Goal: Task Accomplishment & Management: Manage account settings

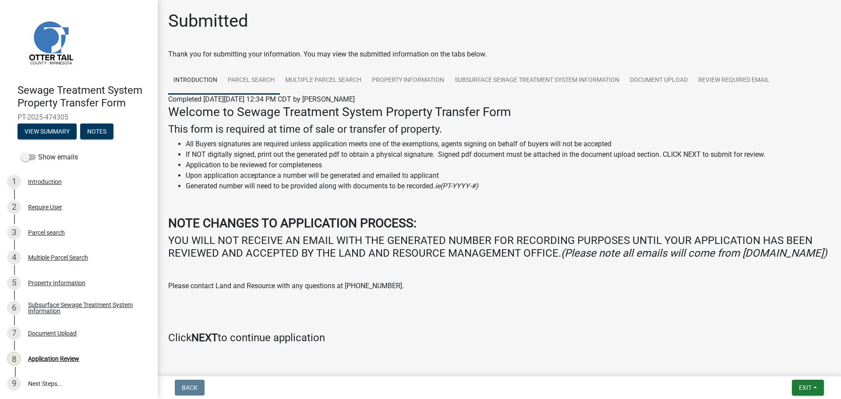
click at [267, 81] on link "Parcel search" at bounding box center [251, 81] width 57 height 28
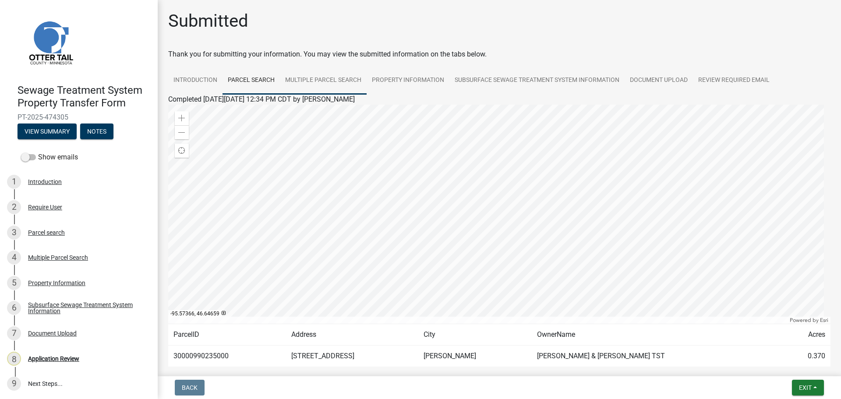
click at [323, 82] on link "Multiple Parcel Search" at bounding box center [323, 81] width 87 height 28
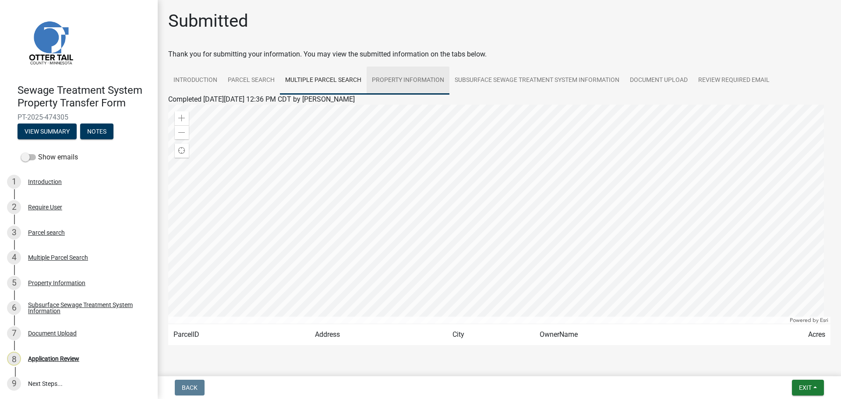
click at [398, 82] on link "Property Information" at bounding box center [408, 81] width 83 height 28
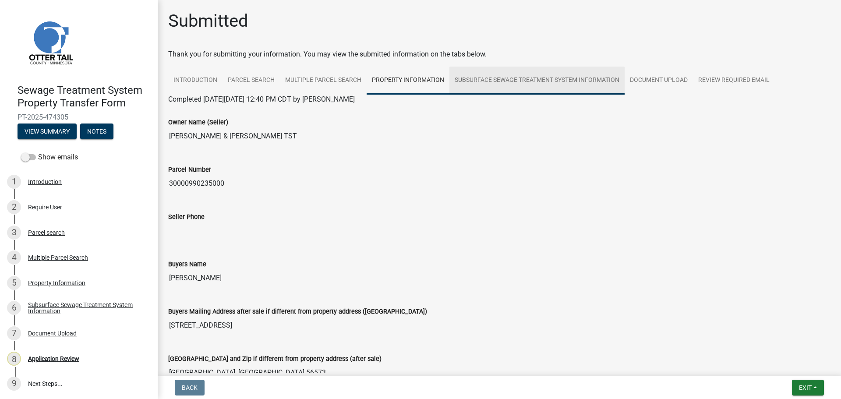
click at [522, 84] on link "Subsurface Sewage Treatment System Information" at bounding box center [537, 81] width 175 height 28
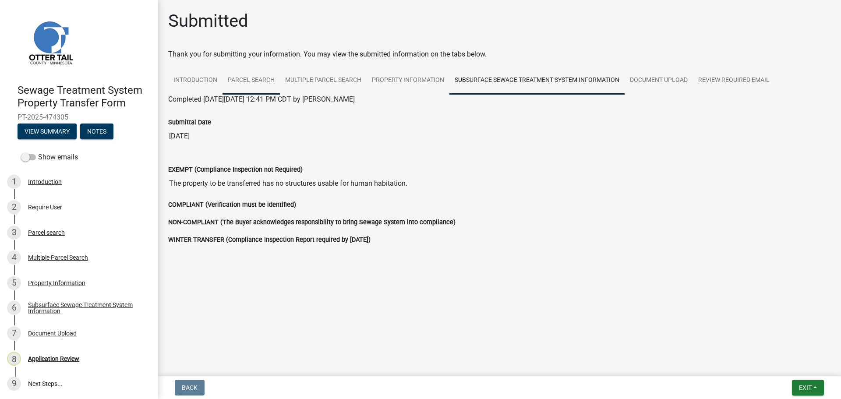
click at [244, 79] on link "Parcel search" at bounding box center [251, 81] width 57 height 28
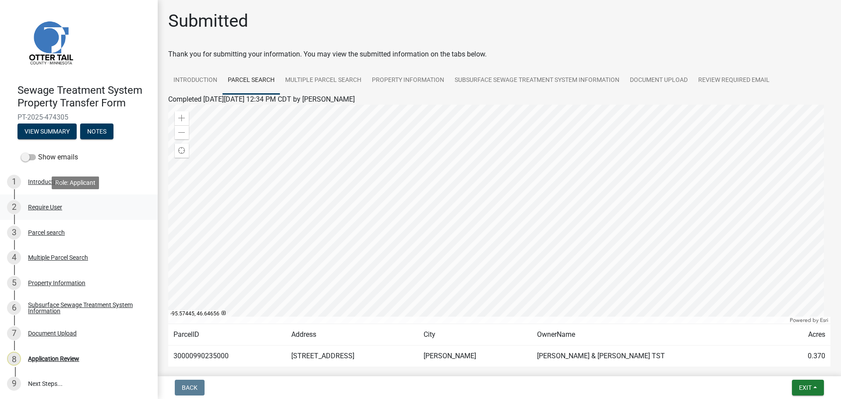
click at [36, 206] on div "Require User" at bounding box center [45, 207] width 34 height 6
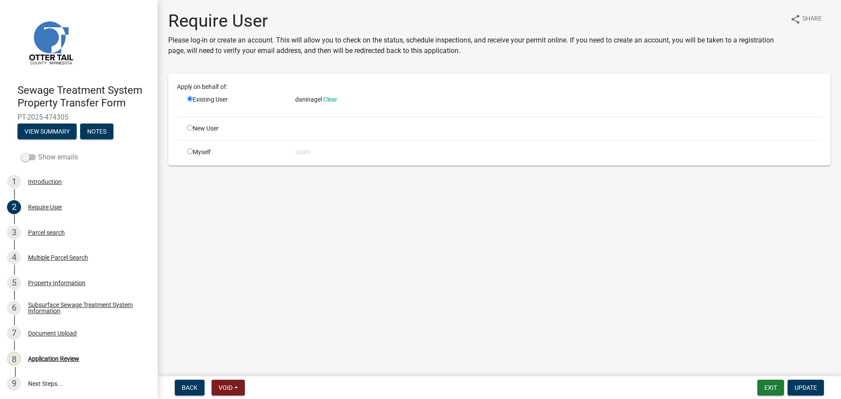
click at [43, 158] on label "Show emails" at bounding box center [49, 157] width 57 height 11
click at [38, 152] on input "Show emails" at bounding box center [38, 152] width 0 height 0
click at [48, 131] on button "View Summary" at bounding box center [47, 132] width 59 height 16
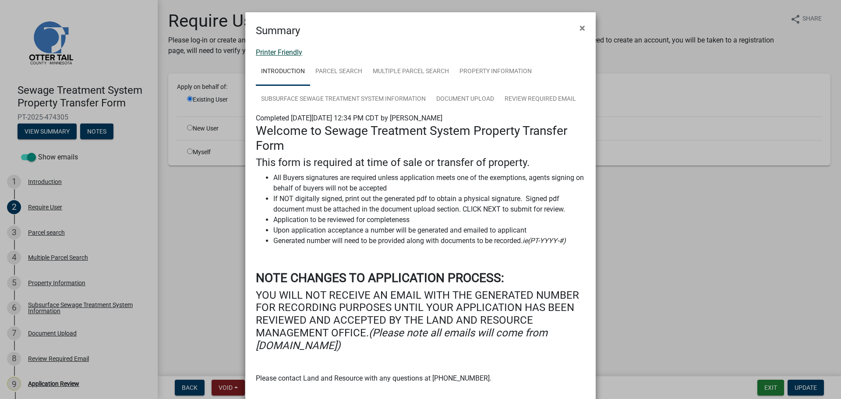
click at [281, 51] on link "Printer Friendly" at bounding box center [279, 52] width 46 height 8
click at [580, 26] on span "×" at bounding box center [583, 28] width 6 height 12
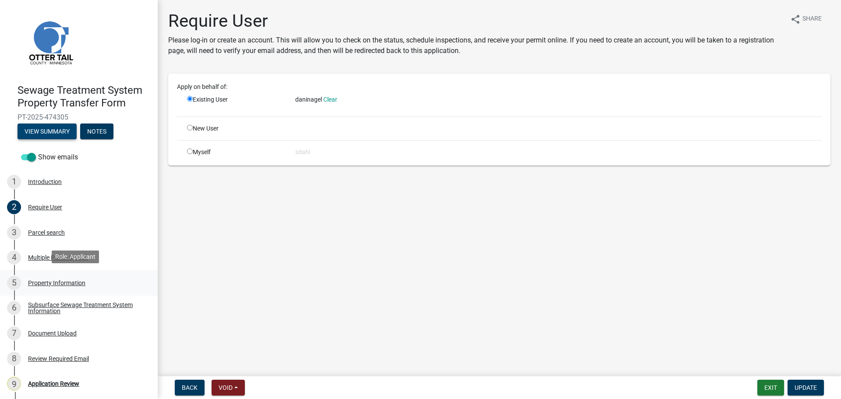
scroll to position [26, 0]
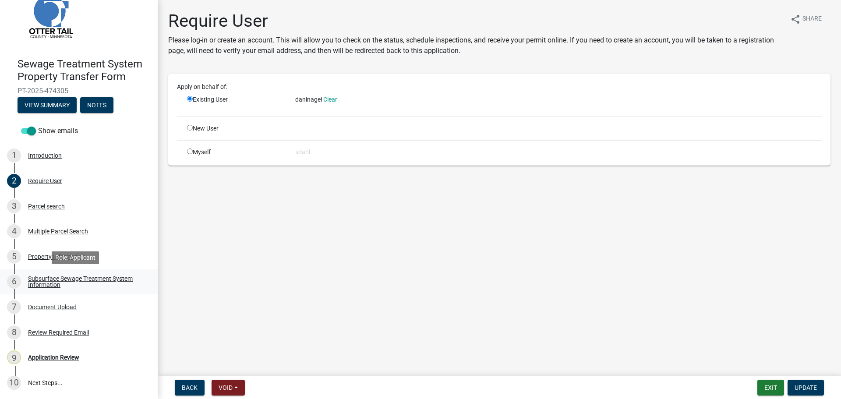
click at [48, 280] on div "Subsurface Sewage Treatment System Information" at bounding box center [86, 282] width 116 height 12
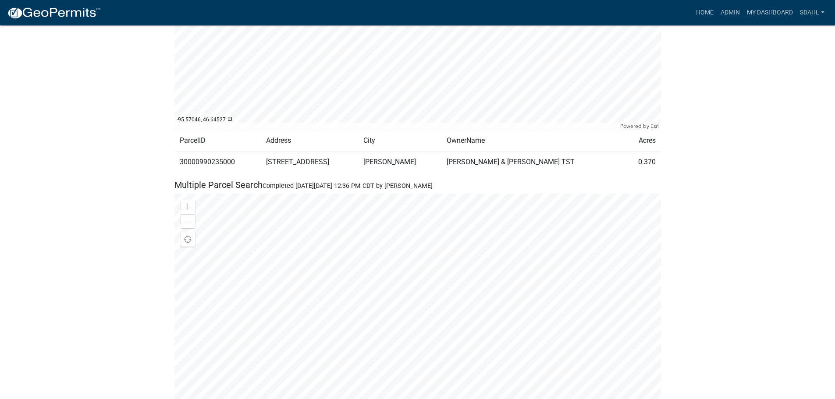
scroll to position [570, 0]
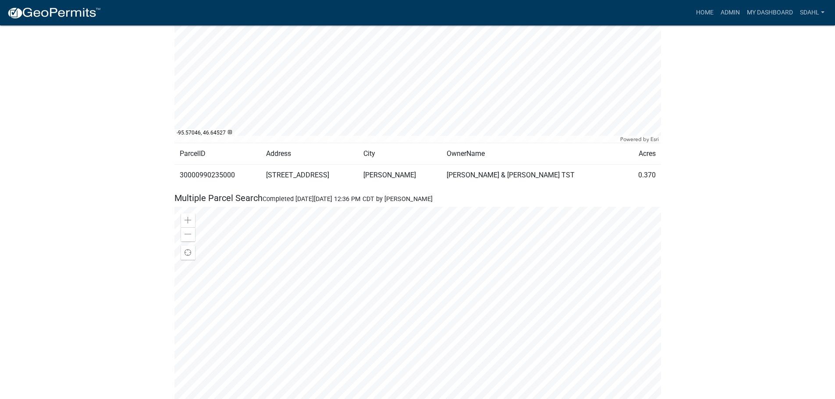
click at [222, 177] on td "30000990235000" at bounding box center [217, 174] width 87 height 21
copy td "30000990235000"
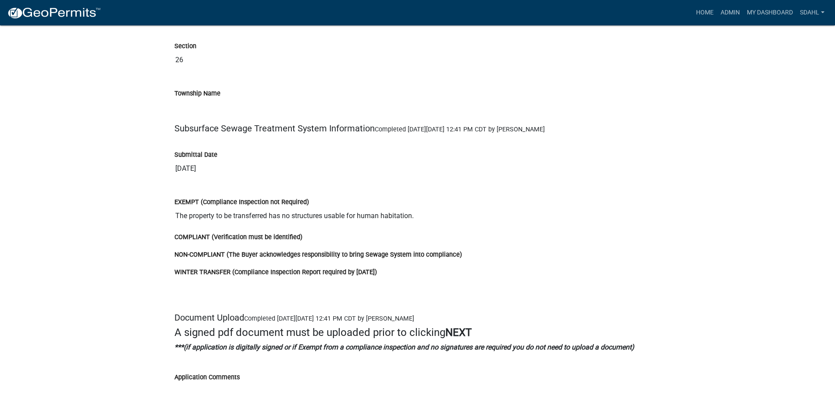
scroll to position [1622, 0]
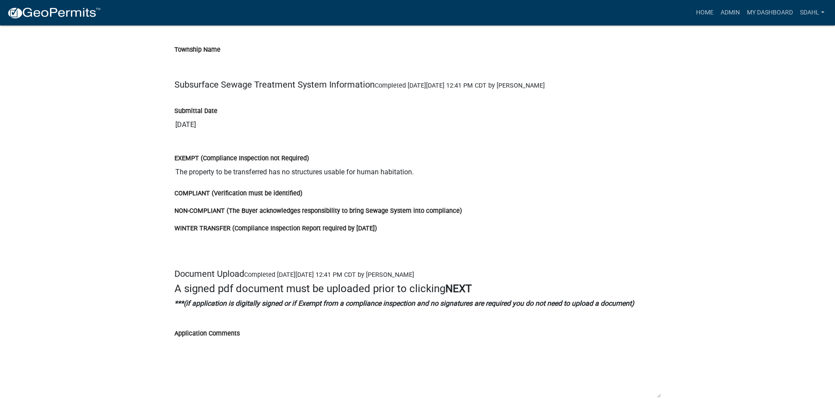
click at [456, 168] on input "The property to be transferred has no structures usable for human habitation." at bounding box center [417, 172] width 486 height 18
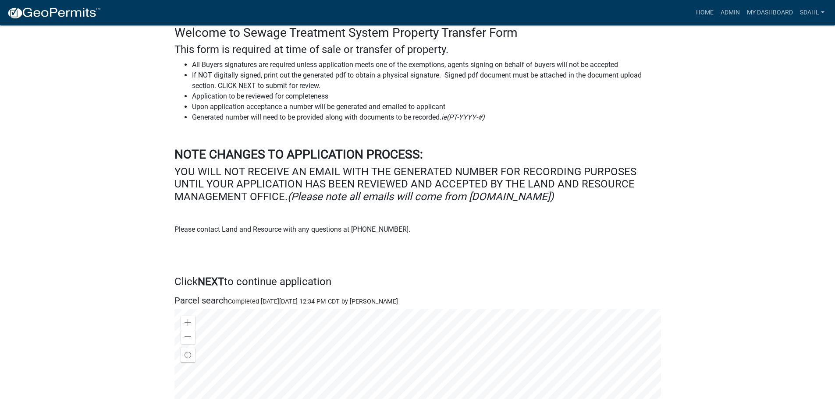
scroll to position [0, 0]
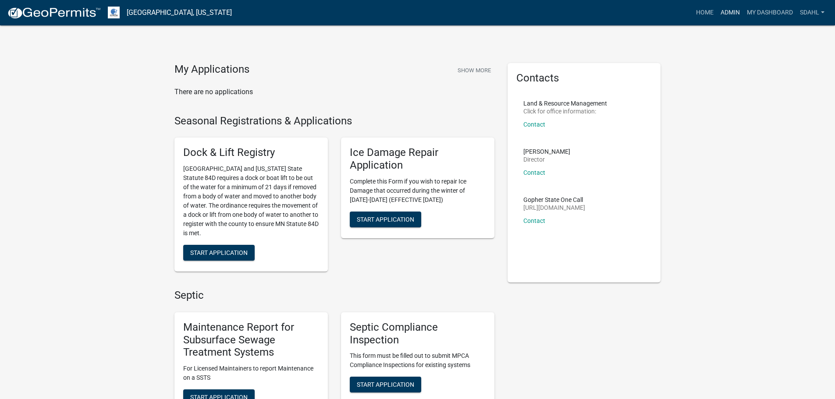
click at [727, 11] on link "Admin" at bounding box center [730, 12] width 26 height 17
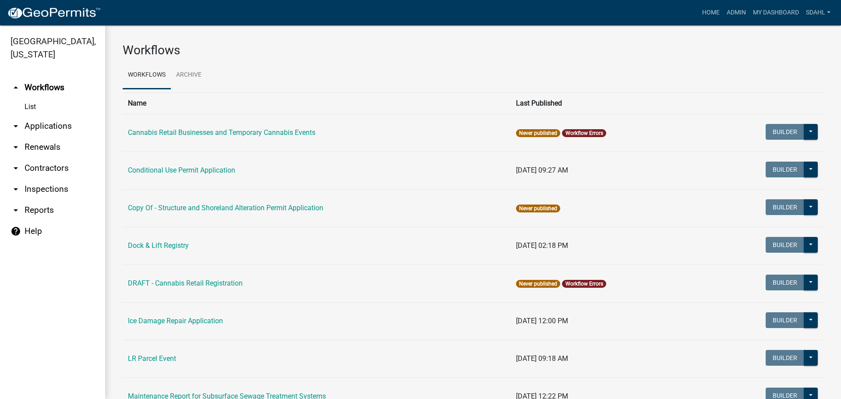
click at [43, 125] on link "arrow_drop_down Applications" at bounding box center [52, 126] width 105 height 21
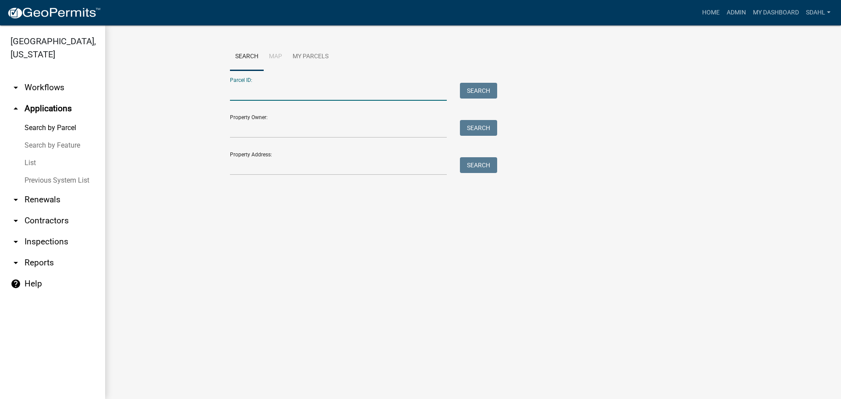
click at [274, 92] on input "Parcel ID:" at bounding box center [338, 92] width 217 height 18
paste input "30000990235000"
type input "30000990235000"
click at [476, 90] on button "Search" at bounding box center [478, 91] width 37 height 16
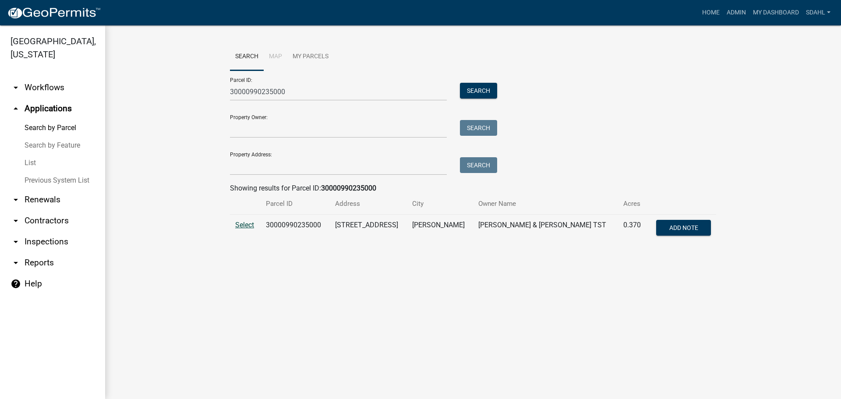
click at [240, 224] on span "Select" at bounding box center [244, 225] width 19 height 8
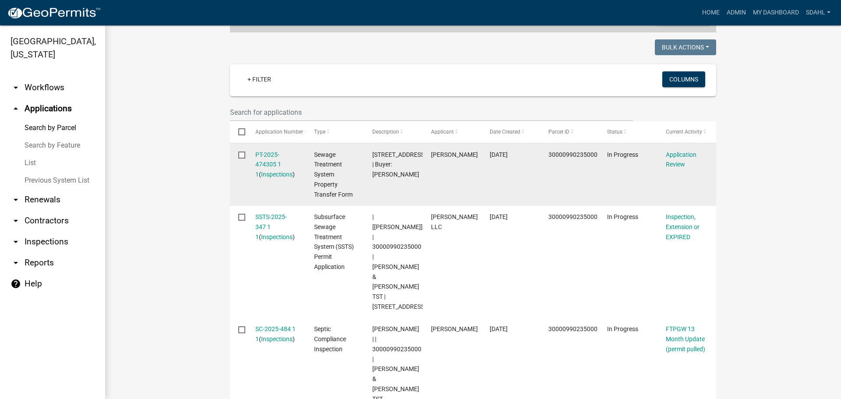
scroll to position [219, 0]
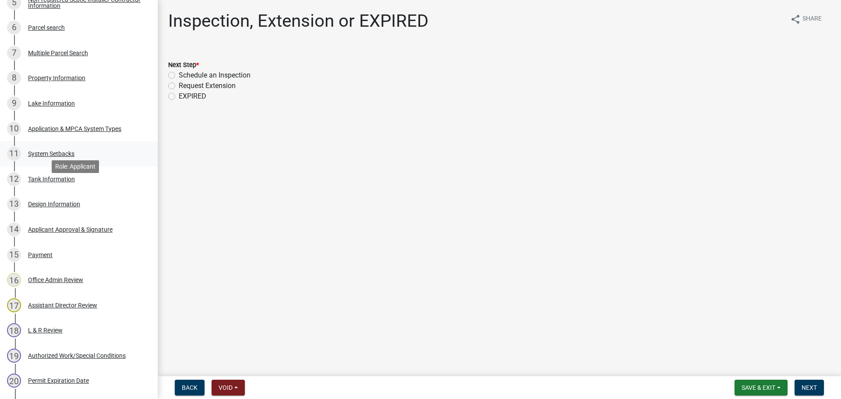
scroll to position [307, 0]
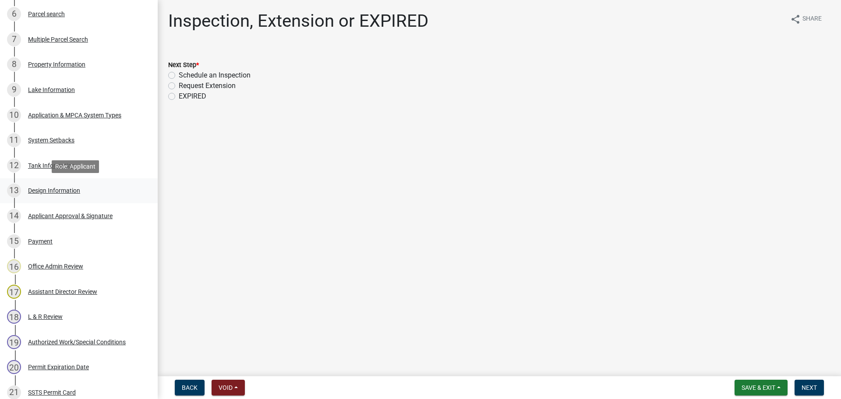
click at [48, 188] on div "Design Information" at bounding box center [54, 191] width 52 height 6
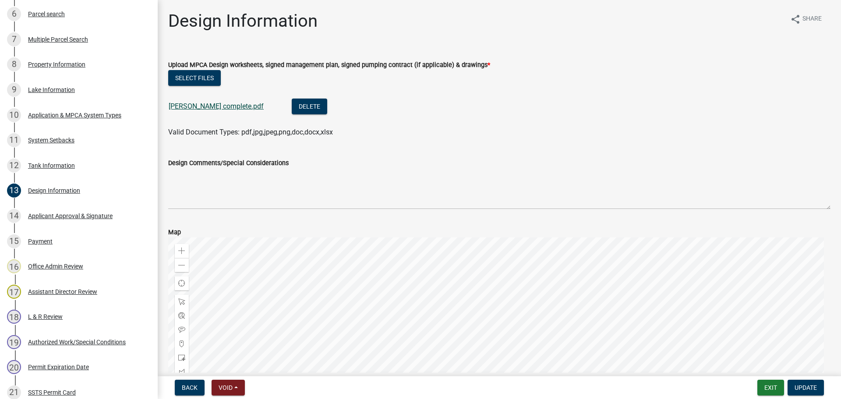
click at [213, 107] on link "Nielson complete.pdf" at bounding box center [216, 106] width 95 height 8
click at [71, 64] on div "Property Information" at bounding box center [56, 64] width 57 height 6
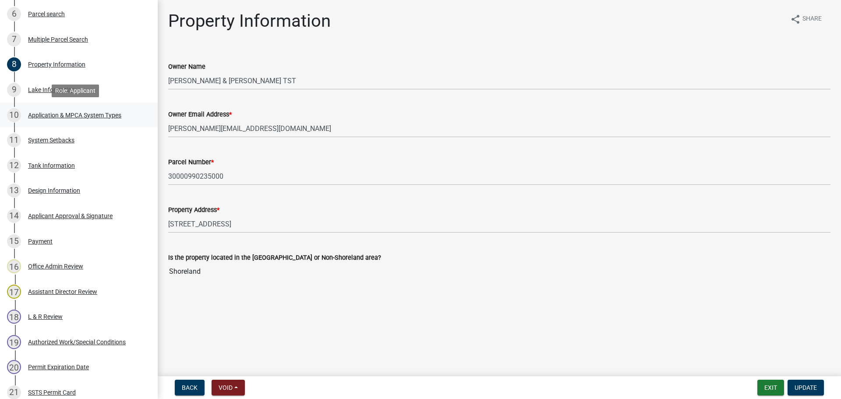
click at [57, 113] on div "Application & MPCA System Types" at bounding box center [74, 115] width 93 height 6
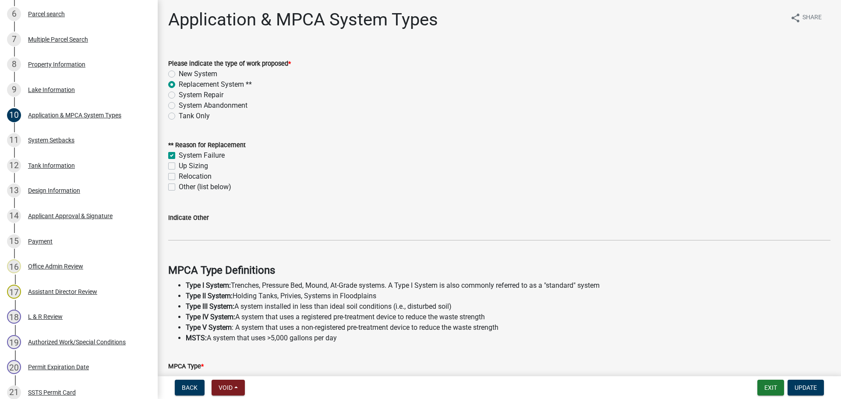
scroll to position [0, 0]
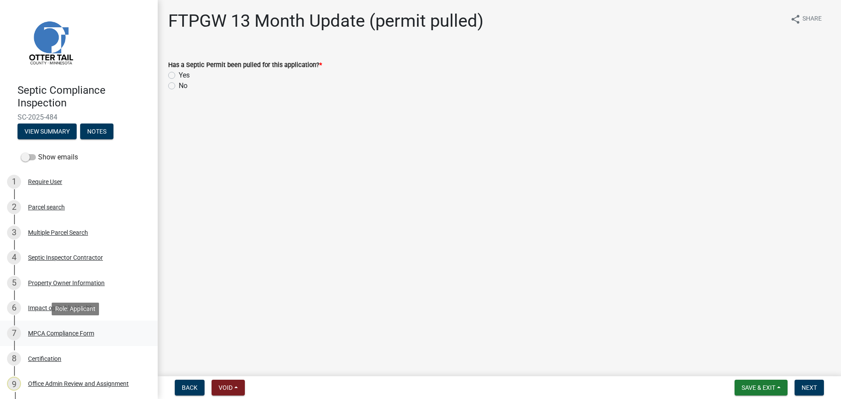
click at [60, 332] on div "MPCA Compliance Form" at bounding box center [61, 333] width 66 height 6
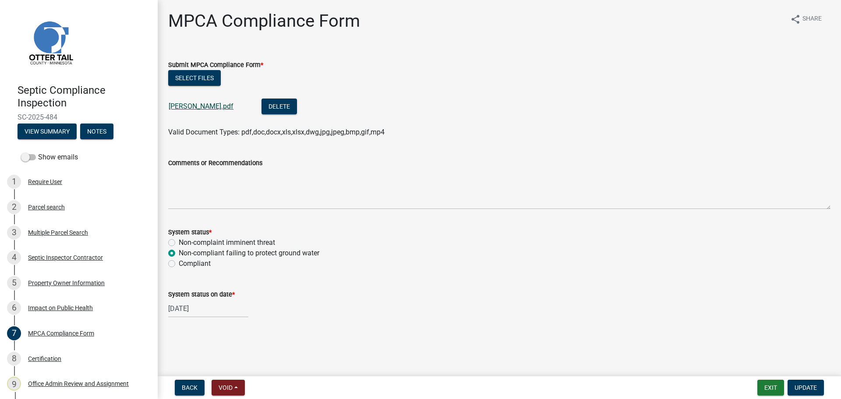
click at [209, 108] on link "[PERSON_NAME].pdf" at bounding box center [201, 106] width 65 height 8
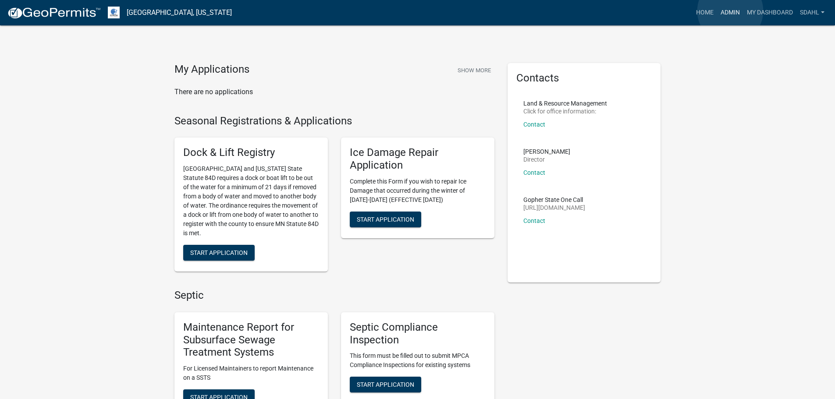
click at [730, 11] on link "Admin" at bounding box center [730, 12] width 26 height 17
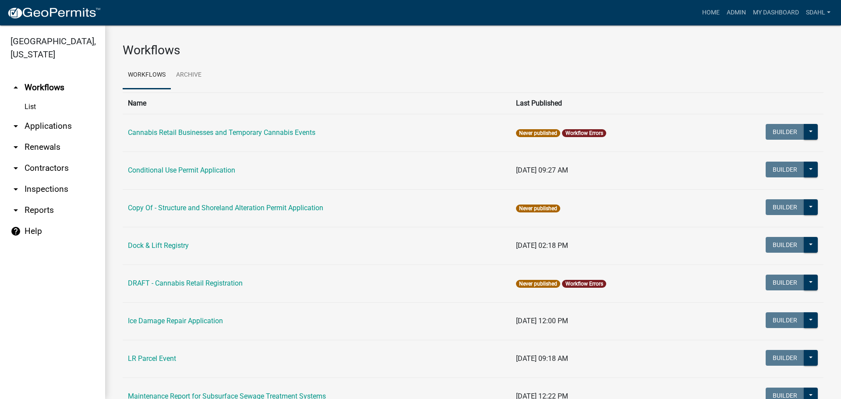
click at [55, 124] on link "arrow_drop_down Applications" at bounding box center [52, 126] width 105 height 21
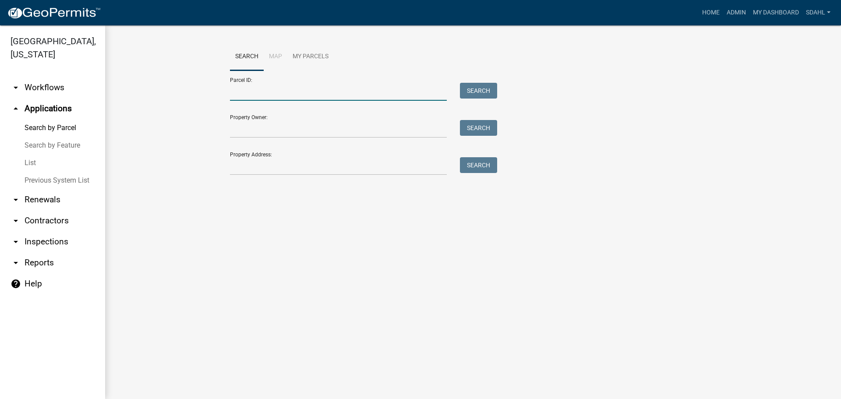
click at [312, 94] on input "Parcel ID:" at bounding box center [338, 92] width 217 height 18
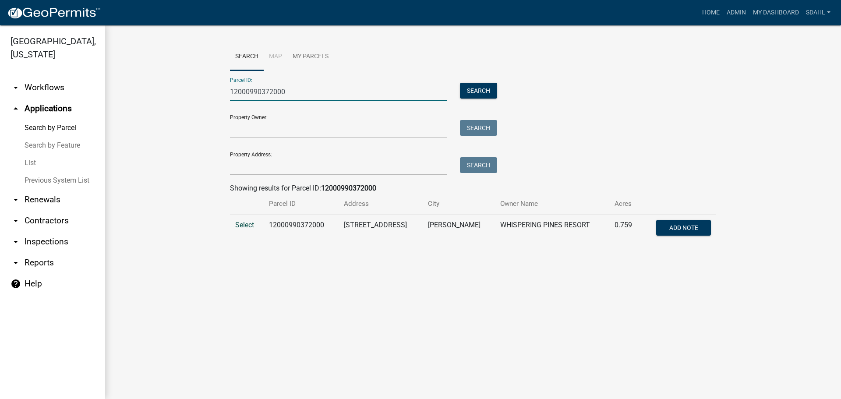
type input "12000990372000"
click at [247, 227] on span "Select" at bounding box center [244, 225] width 19 height 8
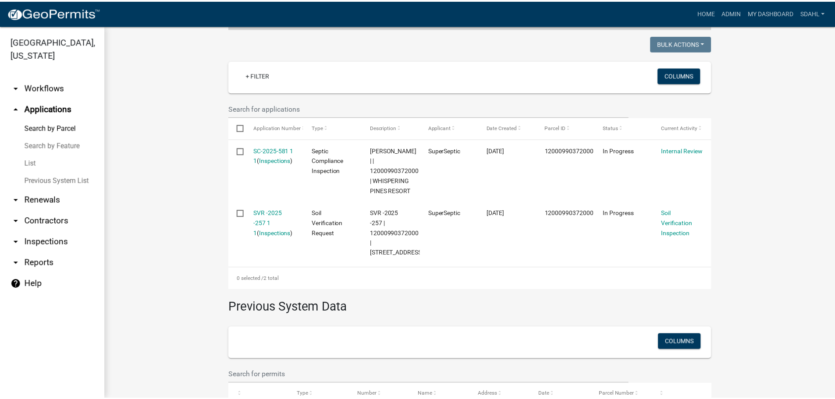
scroll to position [219, 0]
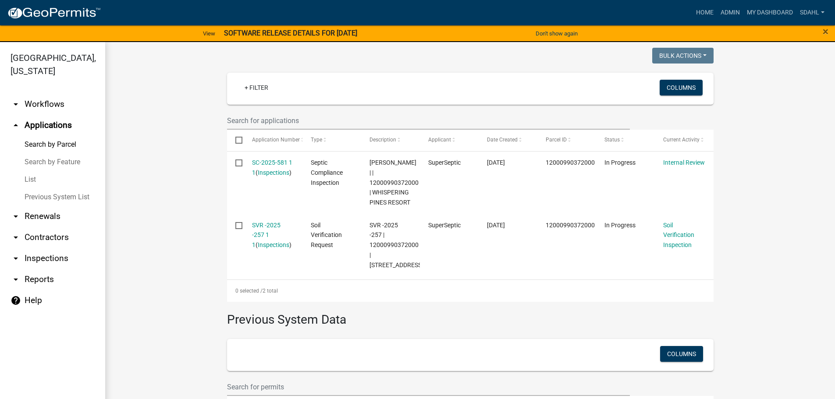
click at [442, 54] on div at bounding box center [345, 57] width 250 height 18
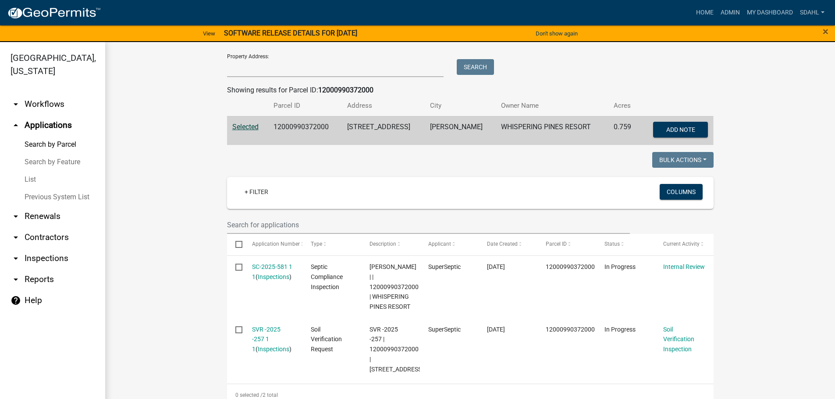
scroll to position [175, 0]
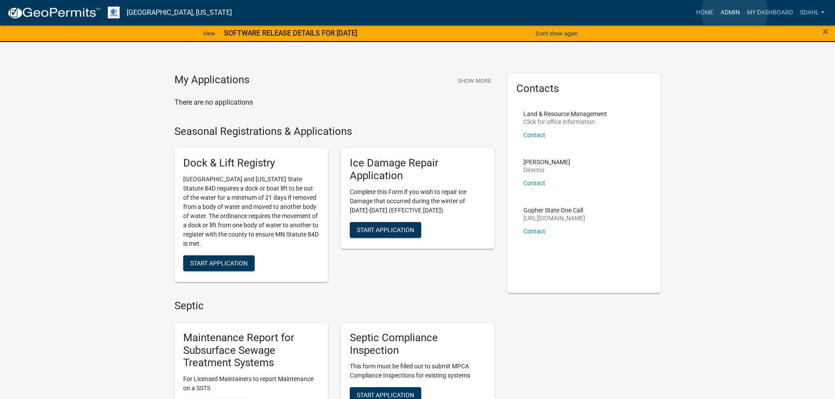
click at [735, 12] on link "Admin" at bounding box center [730, 12] width 26 height 17
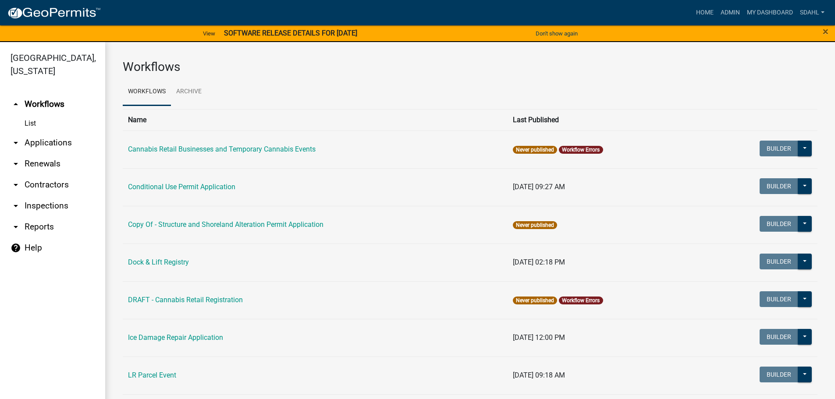
click at [56, 144] on link "arrow_drop_down Applications" at bounding box center [52, 142] width 105 height 21
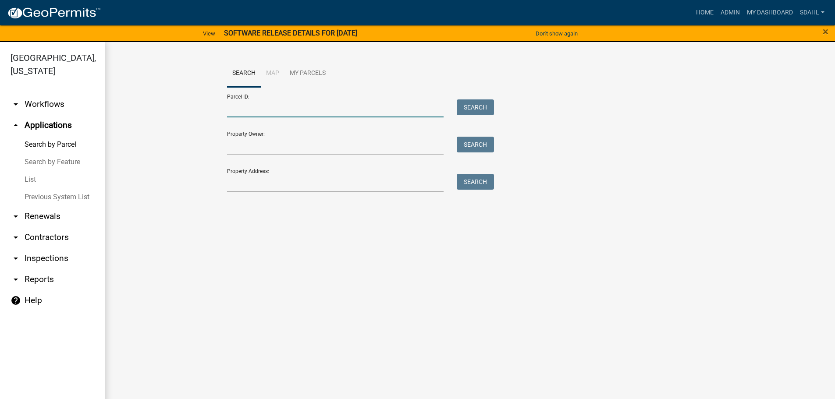
click at [256, 109] on input "Parcel ID:" at bounding box center [335, 108] width 217 height 18
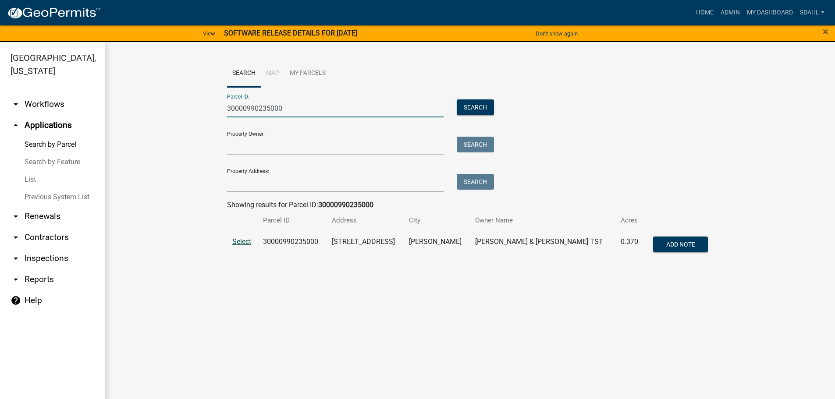
type input "30000990235000"
click at [234, 243] on span "Select" at bounding box center [241, 242] width 19 height 8
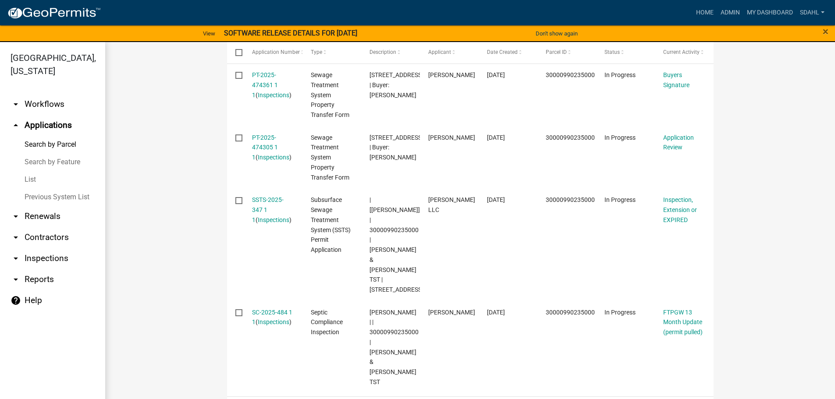
scroll to position [263, 0]
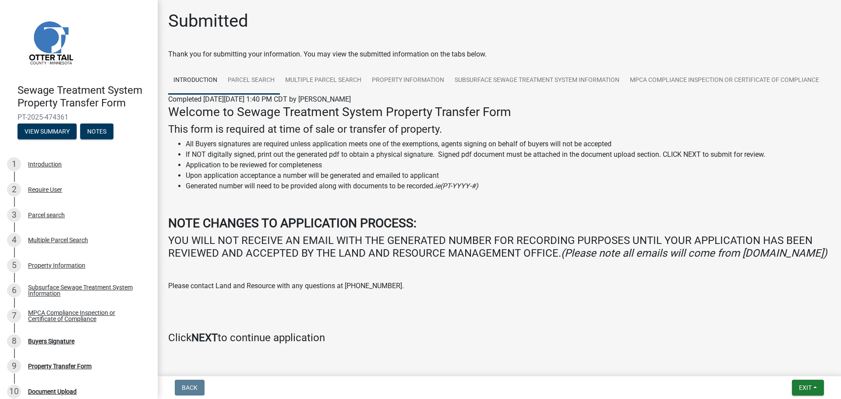
click at [249, 76] on link "Parcel search" at bounding box center [251, 81] width 57 height 28
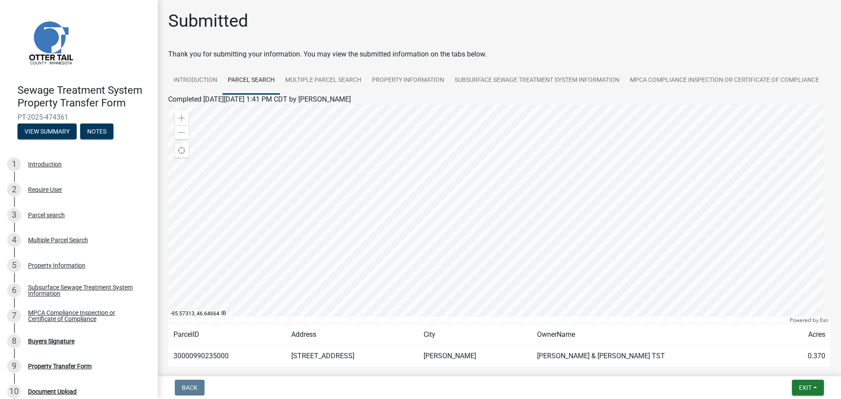
click at [255, 81] on link "Parcel search" at bounding box center [251, 81] width 57 height 28
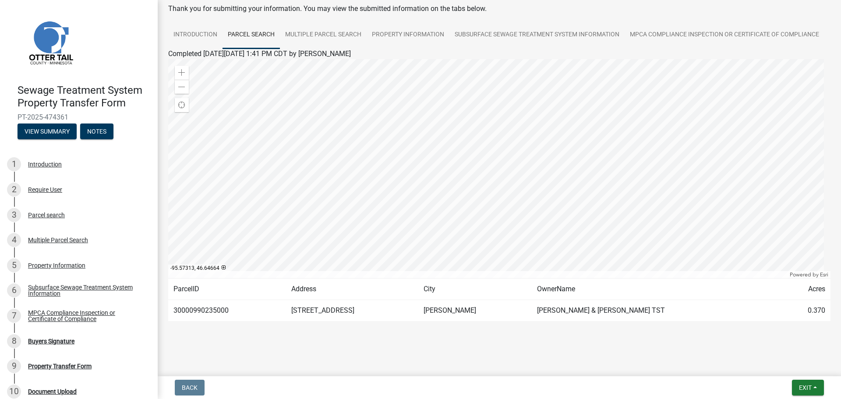
scroll to position [73, 0]
click at [50, 265] on div "Property Information" at bounding box center [56, 266] width 57 height 6
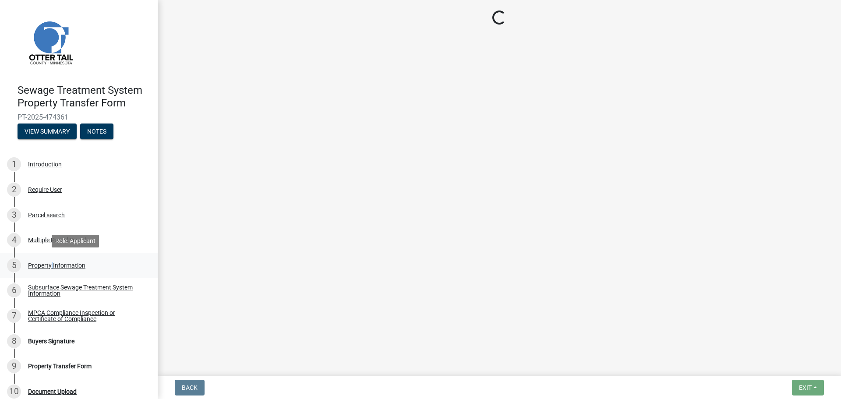
scroll to position [0, 0]
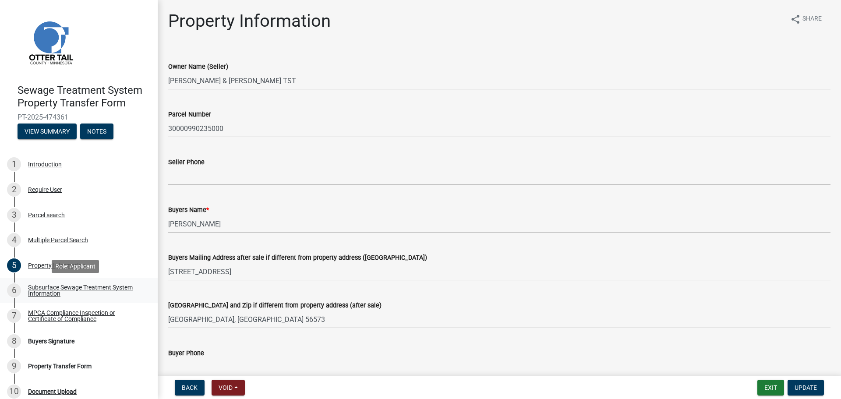
click at [46, 292] on div "Subsurface Sewage Treatment System Information" at bounding box center [86, 290] width 116 height 12
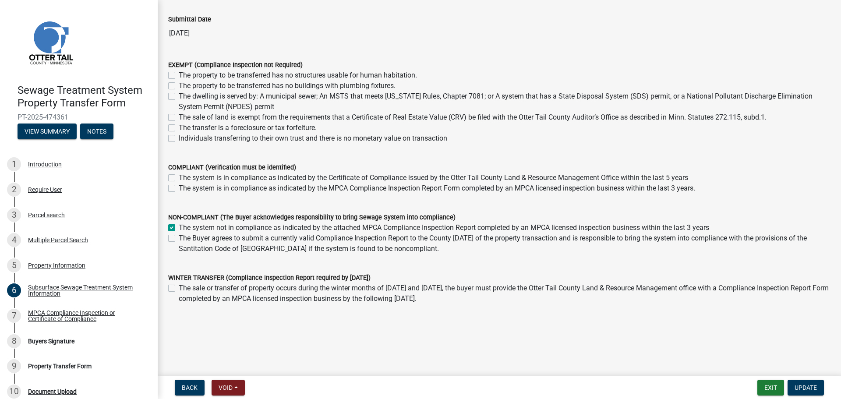
scroll to position [63, 0]
click at [71, 315] on div "MPCA Compliance Inspection or Certificate of Compliance" at bounding box center [86, 316] width 116 height 12
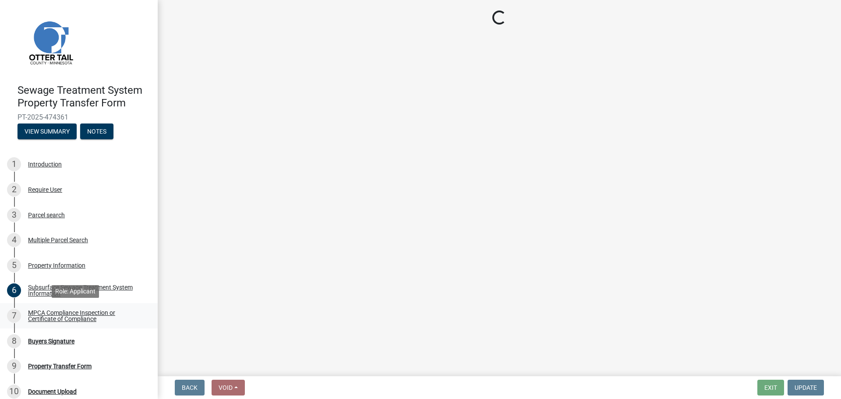
scroll to position [0, 0]
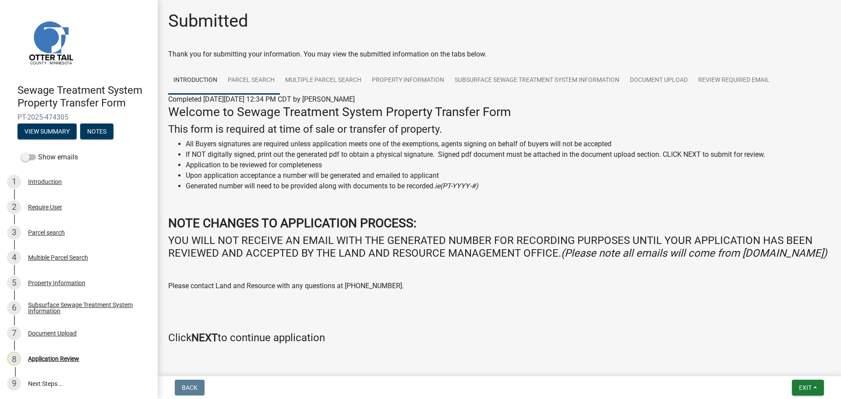
click at [257, 76] on link "Parcel search" at bounding box center [251, 81] width 57 height 28
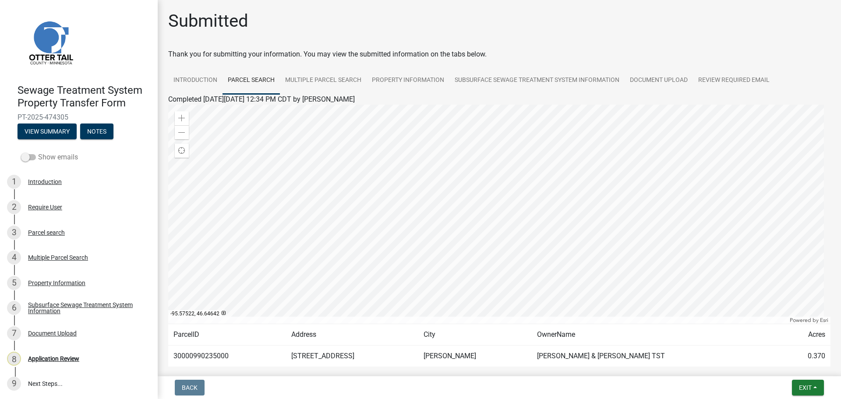
click at [50, 154] on label "Show emails" at bounding box center [49, 157] width 57 height 11
click at [38, 152] on input "Show emails" at bounding box center [38, 152] width 0 height 0
click at [251, 79] on link "Parcel search" at bounding box center [251, 81] width 57 height 28
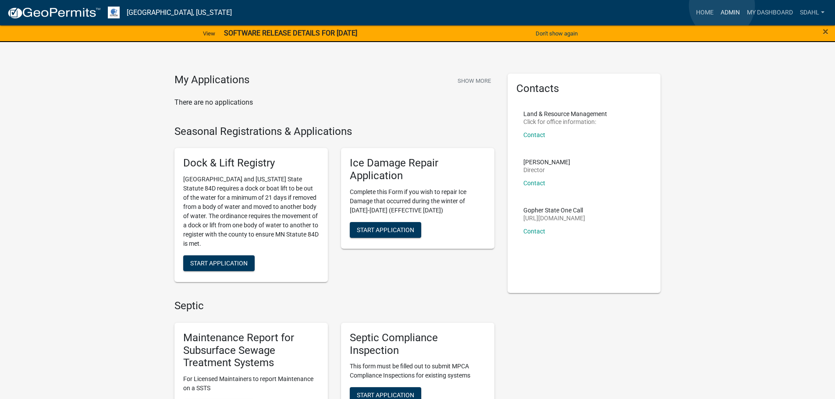
click at [722, 6] on link "Admin" at bounding box center [730, 12] width 26 height 17
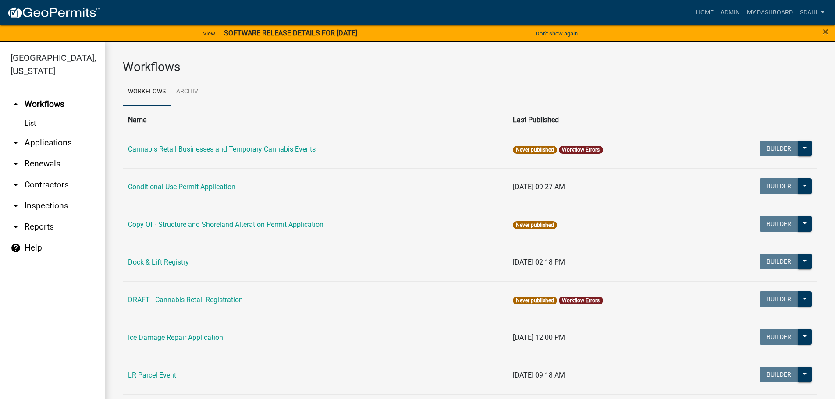
drag, startPoint x: 29, startPoint y: 142, endPoint x: 98, endPoint y: 143, distance: 69.3
click at [28, 142] on link "arrow_drop_down Applications" at bounding box center [52, 142] width 105 height 21
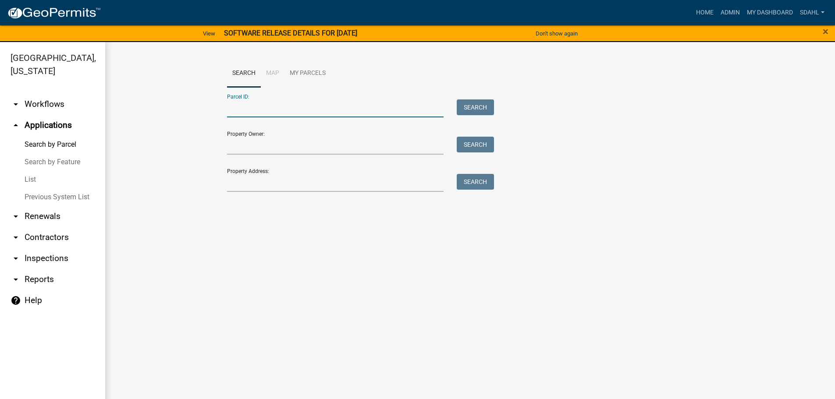
click at [298, 110] on input "Parcel ID:" at bounding box center [335, 108] width 217 height 18
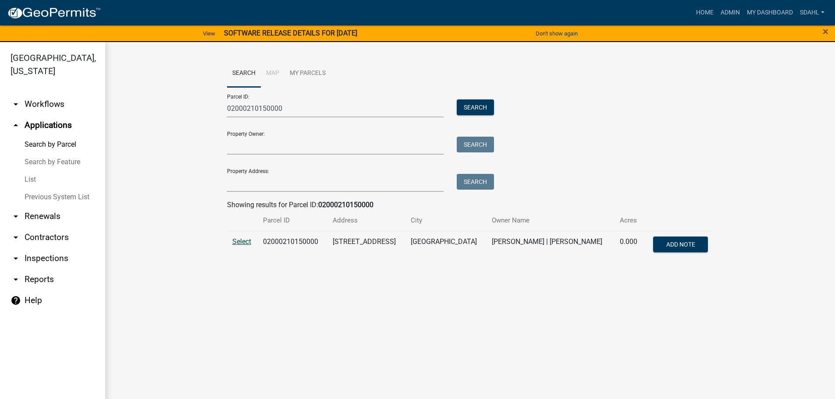
click at [238, 239] on span "Select" at bounding box center [241, 242] width 19 height 8
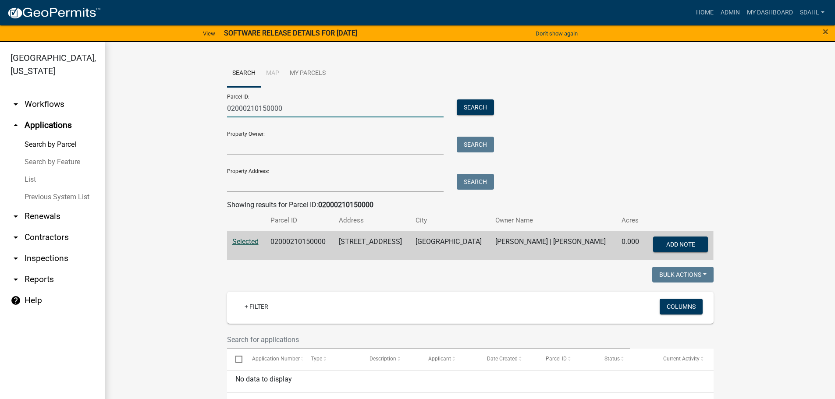
click at [227, 111] on input "02000210150000" at bounding box center [335, 108] width 217 height 18
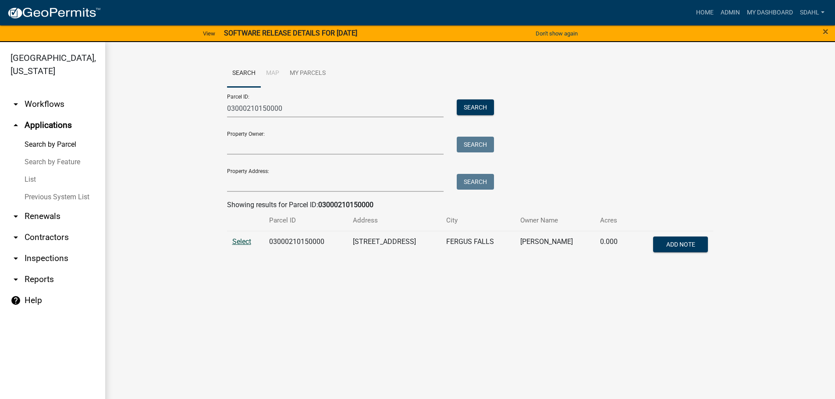
click at [243, 241] on span "Select" at bounding box center [241, 242] width 19 height 8
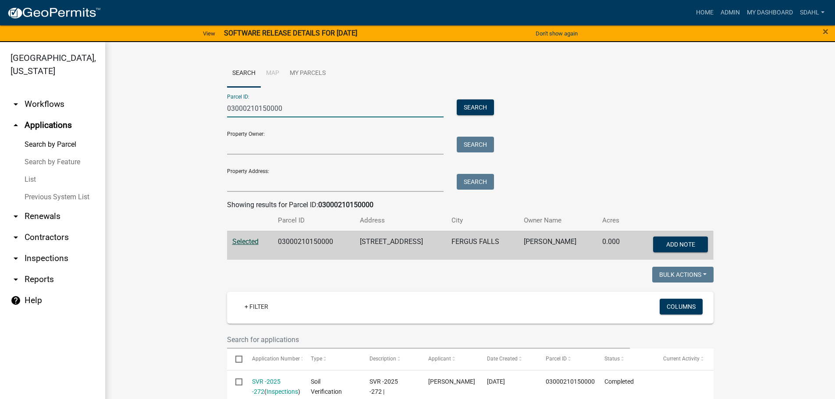
drag, startPoint x: 284, startPoint y: 108, endPoint x: 191, endPoint y: 114, distance: 94.0
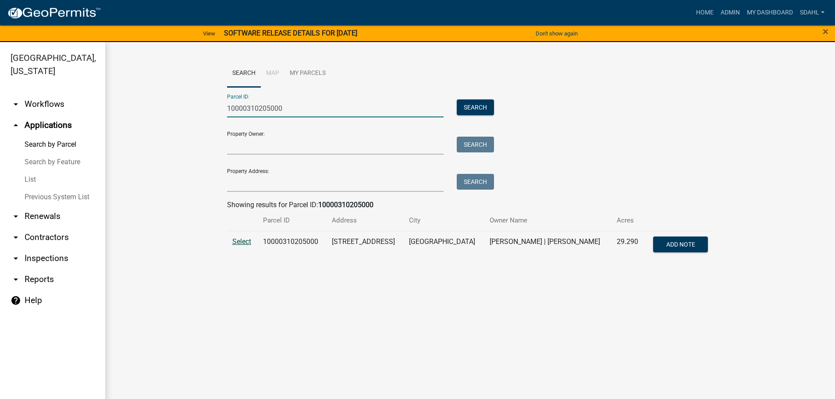
click at [241, 242] on span "Select" at bounding box center [241, 242] width 19 height 8
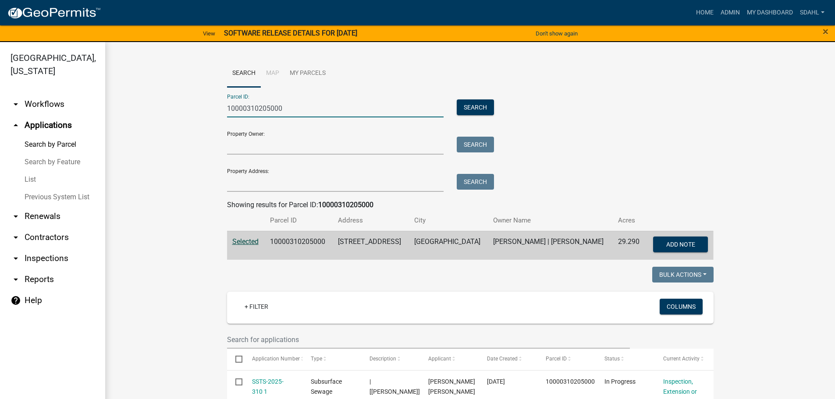
drag, startPoint x: 302, startPoint y: 109, endPoint x: 138, endPoint y: 103, distance: 164.0
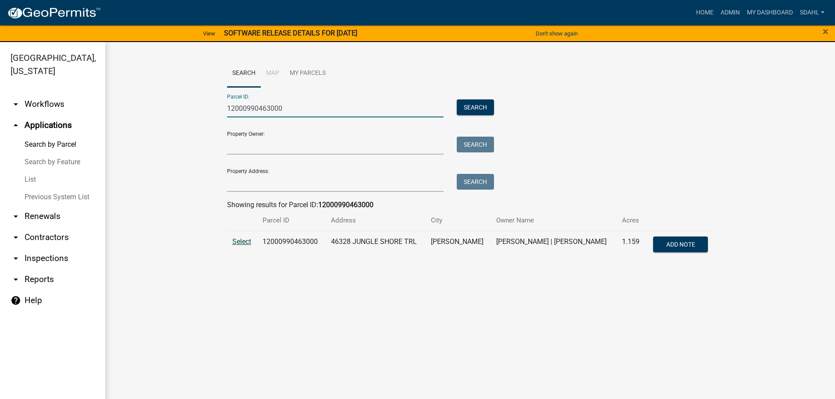
click at [247, 242] on span "Select" at bounding box center [241, 242] width 19 height 8
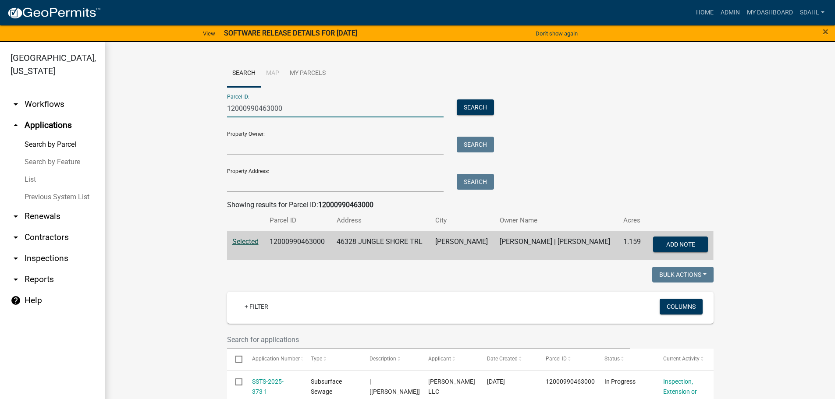
drag, startPoint x: 285, startPoint y: 109, endPoint x: 148, endPoint y: 108, distance: 136.7
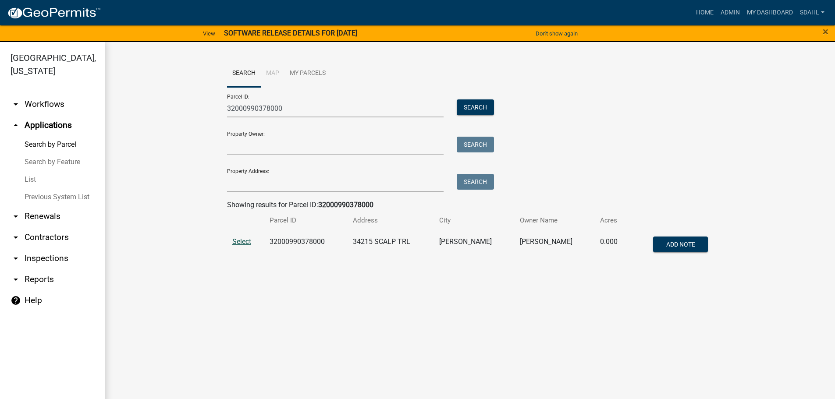
click at [244, 241] on span "Select" at bounding box center [241, 242] width 19 height 8
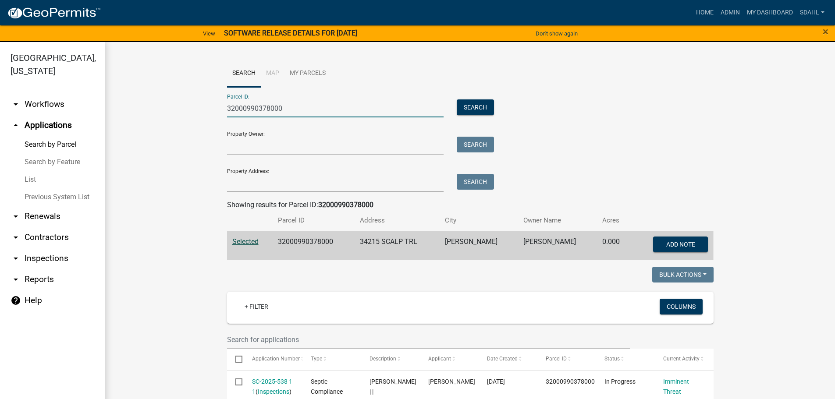
drag, startPoint x: 292, startPoint y: 111, endPoint x: 159, endPoint y: 104, distance: 133.4
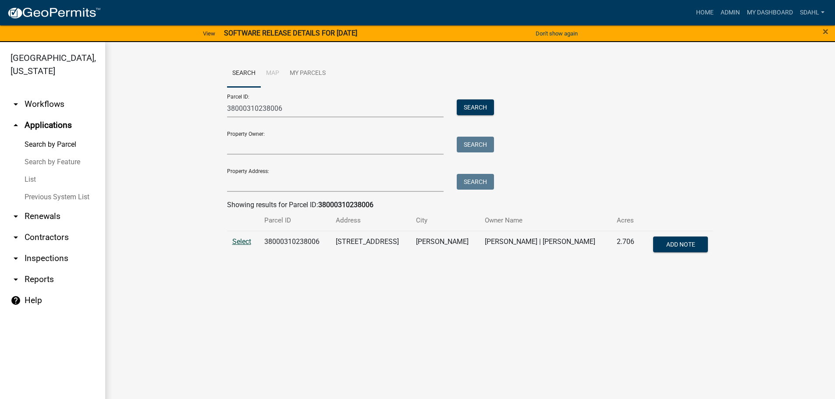
click at [246, 239] on span "Select" at bounding box center [241, 242] width 19 height 8
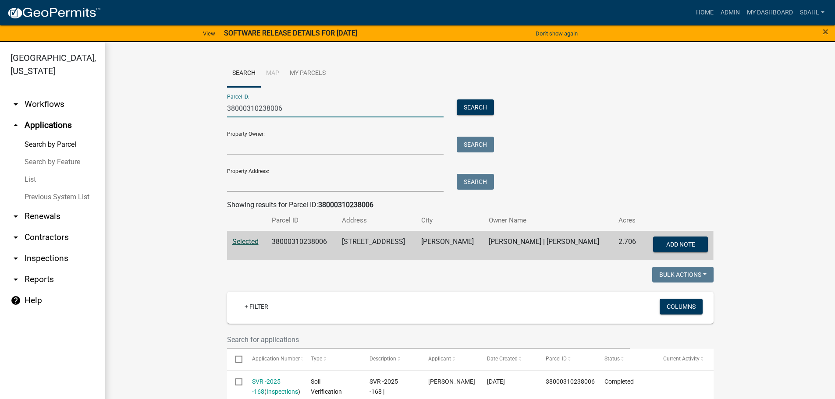
drag, startPoint x: 291, startPoint y: 108, endPoint x: 197, endPoint y: 103, distance: 93.5
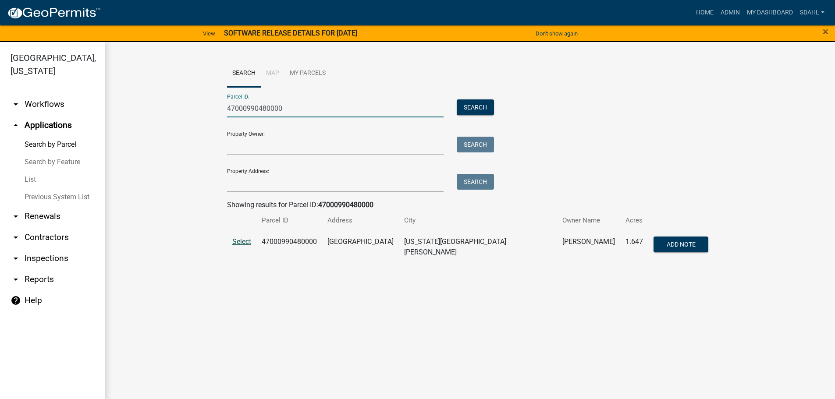
click at [242, 241] on span "Select" at bounding box center [241, 242] width 19 height 8
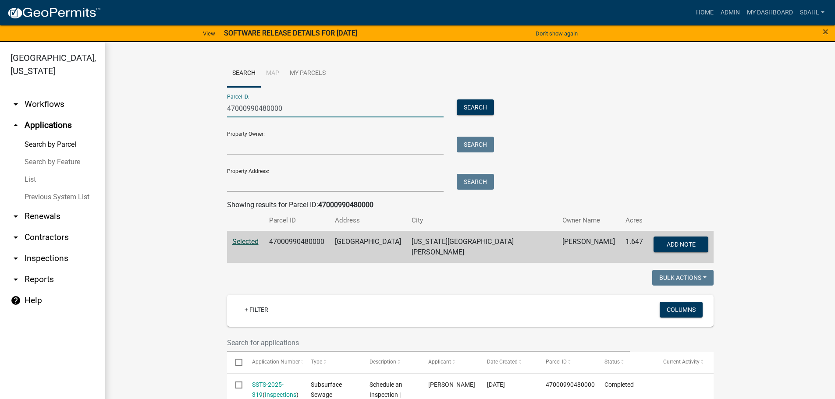
drag, startPoint x: 290, startPoint y: 110, endPoint x: 187, endPoint y: 99, distance: 103.6
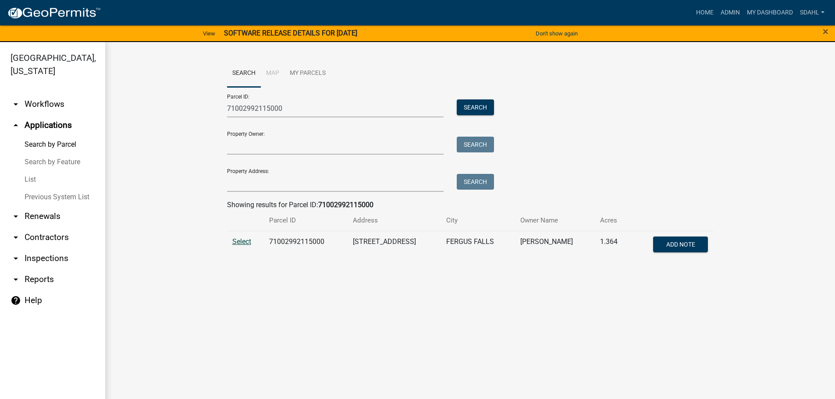
click at [248, 240] on span "Select" at bounding box center [241, 242] width 19 height 8
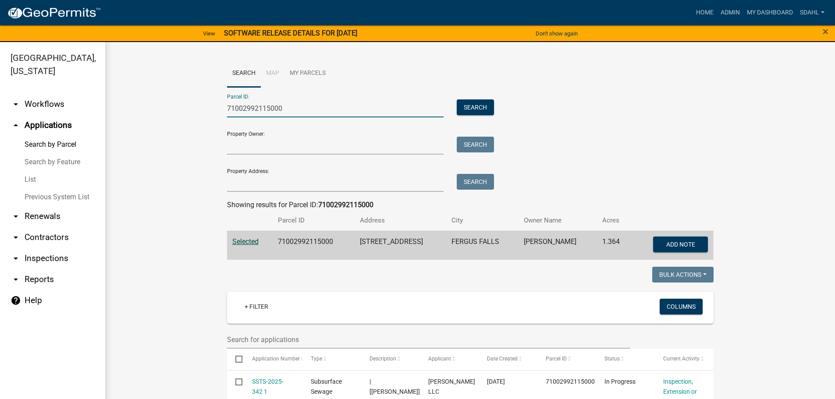
drag, startPoint x: 282, startPoint y: 113, endPoint x: 165, endPoint y: 105, distance: 117.7
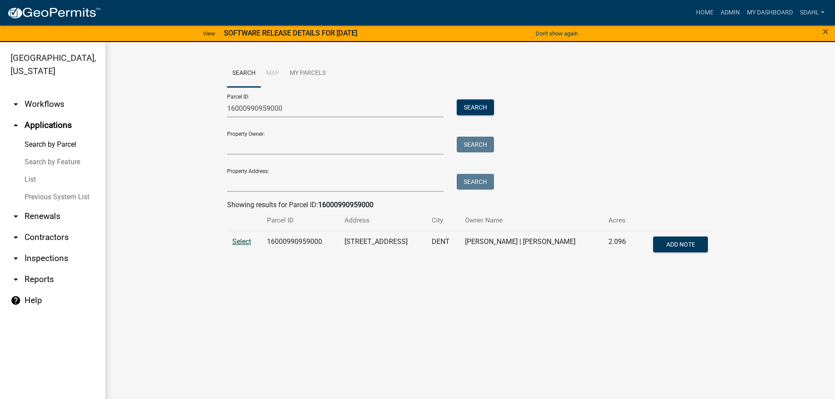
click at [244, 241] on span "Select" at bounding box center [241, 242] width 19 height 8
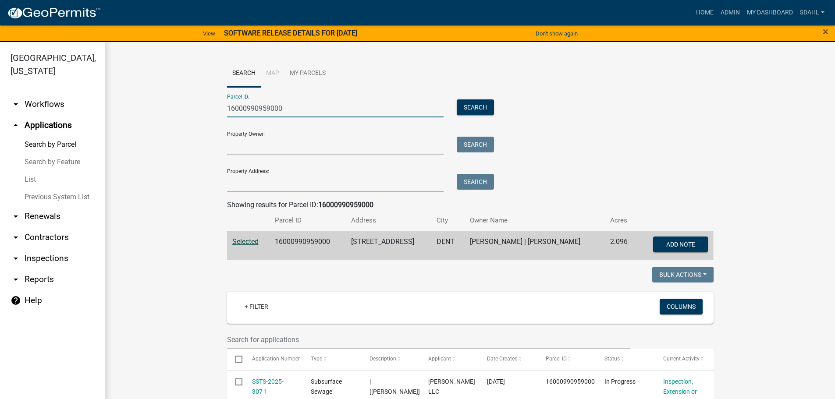
drag, startPoint x: 295, startPoint y: 112, endPoint x: 156, endPoint y: 109, distance: 139.0
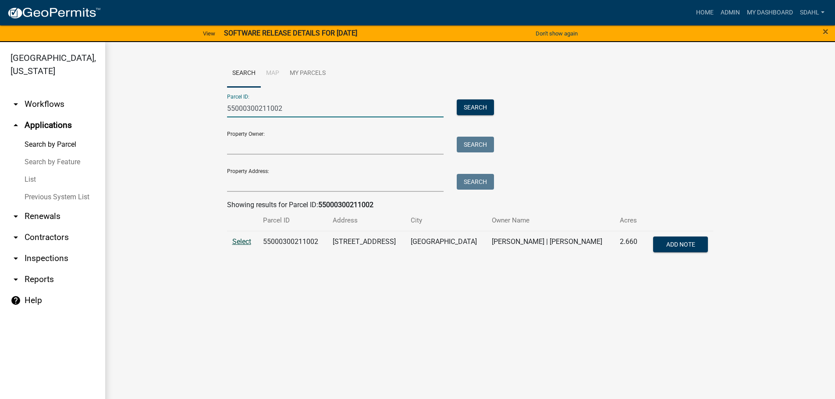
click at [241, 240] on span "Select" at bounding box center [241, 242] width 19 height 8
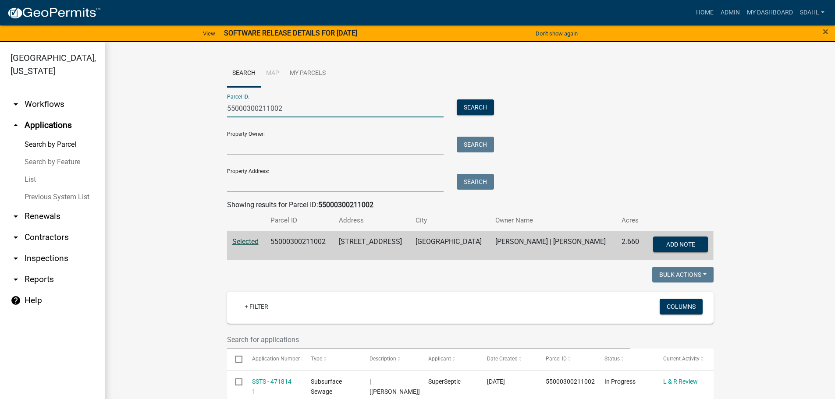
drag, startPoint x: 311, startPoint y: 108, endPoint x: 199, endPoint y: 124, distance: 112.6
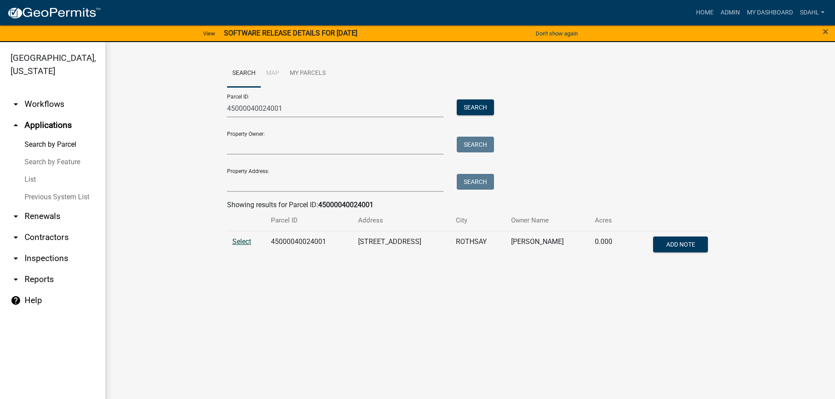
click at [240, 239] on span "Select" at bounding box center [241, 242] width 19 height 8
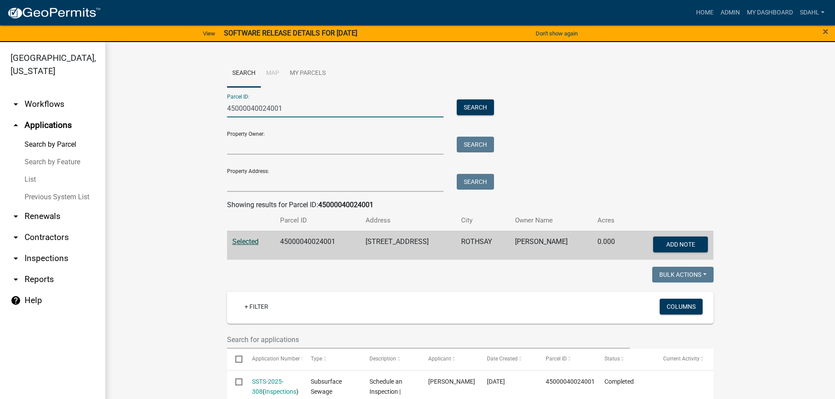
drag, startPoint x: 282, startPoint y: 109, endPoint x: 165, endPoint y: 112, distance: 117.5
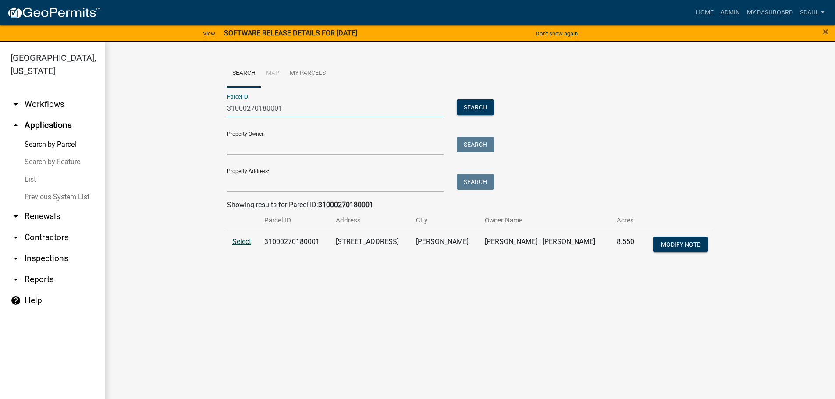
click at [241, 241] on span "Select" at bounding box center [241, 242] width 19 height 8
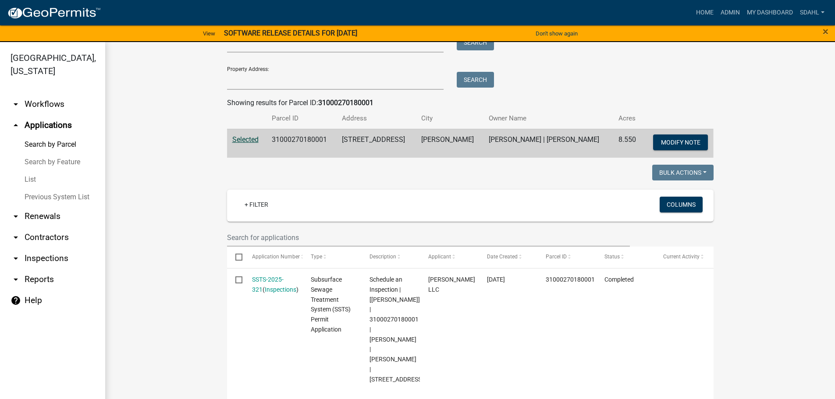
scroll to position [44, 0]
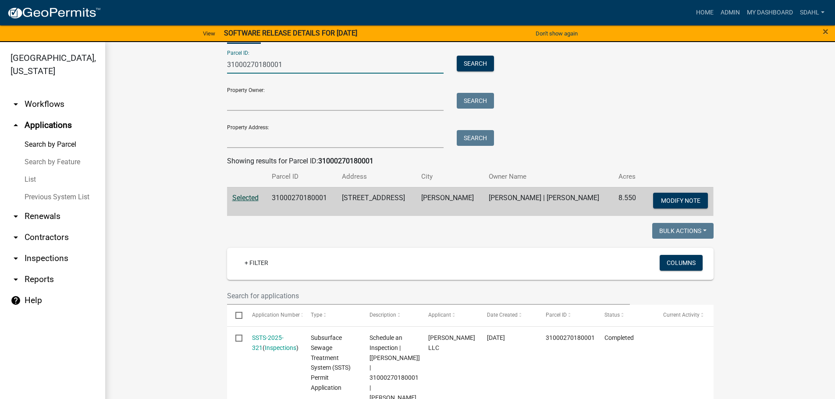
drag, startPoint x: 285, startPoint y: 69, endPoint x: 196, endPoint y: 71, distance: 89.0
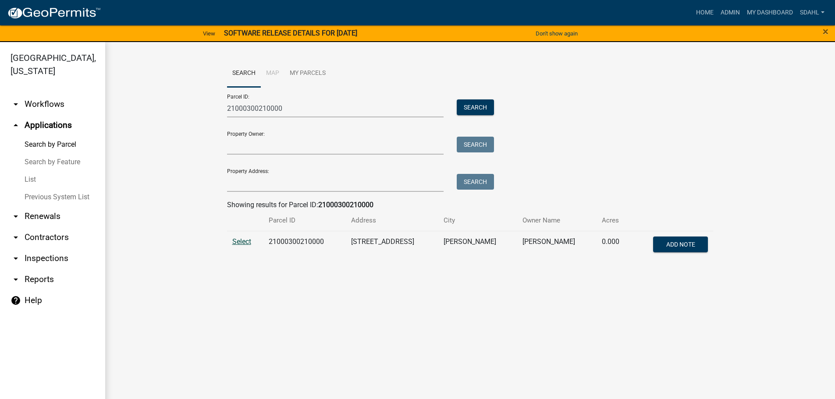
click at [242, 245] on span "Select" at bounding box center [241, 242] width 19 height 8
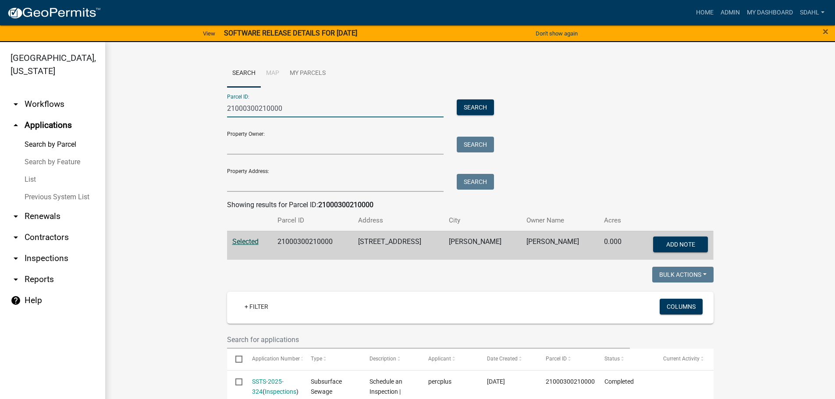
drag, startPoint x: 283, startPoint y: 108, endPoint x: 142, endPoint y: 116, distance: 140.9
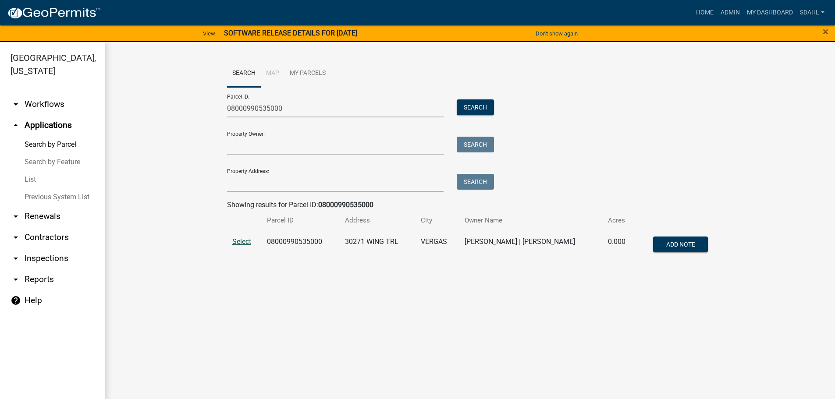
click at [242, 242] on span "Select" at bounding box center [241, 242] width 19 height 8
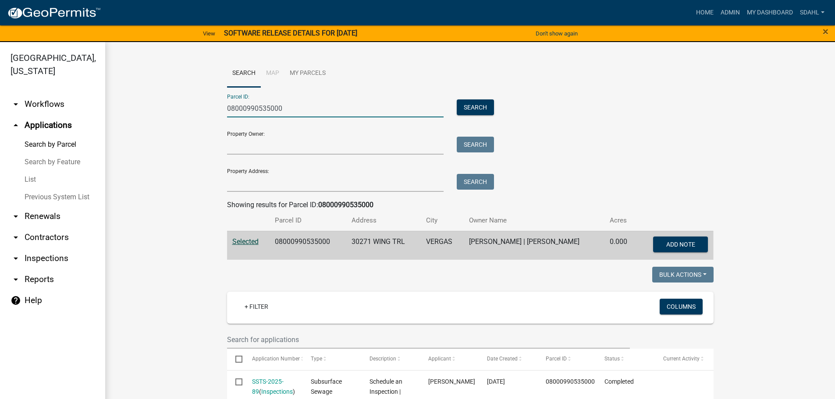
drag, startPoint x: 280, startPoint y: 110, endPoint x: 217, endPoint y: 117, distance: 63.9
click at [220, 117] on div "08000990535000" at bounding box center [335, 108] width 230 height 18
type input "6"
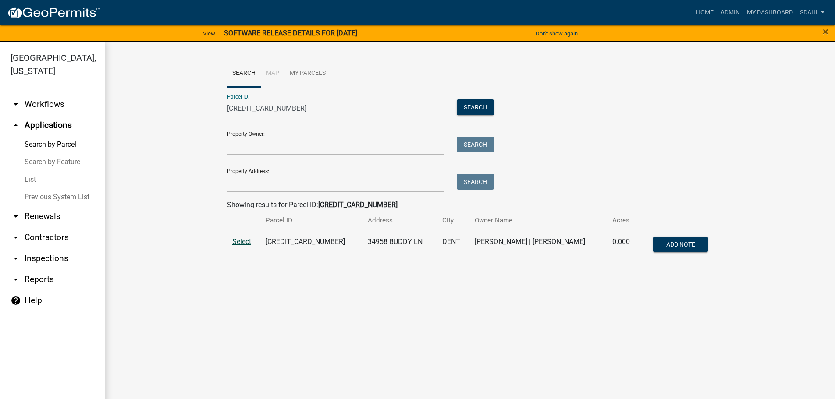
type input "56000350262005"
click at [244, 241] on span "Select" at bounding box center [241, 242] width 19 height 8
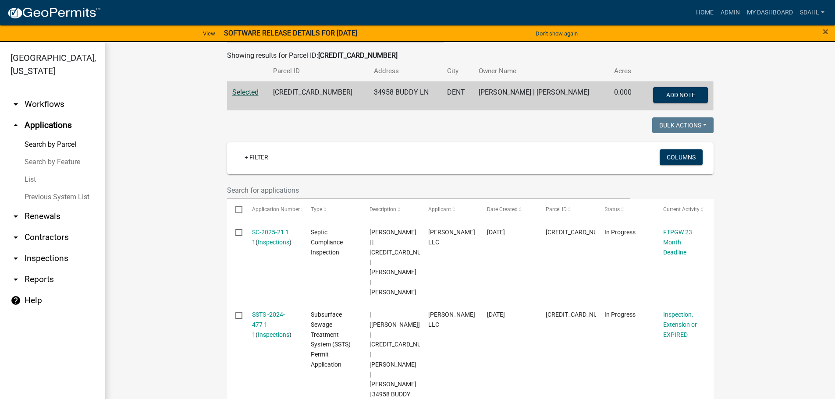
scroll to position [85, 0]
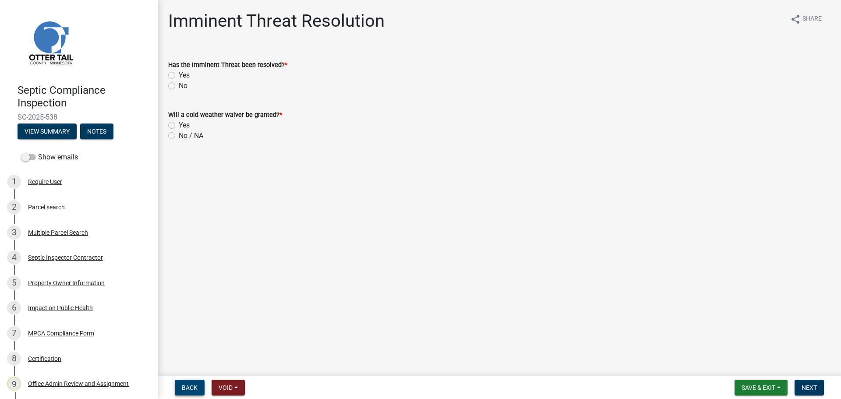
click at [188, 388] on span "Back" at bounding box center [190, 387] width 16 height 7
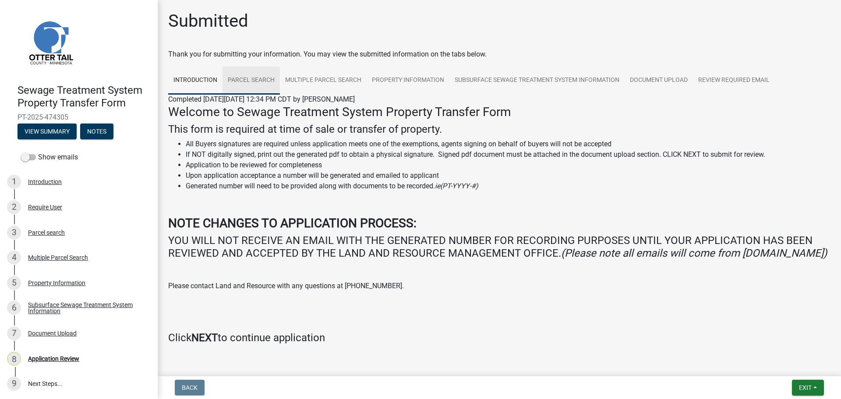
click at [266, 81] on link "Parcel search" at bounding box center [251, 81] width 57 height 28
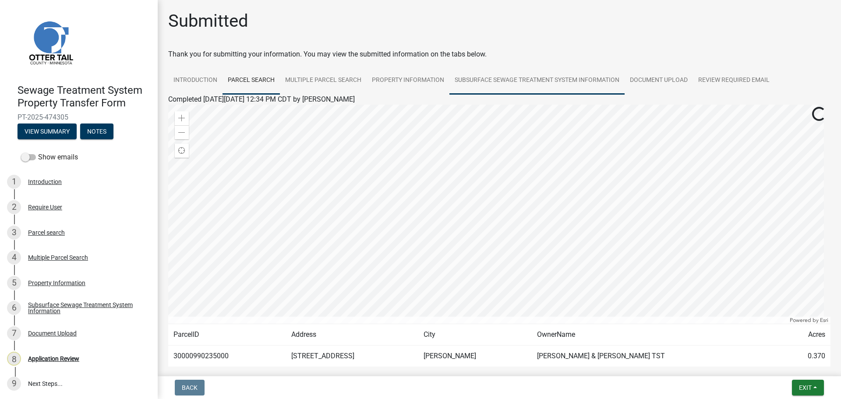
click at [543, 81] on link "Subsurface Sewage Treatment System Information" at bounding box center [537, 81] width 175 height 28
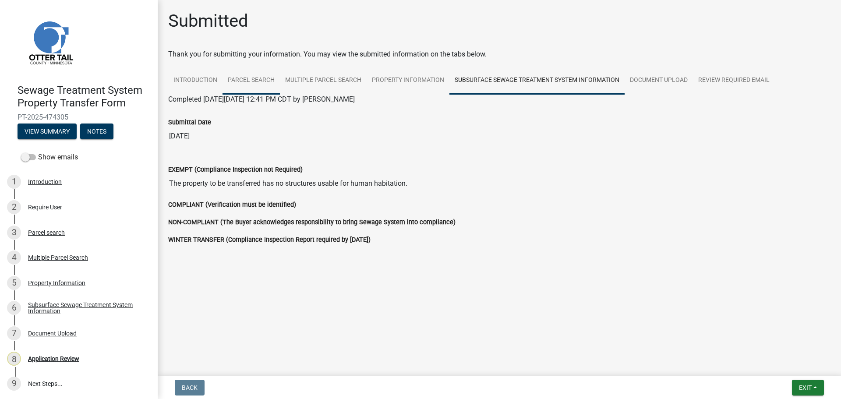
click at [253, 80] on link "Parcel search" at bounding box center [251, 81] width 57 height 28
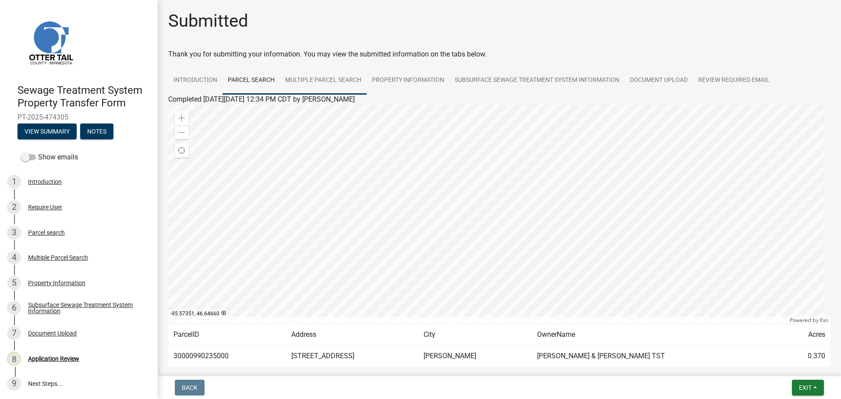
click at [329, 82] on link "Multiple Parcel Search" at bounding box center [323, 81] width 87 height 28
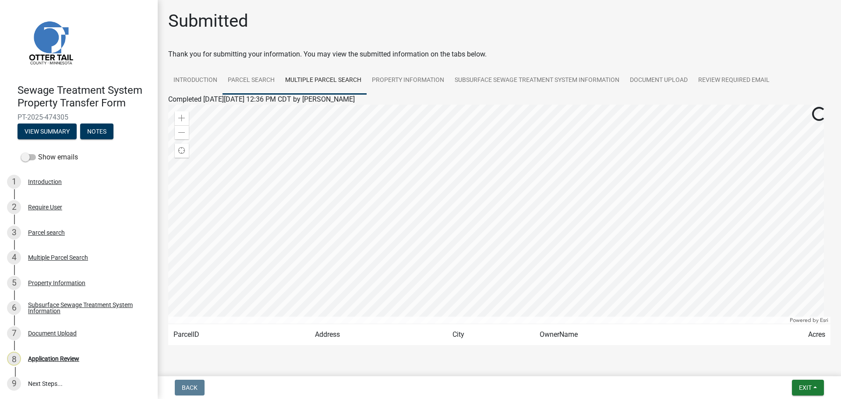
click at [238, 79] on link "Parcel search" at bounding box center [251, 81] width 57 height 28
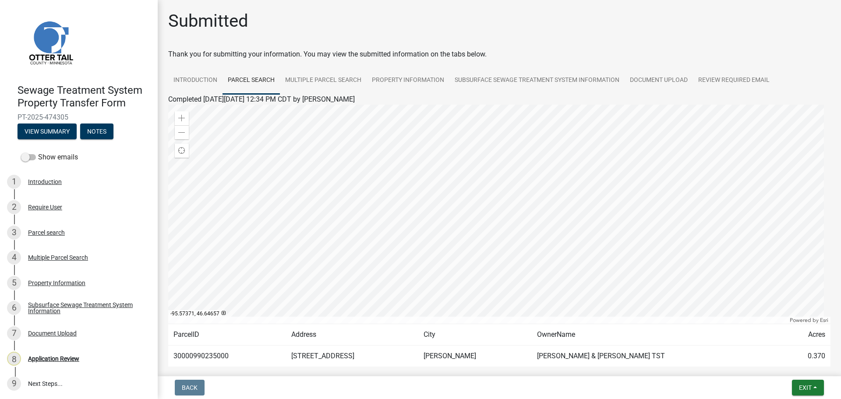
click at [685, 32] on div "Submitted" at bounding box center [499, 25] width 663 height 28
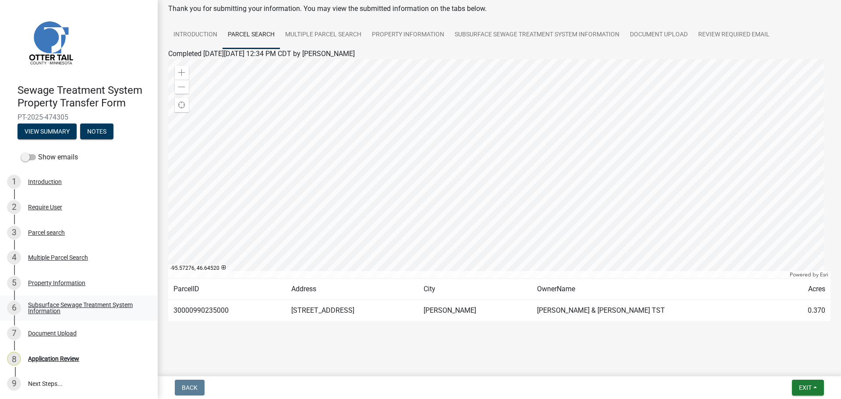
scroll to position [1, 0]
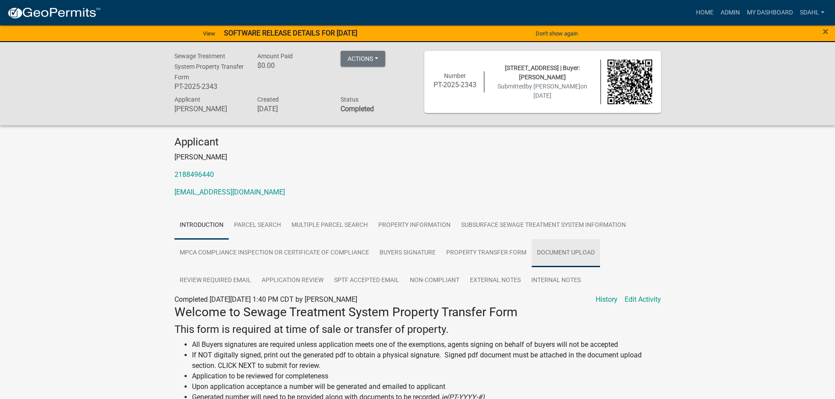
click at [548, 250] on link "Document Upload" at bounding box center [566, 253] width 68 height 28
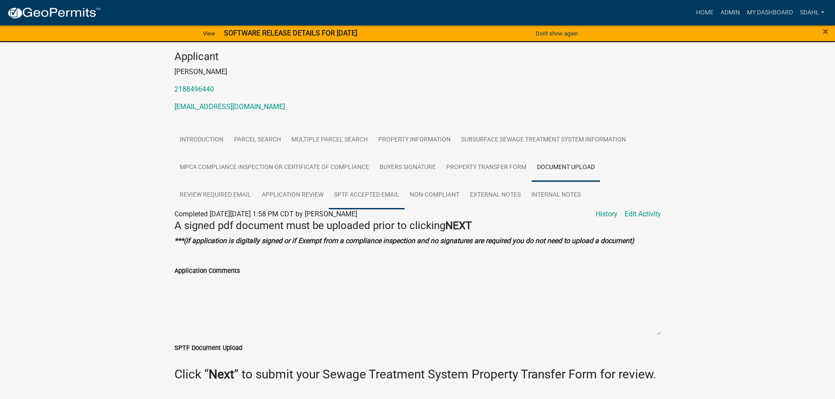
scroll to position [112, 0]
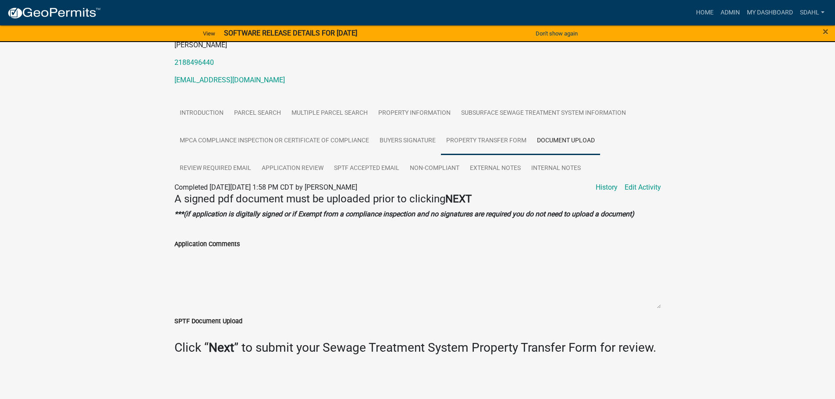
click at [495, 139] on link "Property Transfer Form" at bounding box center [486, 141] width 91 height 28
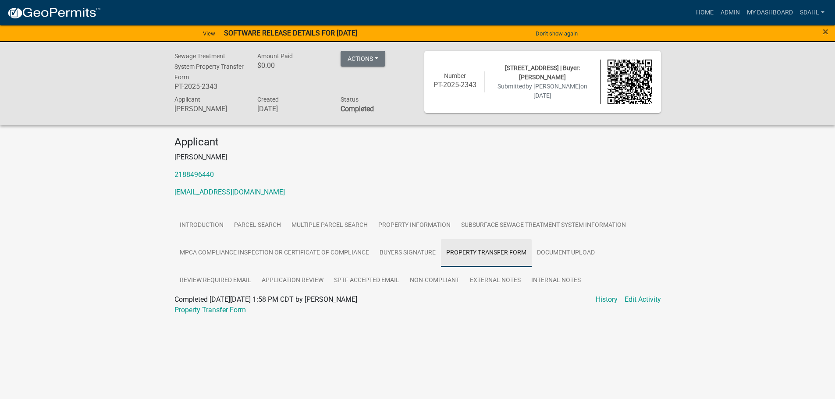
scroll to position [0, 0]
click at [229, 311] on link "Property Transfer Form" at bounding box center [212, 310] width 71 height 8
click at [376, 280] on link "SPTF Accepted Email" at bounding box center [370, 281] width 76 height 28
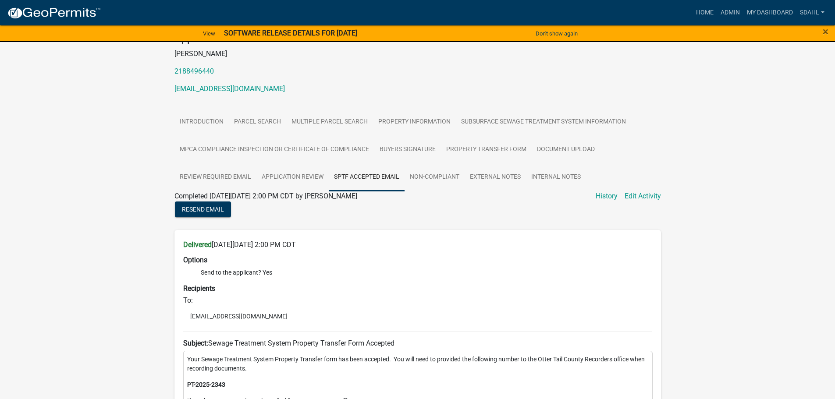
scroll to position [131, 0]
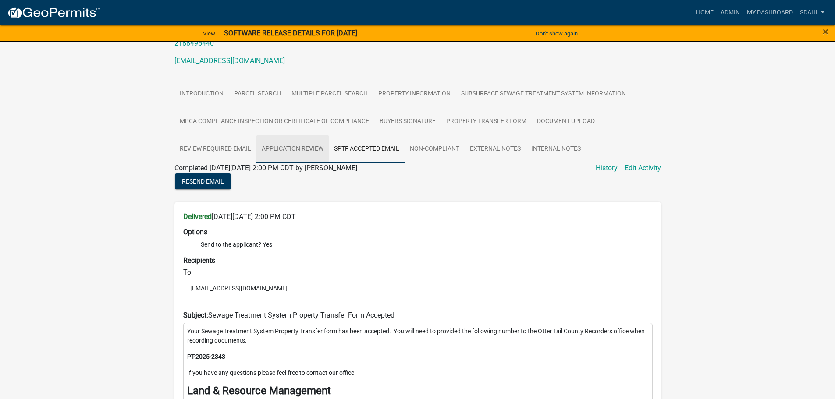
click at [300, 153] on link "Application Review" at bounding box center [292, 149] width 72 height 28
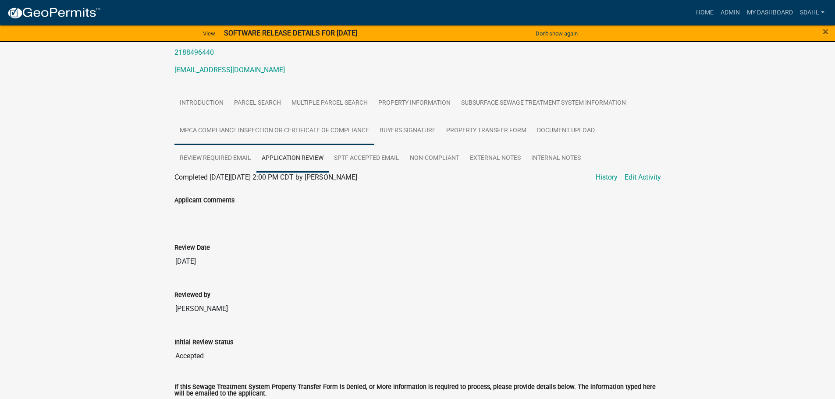
scroll to position [138, 0]
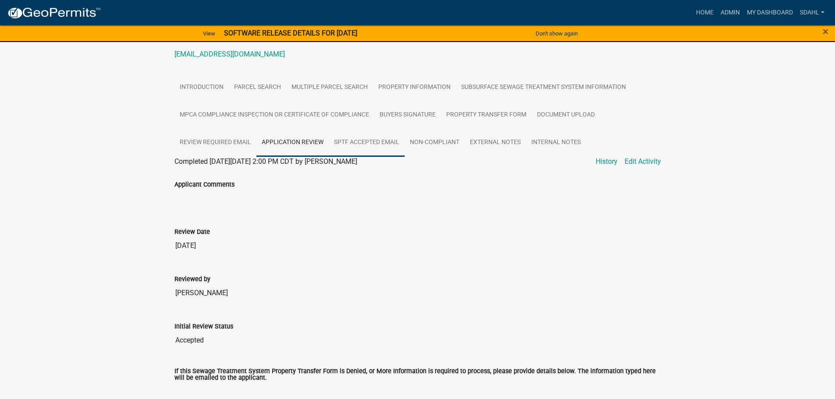
click at [372, 143] on link "SPTF Accepted Email" at bounding box center [367, 143] width 76 height 28
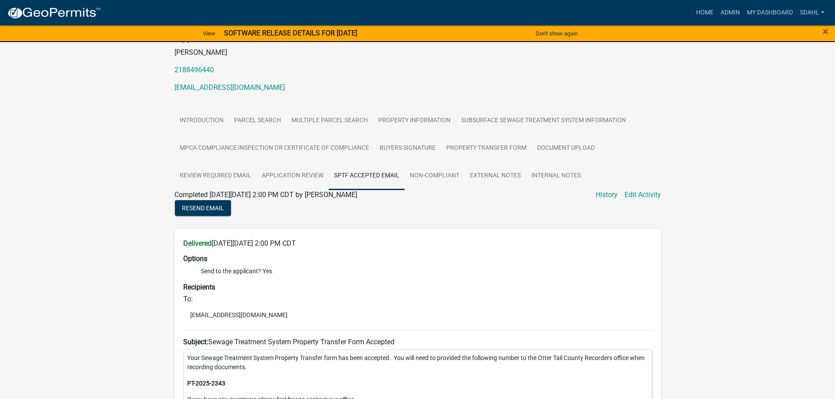
scroll to position [131, 0]
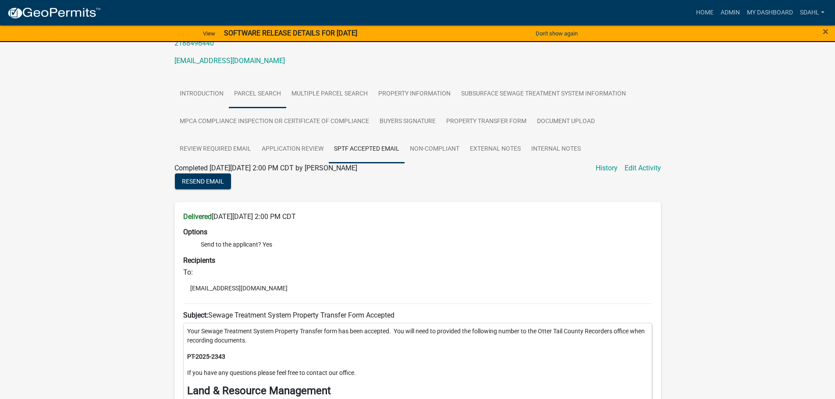
click at [256, 94] on link "Parcel search" at bounding box center [257, 94] width 57 height 28
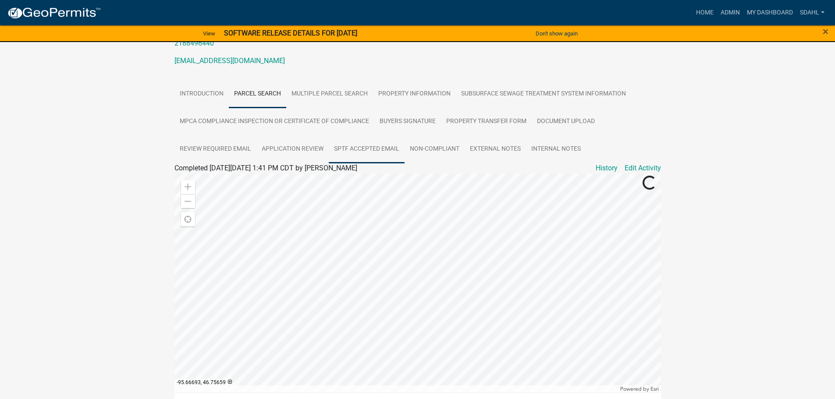
click at [382, 150] on link "SPTF Accepted Email" at bounding box center [367, 149] width 76 height 28
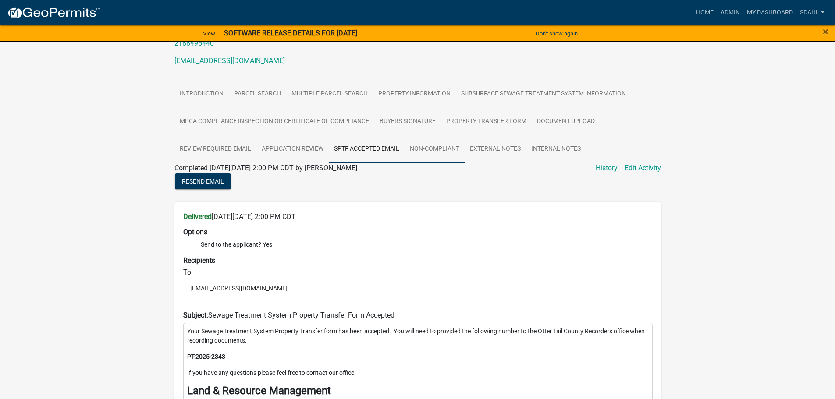
click at [444, 153] on link "Non-Compliant" at bounding box center [435, 149] width 60 height 28
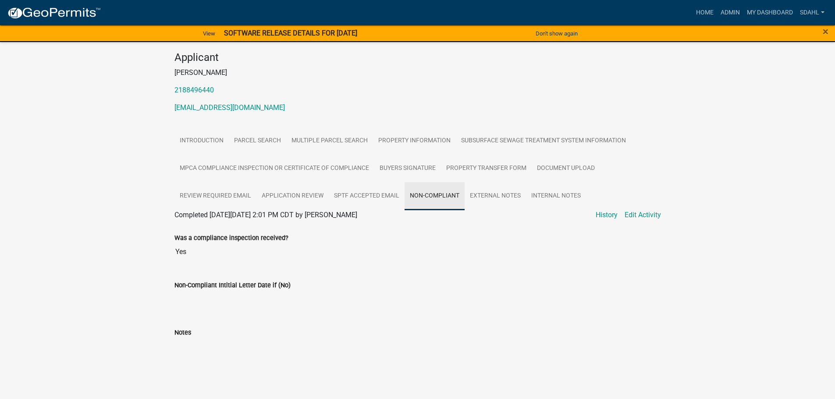
scroll to position [85, 0]
drag, startPoint x: 357, startPoint y: 198, endPoint x: 334, endPoint y: 199, distance: 23.7
click at [357, 198] on link "SPTF Accepted Email" at bounding box center [367, 196] width 76 height 28
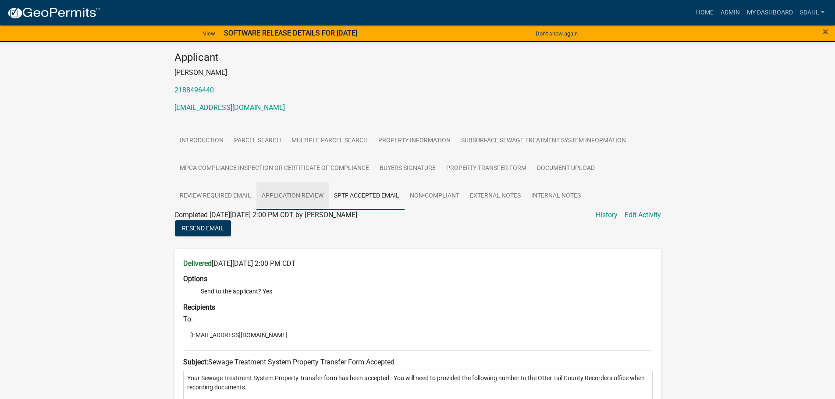
click at [298, 197] on link "Application Review" at bounding box center [292, 196] width 72 height 28
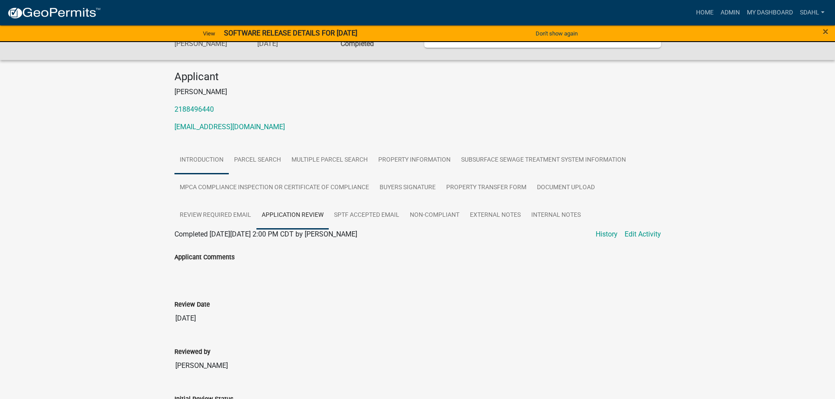
scroll to position [50, 0]
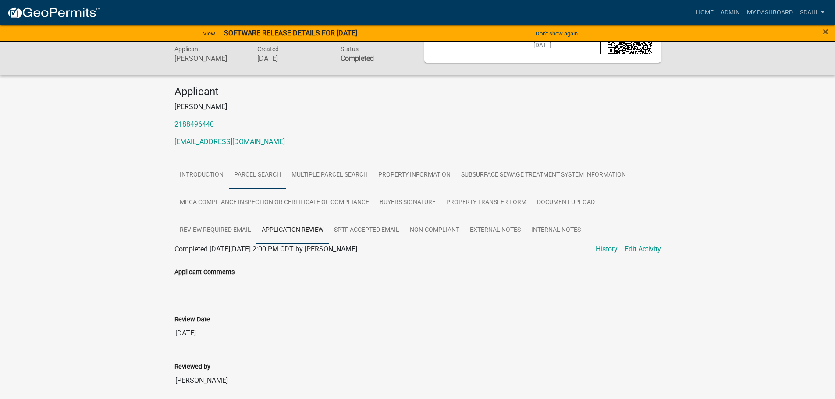
click at [259, 175] on link "Parcel search" at bounding box center [257, 175] width 57 height 28
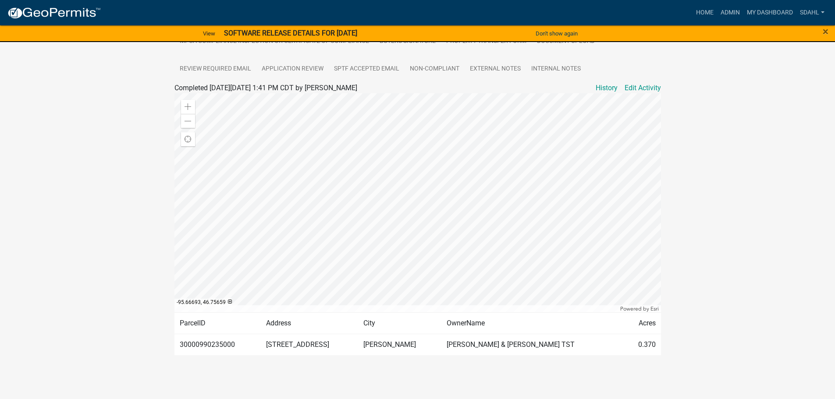
scroll to position [168, 0]
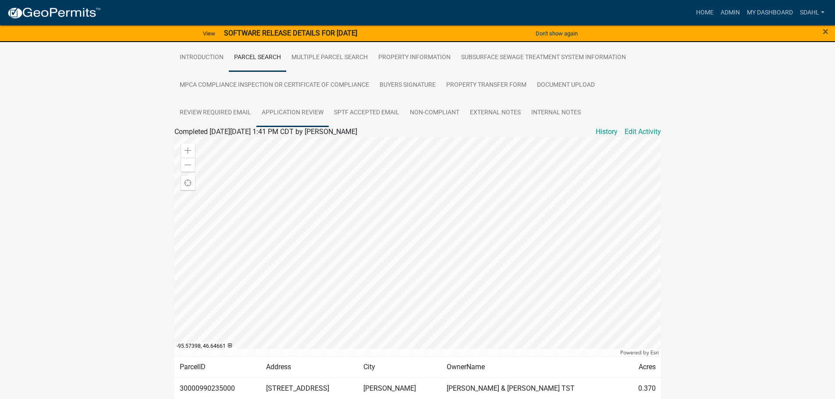
click at [295, 115] on link "Application Review" at bounding box center [292, 113] width 72 height 28
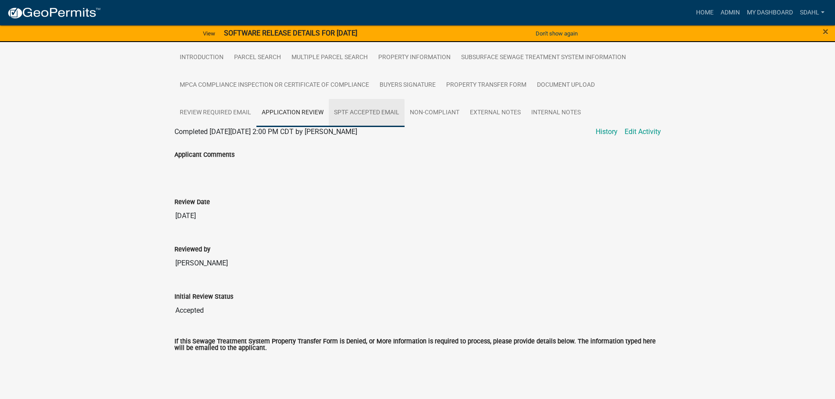
click at [362, 112] on link "SPTF Accepted Email" at bounding box center [367, 113] width 76 height 28
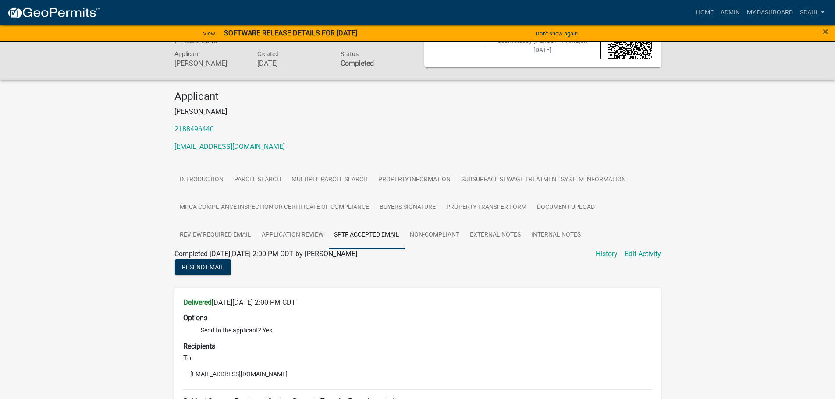
scroll to position [43, 0]
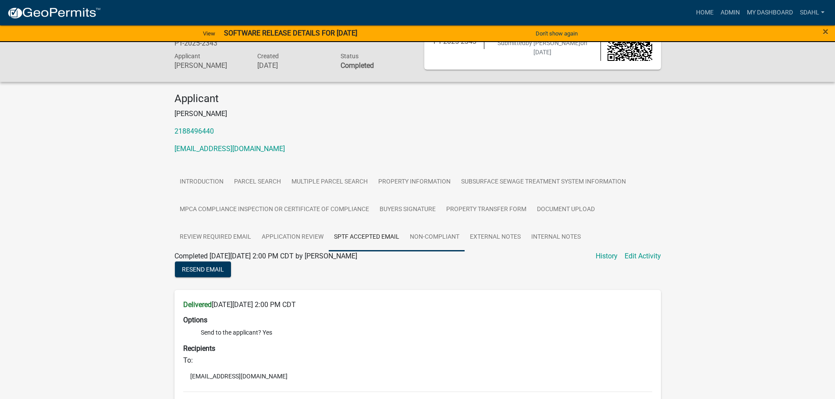
click at [438, 238] on link "Non-Compliant" at bounding box center [435, 238] width 60 height 28
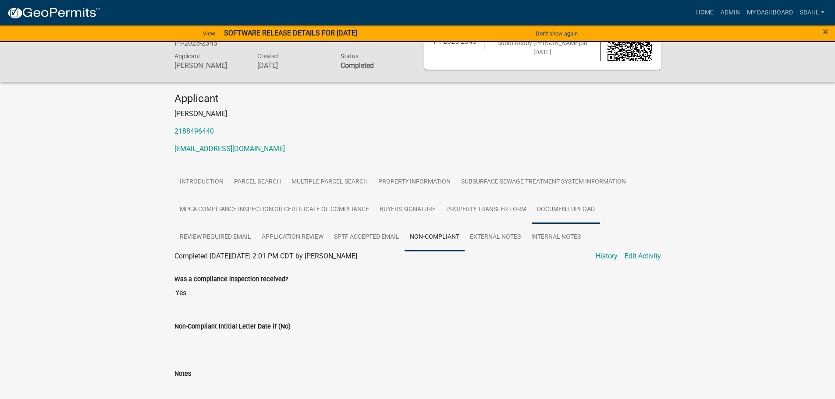
click at [550, 205] on link "Document Upload" at bounding box center [566, 210] width 68 height 28
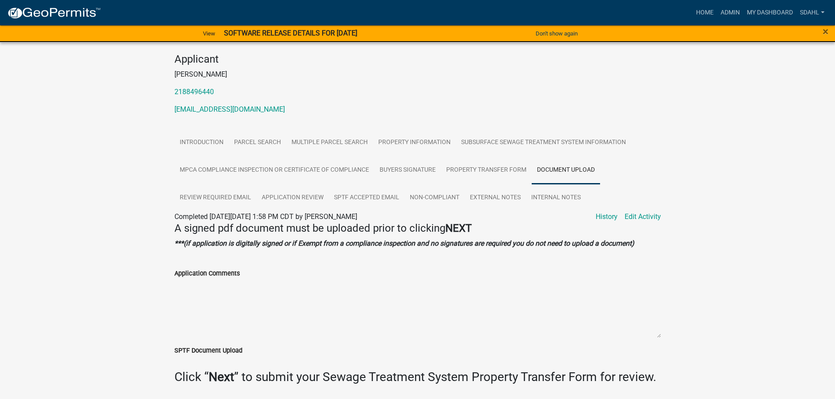
scroll to position [112, 0]
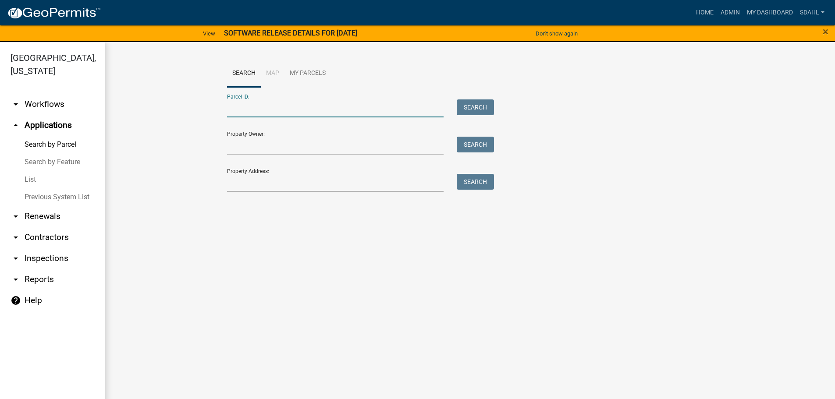
click at [263, 110] on input "Parcel ID:" at bounding box center [335, 108] width 217 height 18
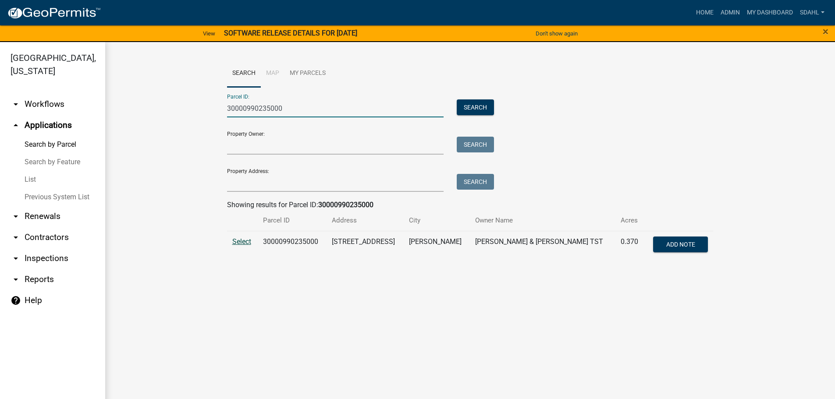
type input "30000990235000"
click at [237, 239] on span "Select" at bounding box center [241, 242] width 19 height 8
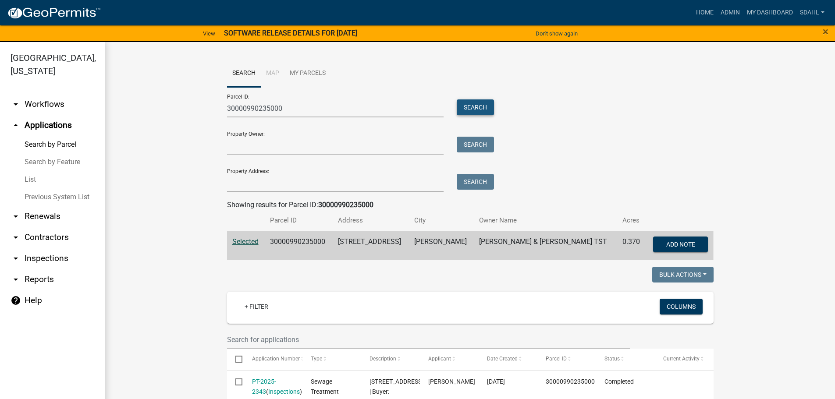
click at [481, 109] on button "Search" at bounding box center [475, 107] width 37 height 16
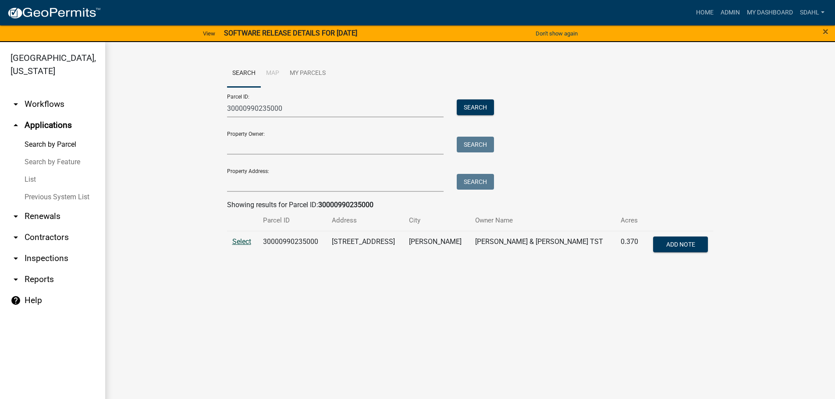
click at [242, 242] on span "Select" at bounding box center [241, 242] width 19 height 8
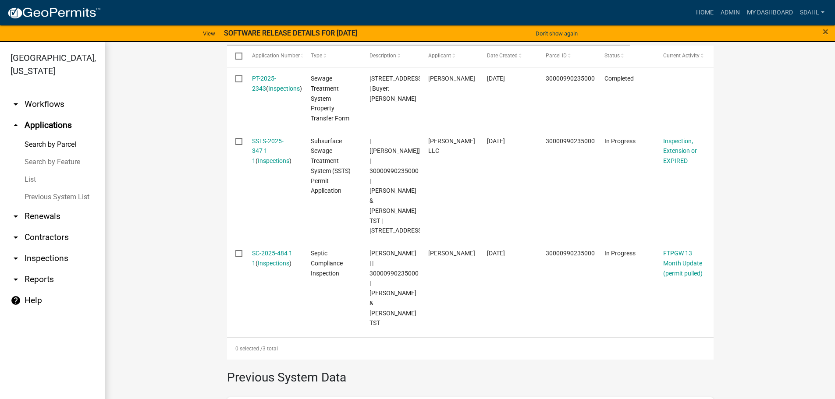
scroll to position [307, 0]
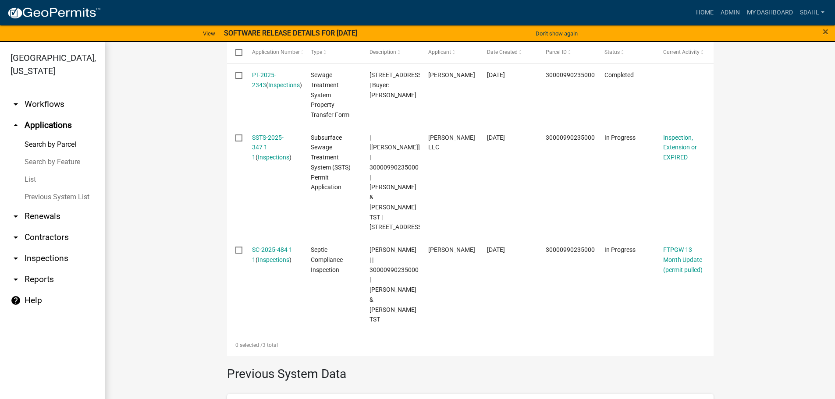
click at [189, 108] on wm-workflow-application-search-view "Search Map My Parcels Parcel ID: 30000990235000 Search Property Owner: Search P…" at bounding box center [470, 135] width 695 height 764
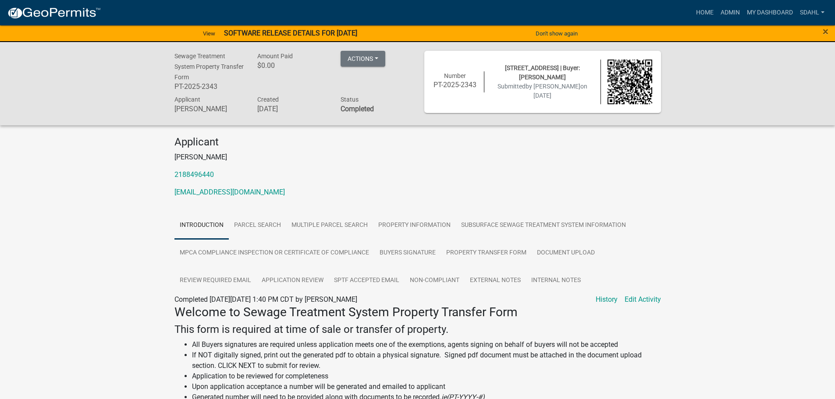
scroll to position [44, 0]
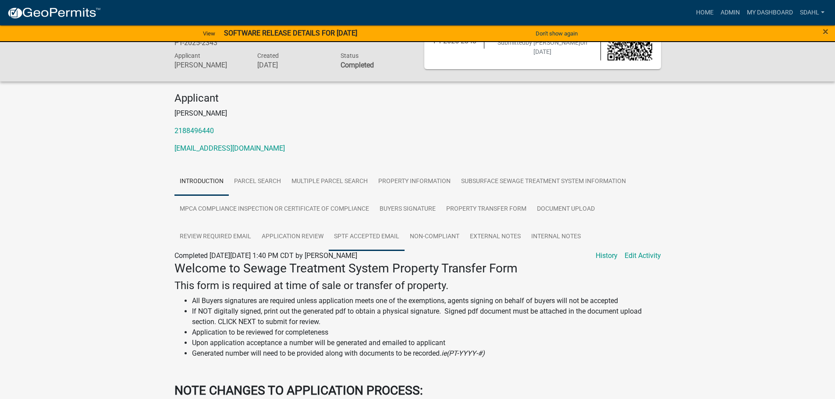
click at [360, 240] on link "SPTF Accepted Email" at bounding box center [367, 237] width 76 height 28
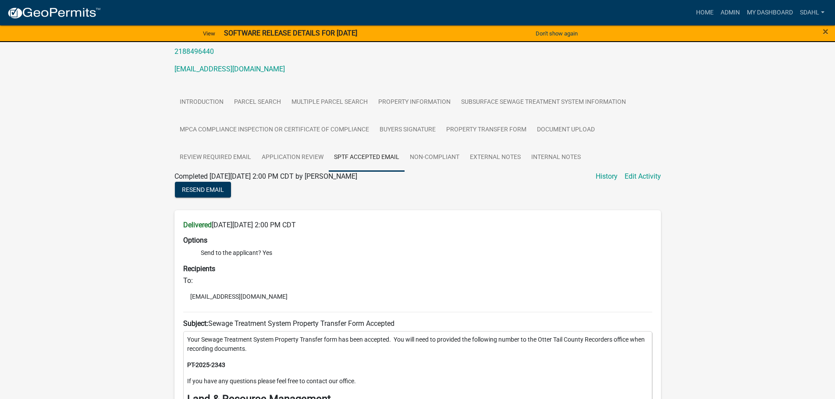
scroll to position [88, 0]
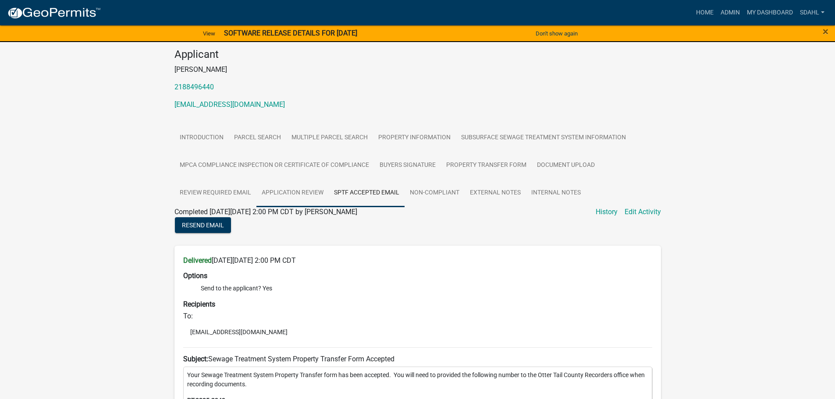
click at [296, 192] on link "Application Review" at bounding box center [292, 193] width 72 height 28
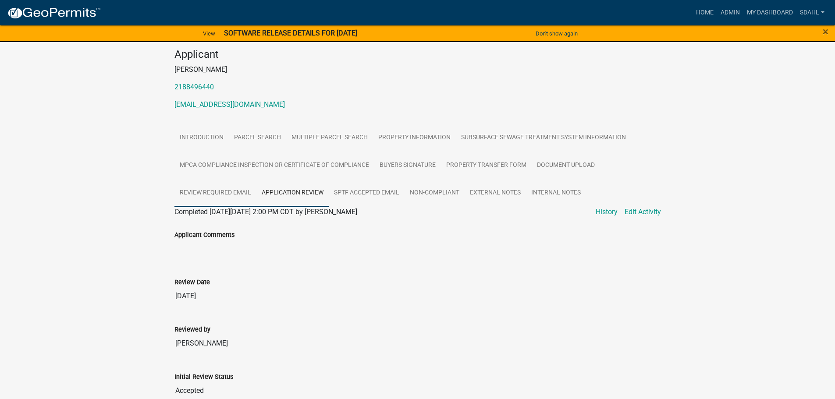
click at [212, 193] on link "Review Required Email" at bounding box center [215, 193] width 82 height 28
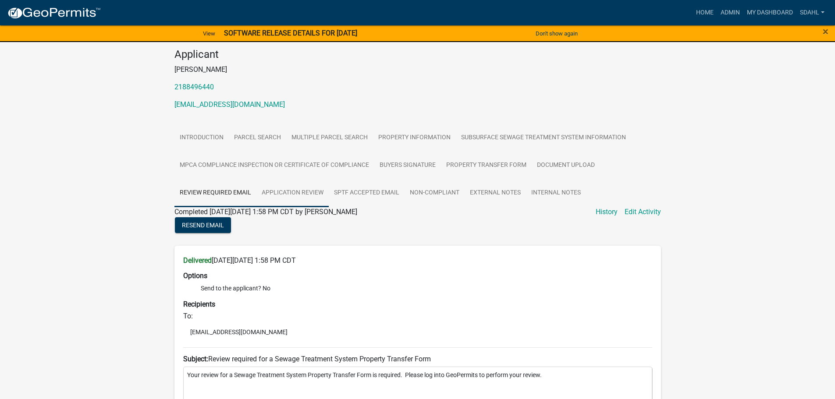
click at [295, 195] on link "Application Review" at bounding box center [292, 193] width 72 height 28
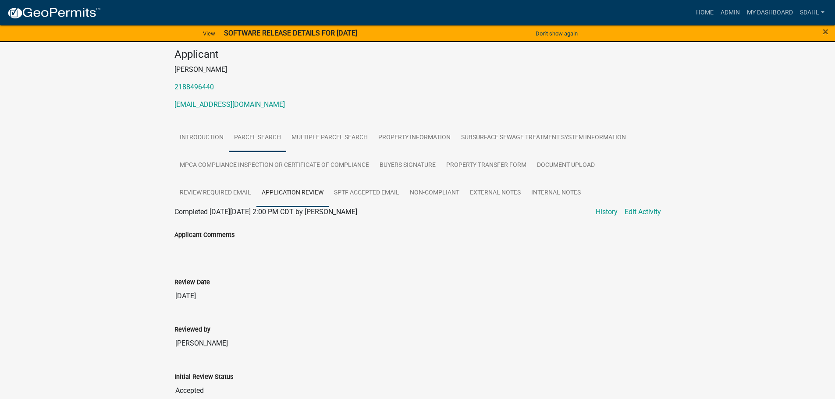
click at [244, 134] on link "Parcel search" at bounding box center [257, 138] width 57 height 28
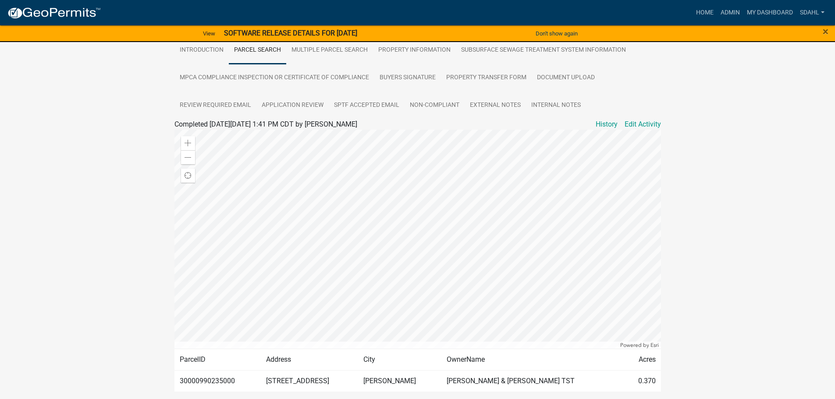
scroll to position [131, 0]
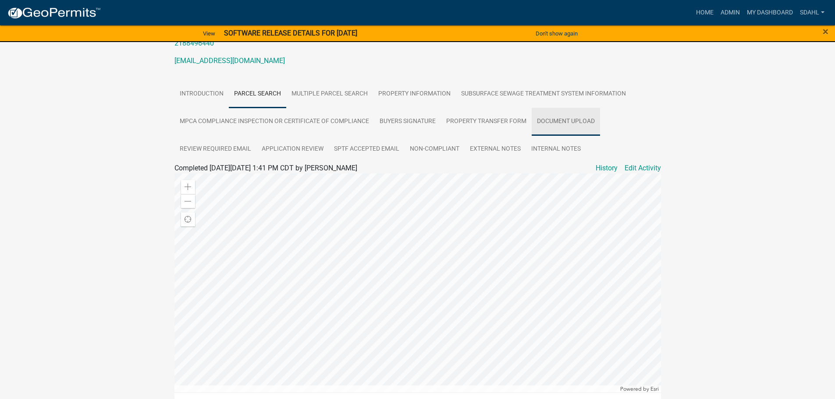
click at [570, 121] on link "Document Upload" at bounding box center [566, 122] width 68 height 28
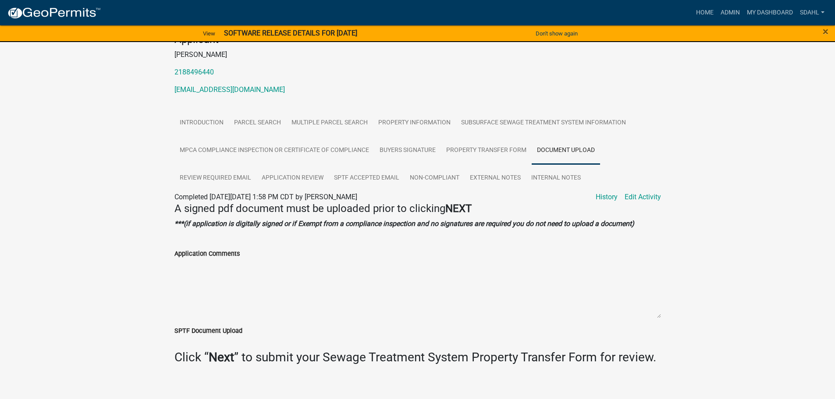
scroll to position [112, 0]
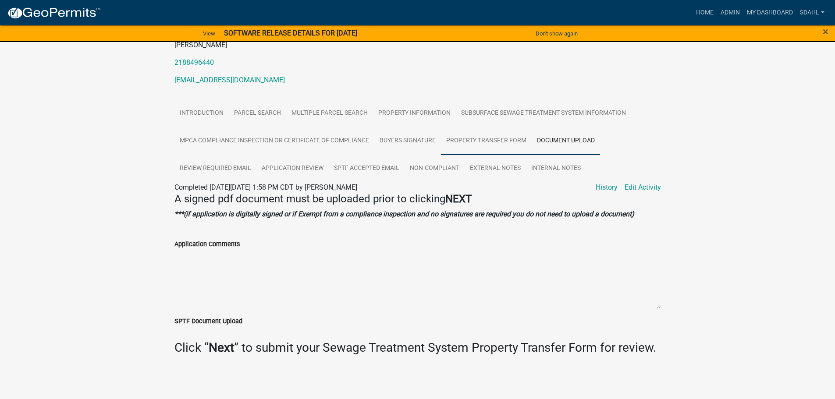
click at [499, 140] on link "Property Transfer Form" at bounding box center [486, 141] width 91 height 28
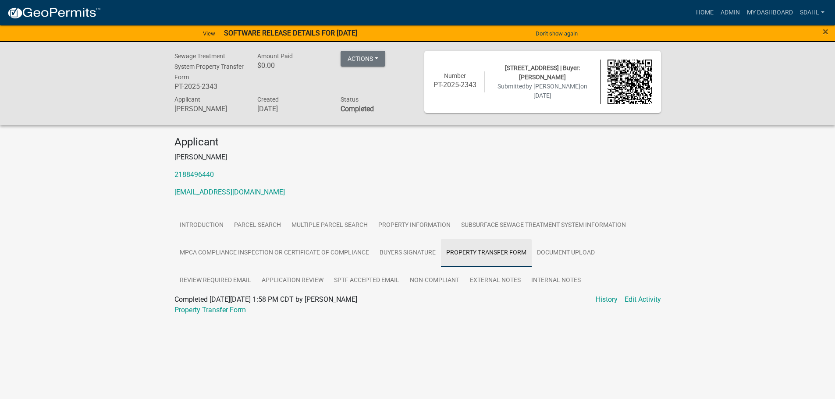
scroll to position [0, 0]
click at [240, 310] on link "Property Transfer Form" at bounding box center [212, 310] width 71 height 8
click at [271, 224] on link "Parcel search" at bounding box center [260, 226] width 57 height 28
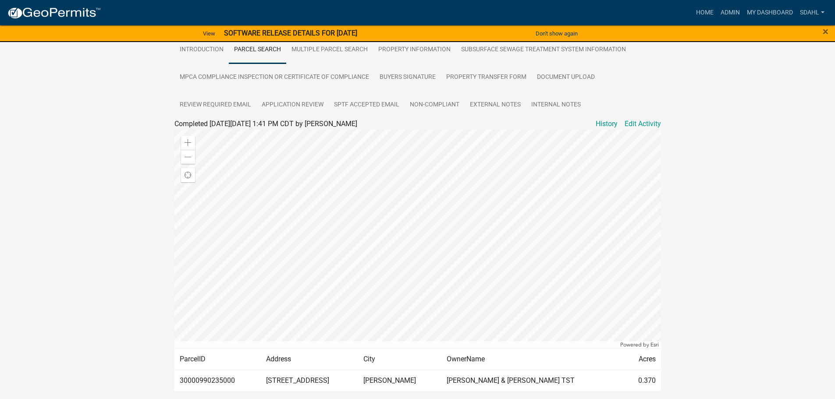
scroll to position [212, 0]
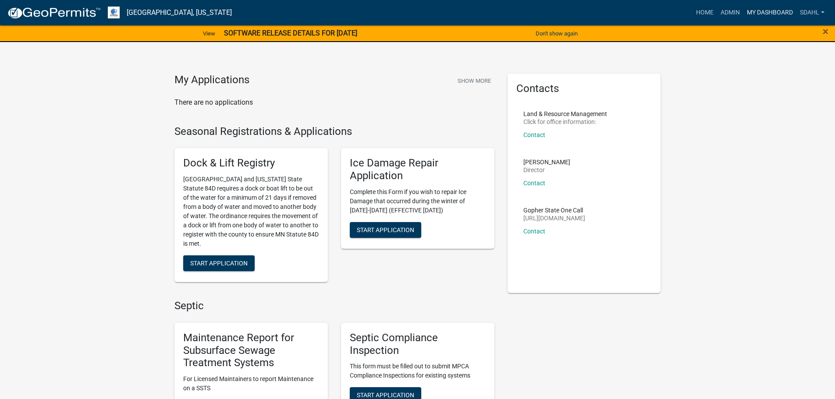
click at [766, 9] on link "My Dashboard" at bounding box center [769, 12] width 53 height 17
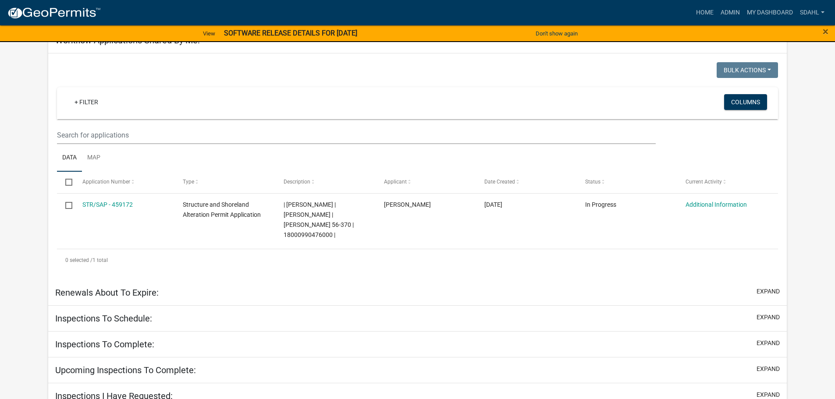
select select "3: 100"
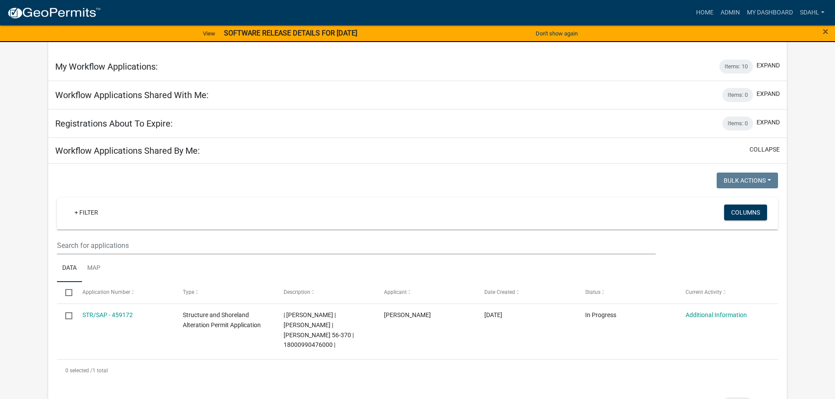
scroll to position [1424, 0]
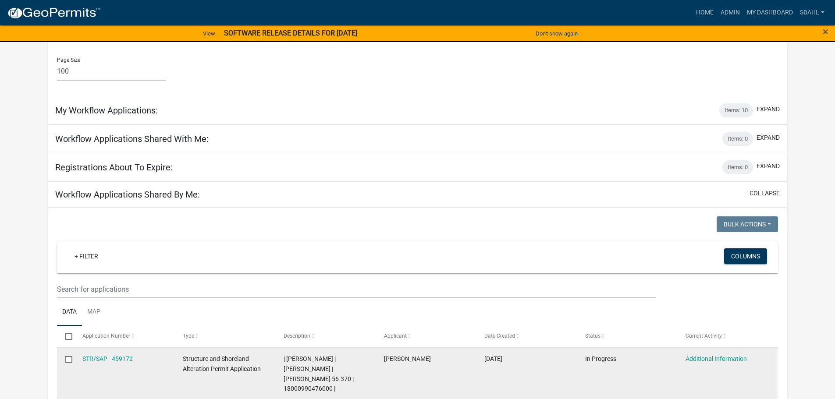
click at [67, 356] on input "checkbox" at bounding box center [68, 359] width 6 height 6
checkbox input "true"
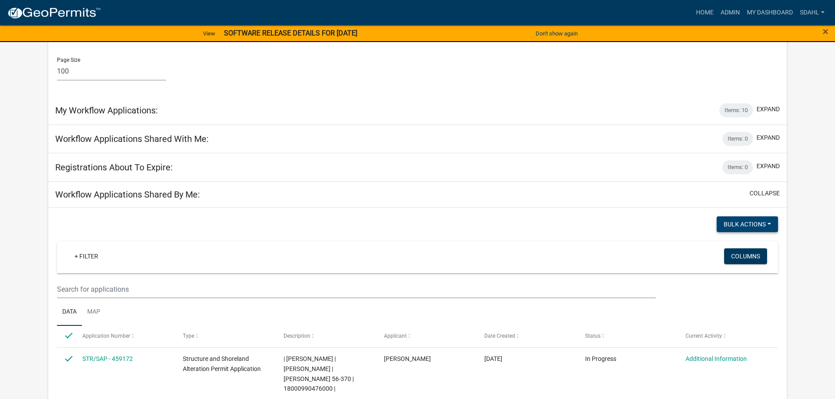
click at [772, 217] on button "Bulk Actions" at bounding box center [747, 225] width 61 height 16
click at [658, 217] on div "Bulk Actions Void Expire Lock Withdraw" at bounding box center [601, 226] width 367 height 18
click at [63, 326] on datatable-header-cell "Select" at bounding box center [65, 336] width 17 height 21
click at [70, 333] on input "checkbox" at bounding box center [68, 336] width 6 height 6
checkbox input "false"
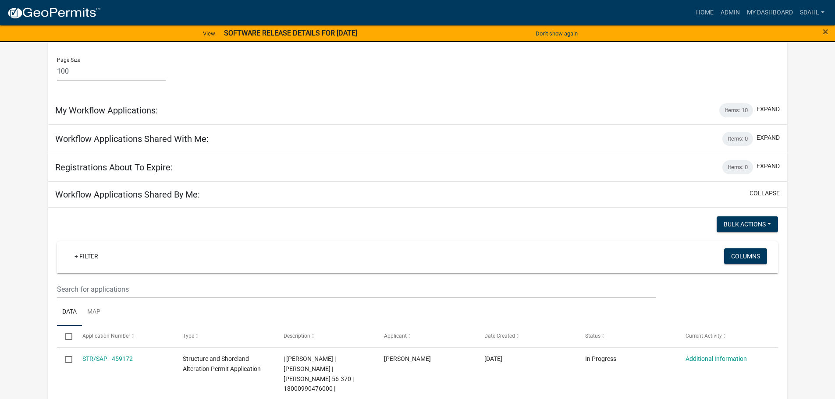
checkbox input "false"
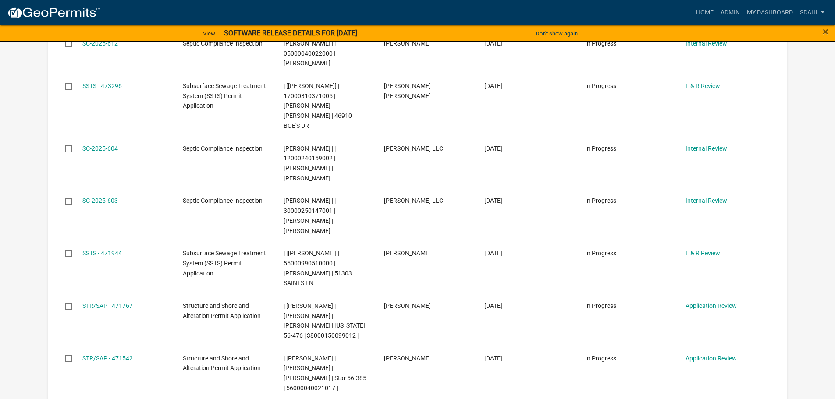
scroll to position [570, 0]
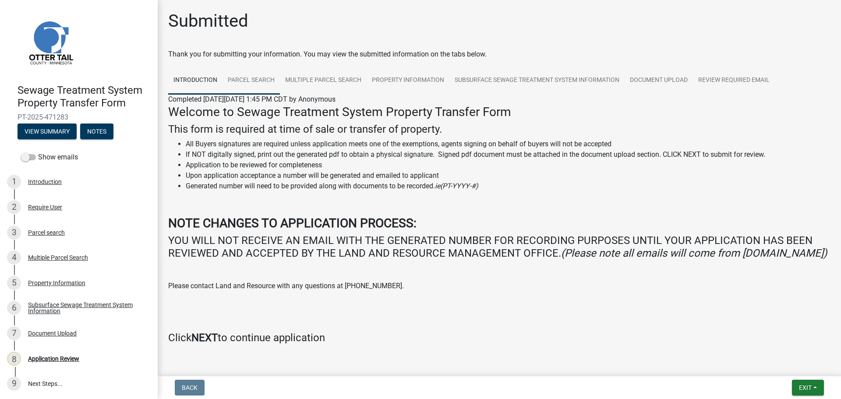
click at [264, 81] on link "Parcel search" at bounding box center [251, 81] width 57 height 28
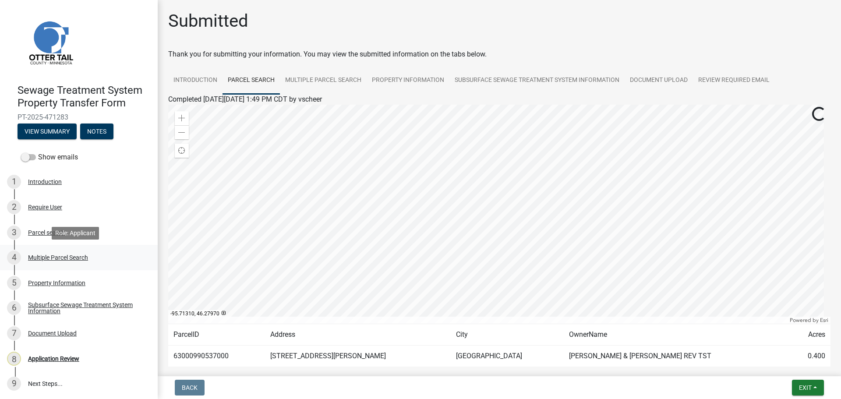
scroll to position [1, 0]
click at [50, 255] on div "Multiple Parcel Search" at bounding box center [58, 257] width 60 height 6
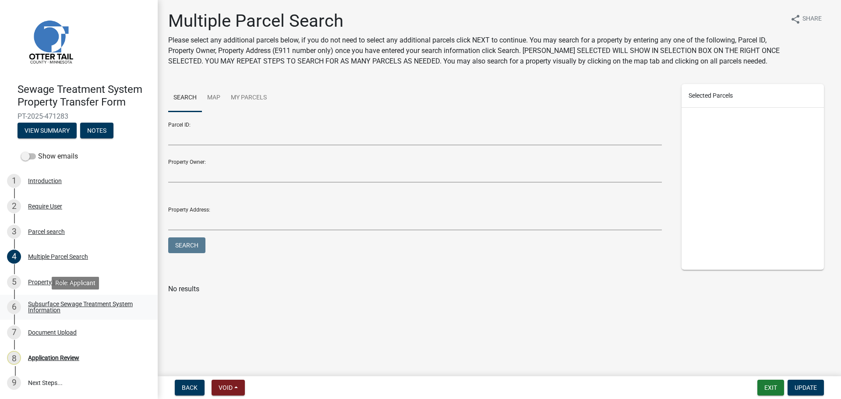
click at [54, 310] on div "Subsurface Sewage Treatment System Information" at bounding box center [86, 307] width 116 height 12
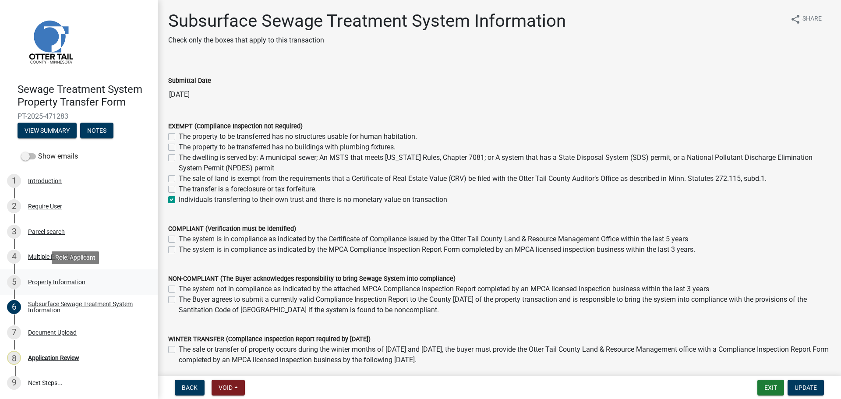
click at [59, 283] on div "Property Information" at bounding box center [56, 282] width 57 height 6
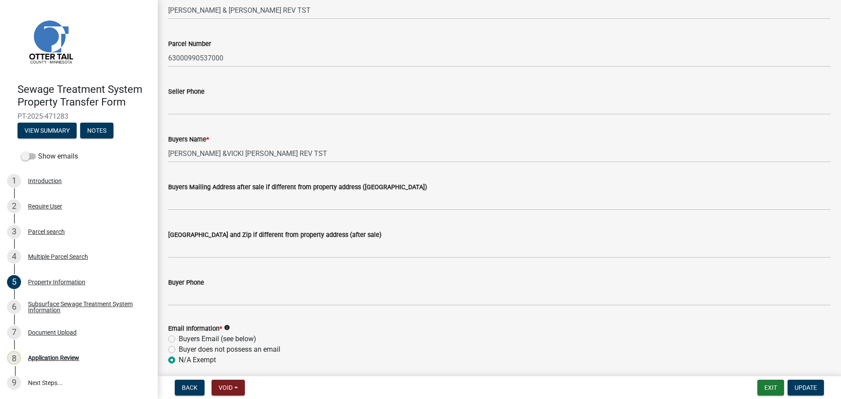
scroll to position [0, 0]
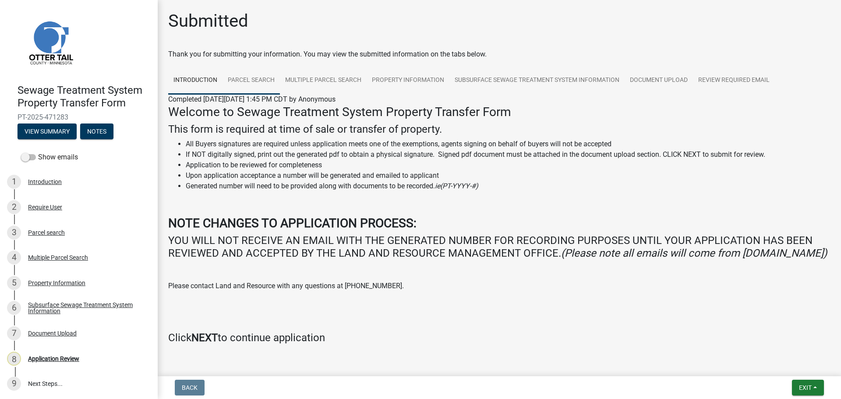
click at [253, 82] on link "Parcel search" at bounding box center [251, 81] width 57 height 28
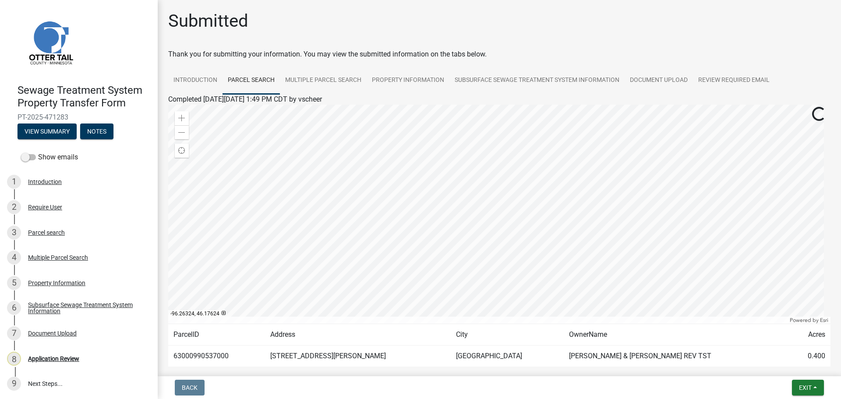
click at [209, 359] on td "63000990537000" at bounding box center [216, 356] width 97 height 21
copy td "63000990537000"
click at [316, 78] on link "Multiple Parcel Search" at bounding box center [323, 81] width 87 height 28
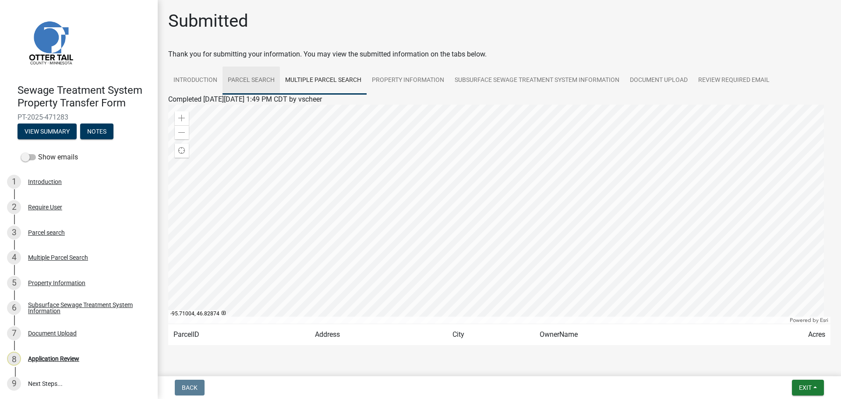
click at [249, 81] on link "Parcel search" at bounding box center [251, 81] width 57 height 28
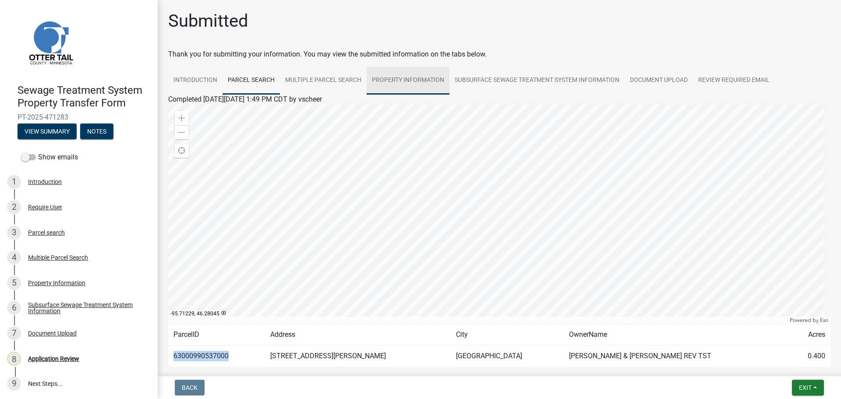
click at [404, 79] on link "Property Information" at bounding box center [408, 81] width 83 height 28
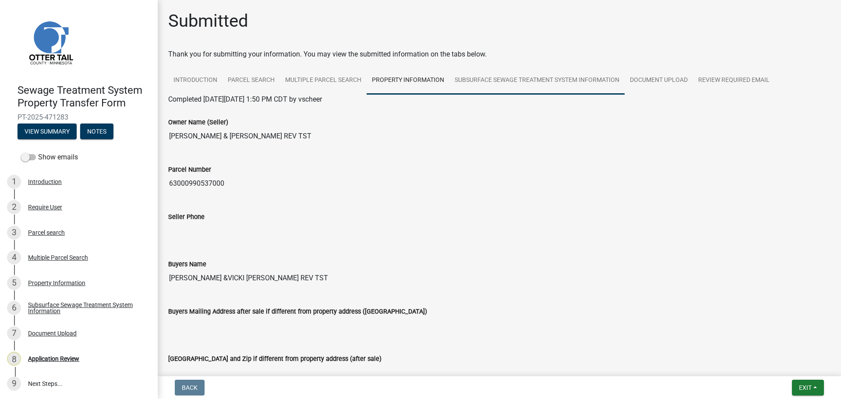
click at [516, 82] on link "Subsurface Sewage Treatment System Information" at bounding box center [537, 81] width 175 height 28
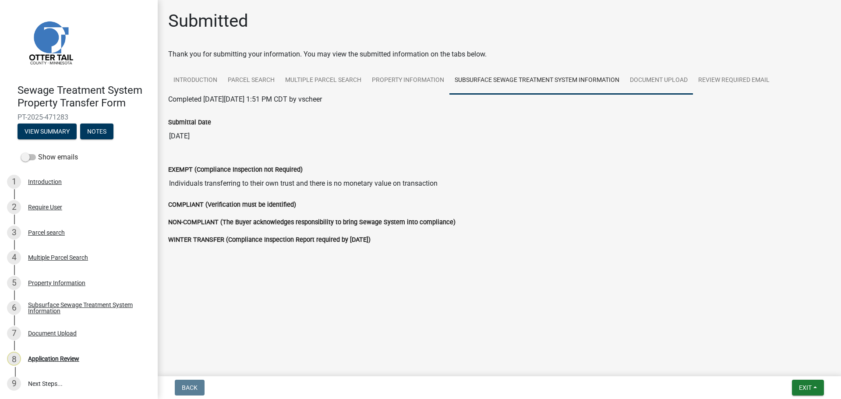
click at [659, 81] on link "Document Upload" at bounding box center [659, 81] width 68 height 28
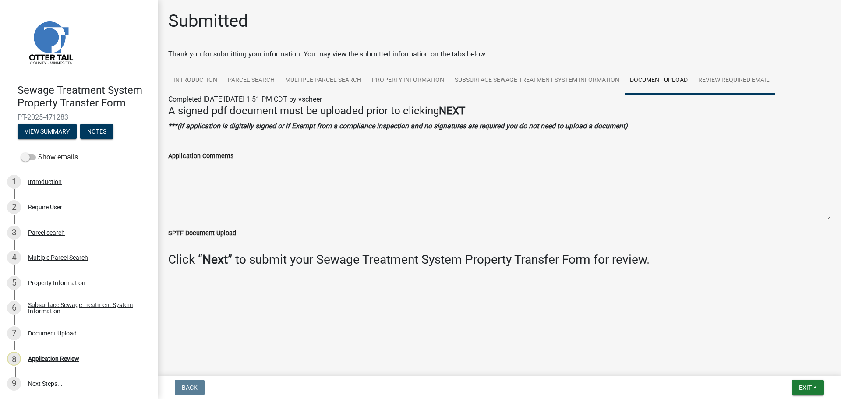
click at [720, 80] on link "Review Required Email" at bounding box center [734, 81] width 82 height 28
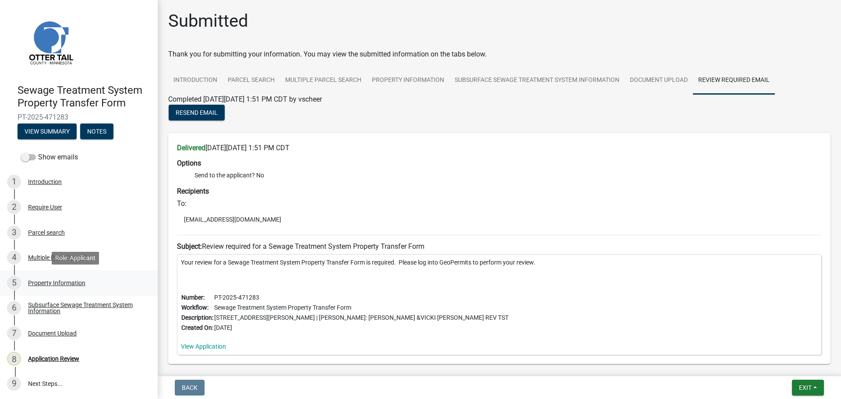
scroll to position [1, 0]
click at [263, 78] on link "Parcel search" at bounding box center [251, 81] width 57 height 28
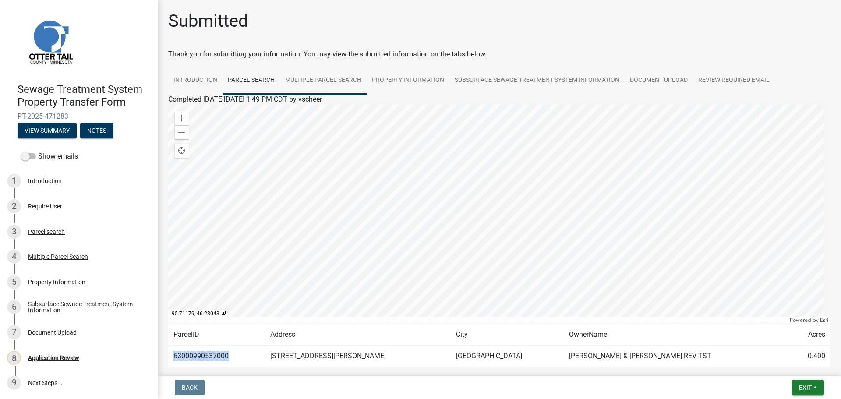
click at [339, 82] on link "Multiple Parcel Search" at bounding box center [323, 81] width 87 height 28
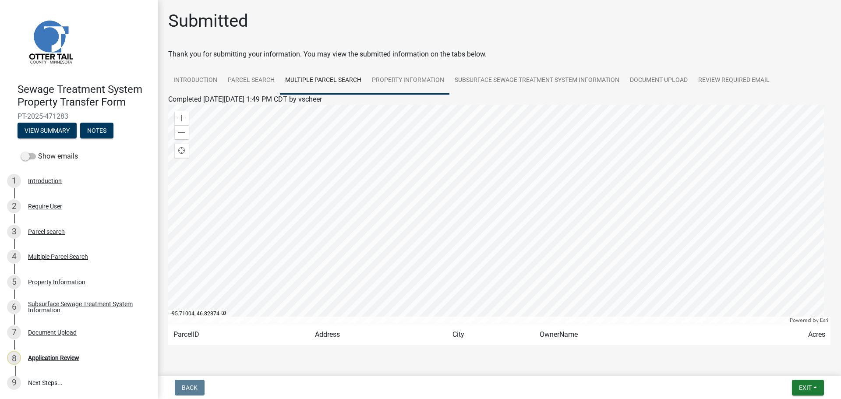
click at [427, 82] on link "Property Information" at bounding box center [408, 81] width 83 height 28
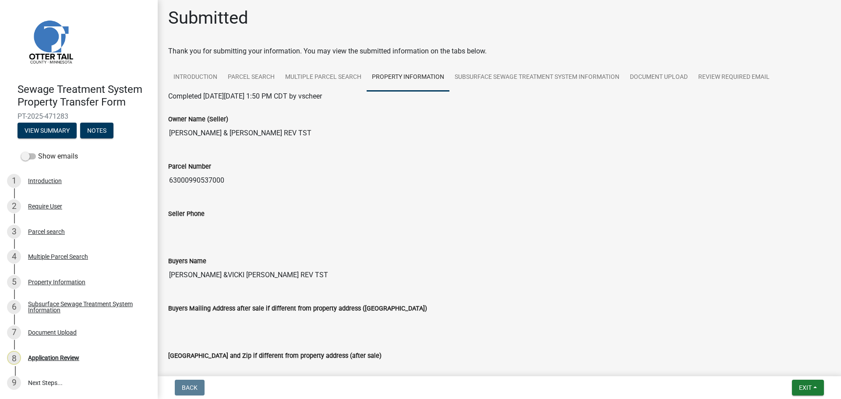
scroll to position [0, 0]
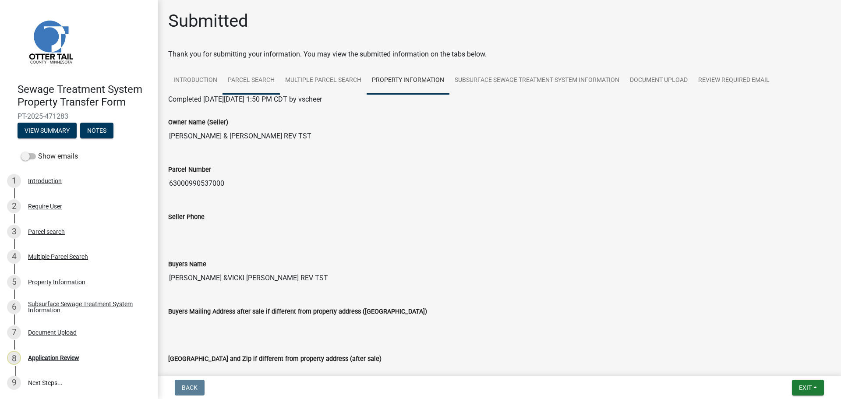
click at [249, 80] on link "Parcel search" at bounding box center [251, 81] width 57 height 28
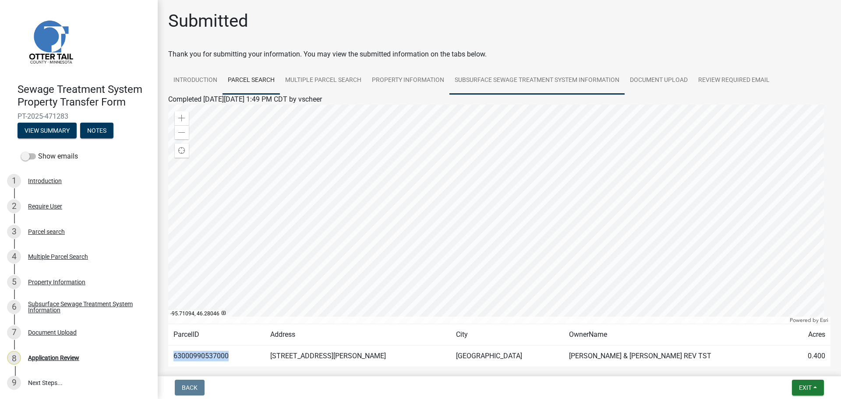
click at [521, 72] on link "Subsurface Sewage Treatment System Information" at bounding box center [537, 81] width 175 height 28
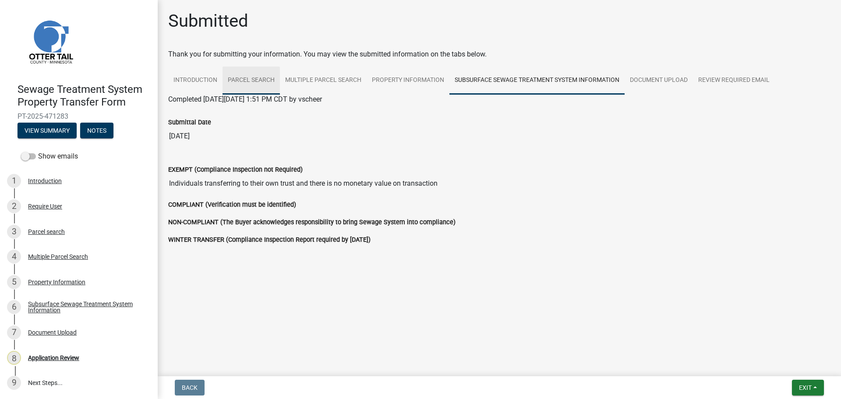
click at [251, 81] on link "Parcel search" at bounding box center [251, 81] width 57 height 28
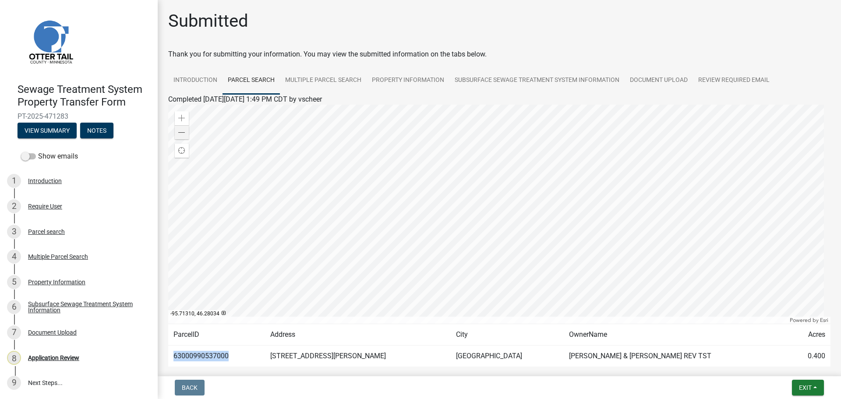
click at [172, 128] on div at bounding box center [499, 214] width 663 height 219
click at [181, 132] on span at bounding box center [181, 132] width 7 height 7
click at [184, 135] on span at bounding box center [181, 132] width 7 height 7
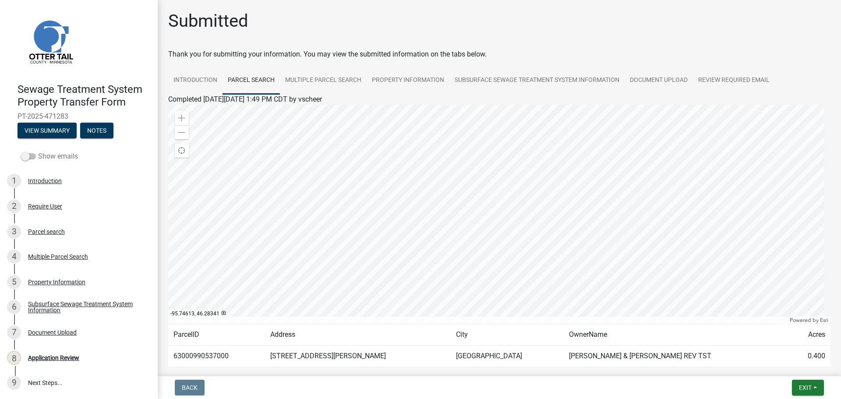
click at [60, 156] on label "Show emails" at bounding box center [49, 156] width 57 height 11
click at [38, 151] on input "Show emails" at bounding box center [38, 151] width 0 height 0
click at [52, 129] on button "View Summary" at bounding box center [47, 131] width 59 height 16
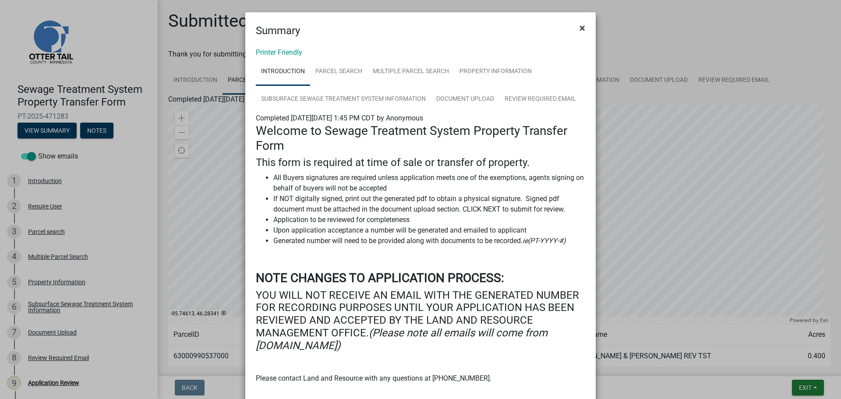
click at [580, 31] on span "×" at bounding box center [583, 28] width 6 height 12
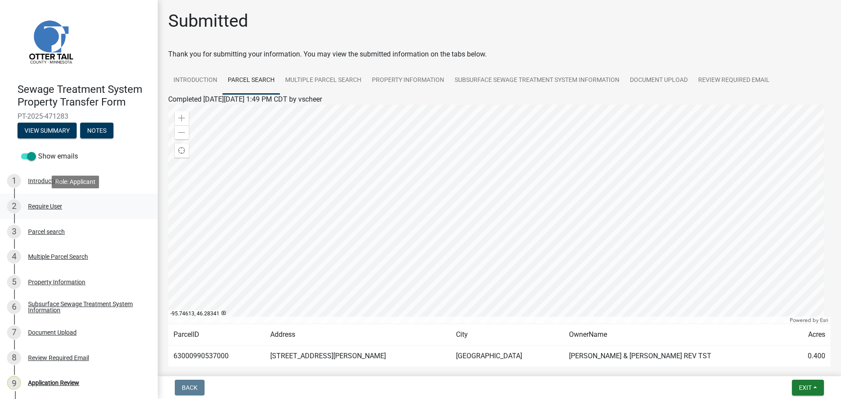
click at [49, 204] on div "Require User" at bounding box center [45, 206] width 34 height 6
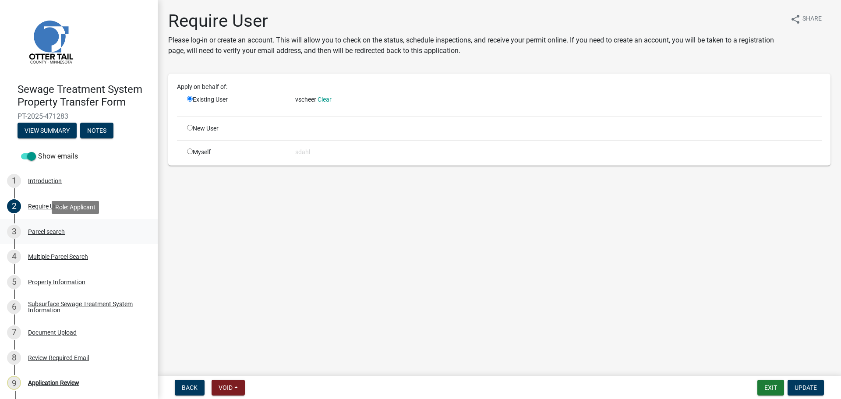
click at [48, 232] on div "Parcel search" at bounding box center [46, 232] width 37 height 6
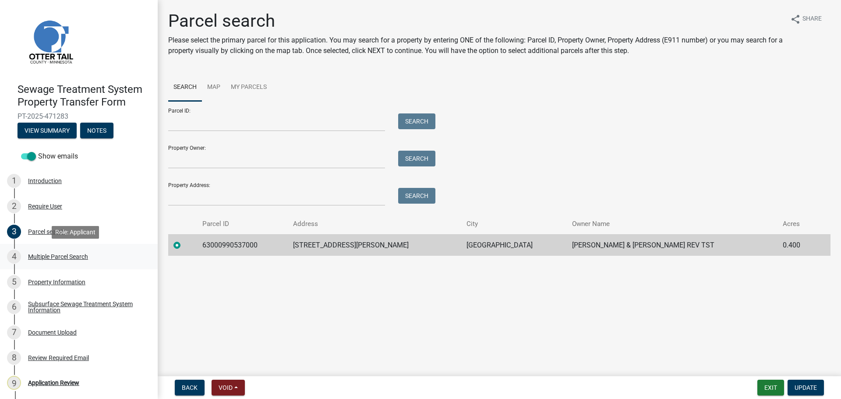
click at [50, 256] on div "Multiple Parcel Search" at bounding box center [58, 257] width 60 height 6
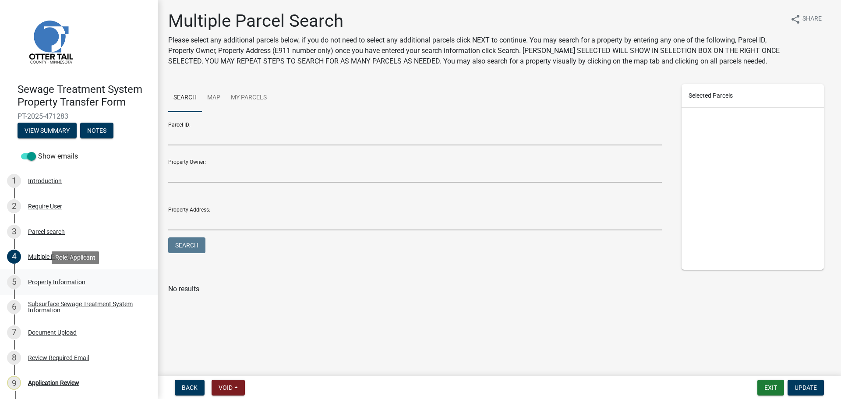
click at [49, 283] on div "Property Information" at bounding box center [56, 282] width 57 height 6
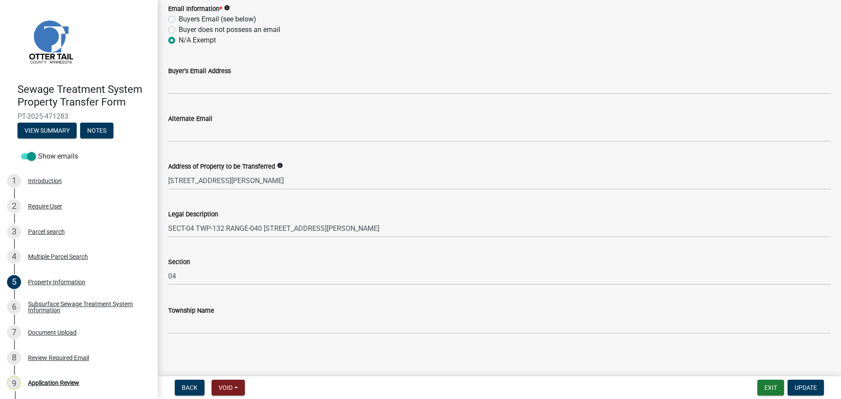
scroll to position [393, 0]
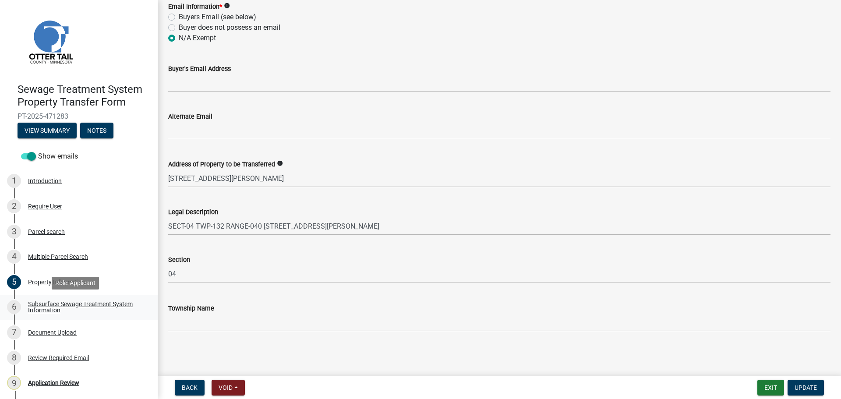
click at [58, 306] on div "Subsurface Sewage Treatment System Information" at bounding box center [86, 307] width 116 height 12
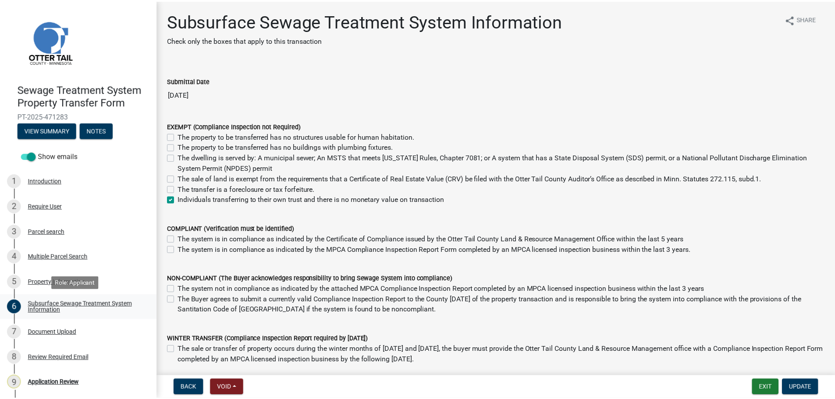
scroll to position [26, 0]
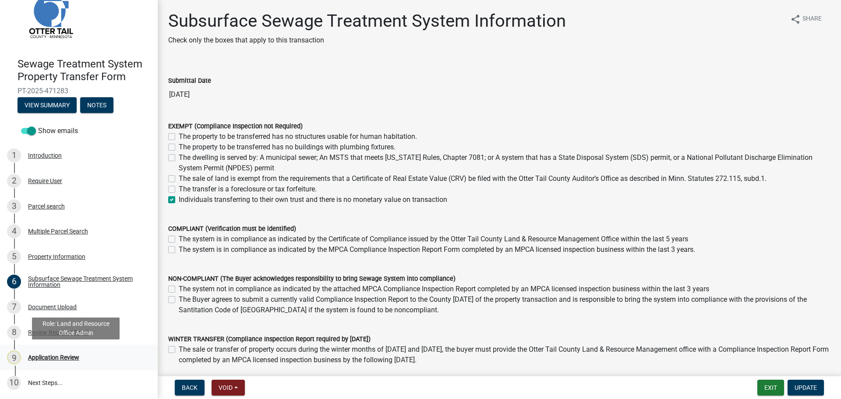
click at [67, 357] on div "Application Review" at bounding box center [53, 358] width 51 height 6
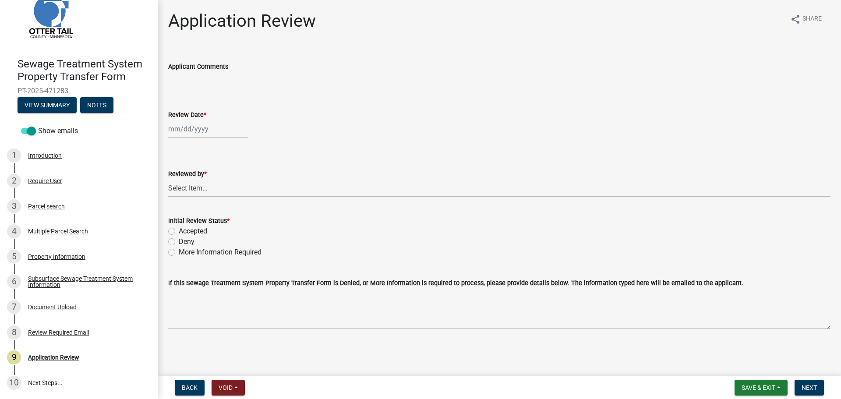
click at [191, 131] on div at bounding box center [208, 129] width 80 height 18
select select "9"
select select "2025"
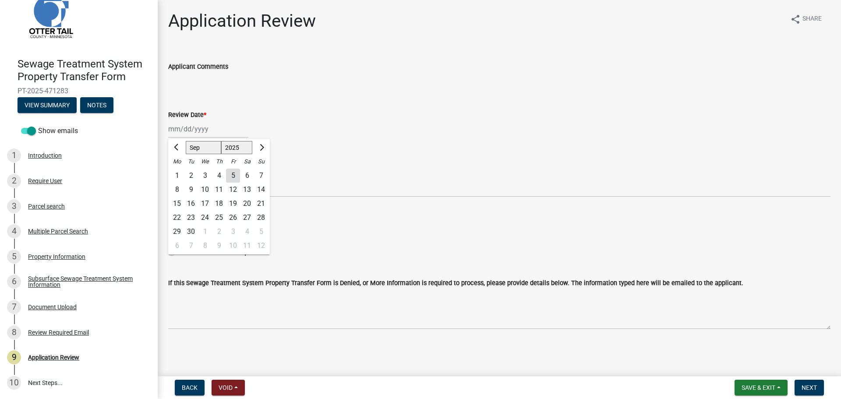
click at [232, 173] on div "5" at bounding box center [233, 176] width 14 height 14
type input "09/05/2025"
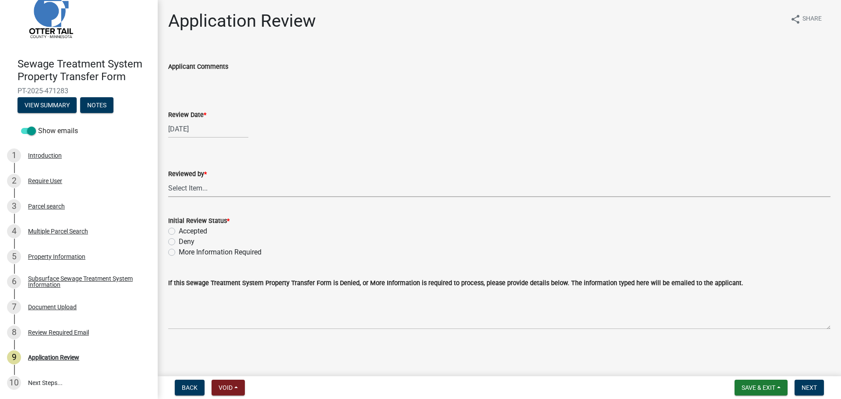
click at [219, 188] on select "Select Item... Alexis Newark Amy Busko Andrea Perales Brittany Tollefson Christ…" at bounding box center [499, 188] width 663 height 18
click at [168, 179] on select "Select Item... Alexis Newark Amy Busko Andrea Perales Brittany Tollefson Christ…" at bounding box center [499, 188] width 663 height 18
select select "67745ee8-7159-4960-80f9-a638286b467c"
click at [188, 232] on label "Accepted" at bounding box center [193, 231] width 28 height 11
click at [185, 232] on input "Accepted" at bounding box center [182, 229] width 6 height 6
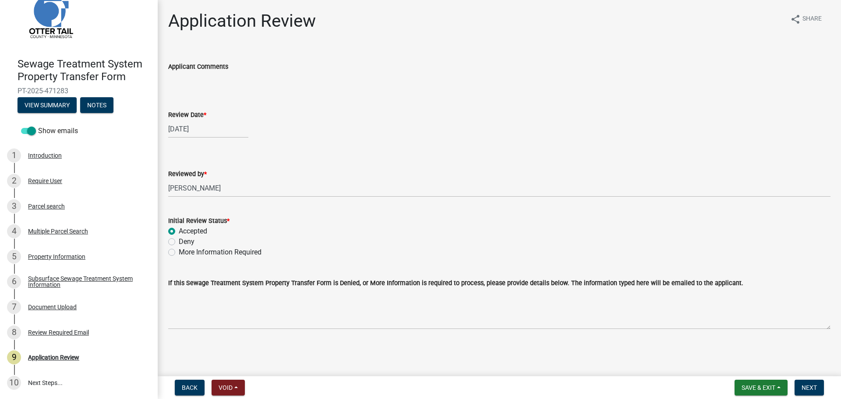
radio input "true"
click at [806, 385] on span "Next" at bounding box center [809, 387] width 15 height 7
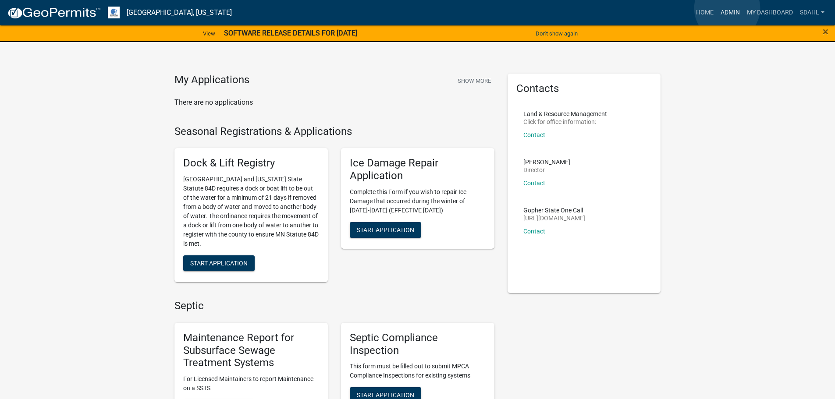
drag, startPoint x: 727, startPoint y: 8, endPoint x: 721, endPoint y: 14, distance: 8.4
click at [727, 10] on link "Admin" at bounding box center [730, 12] width 26 height 17
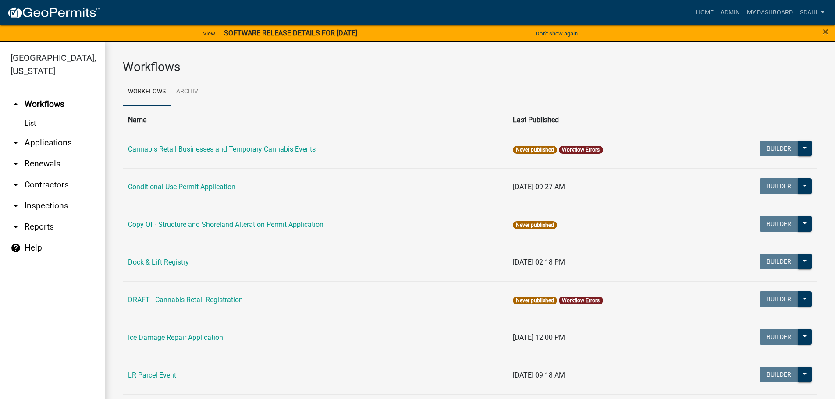
click at [43, 135] on link "arrow_drop_down Applications" at bounding box center [52, 142] width 105 height 21
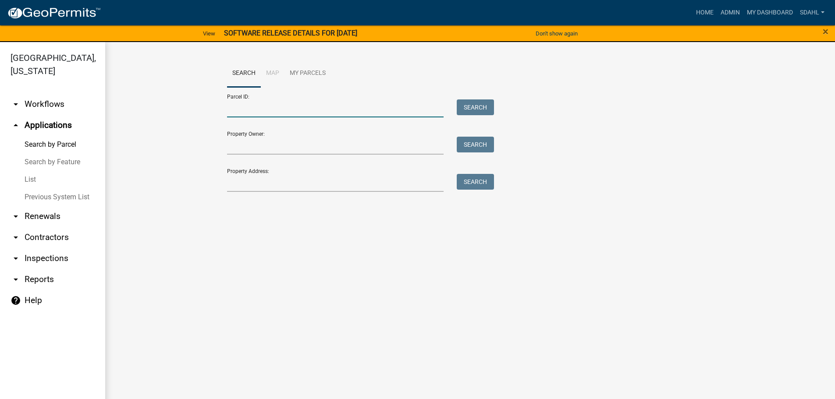
click at [260, 104] on input "Parcel ID:" at bounding box center [335, 108] width 217 height 18
paste input "63000990537000"
type input "63000990537000"
click at [469, 105] on button "Search" at bounding box center [475, 107] width 37 height 16
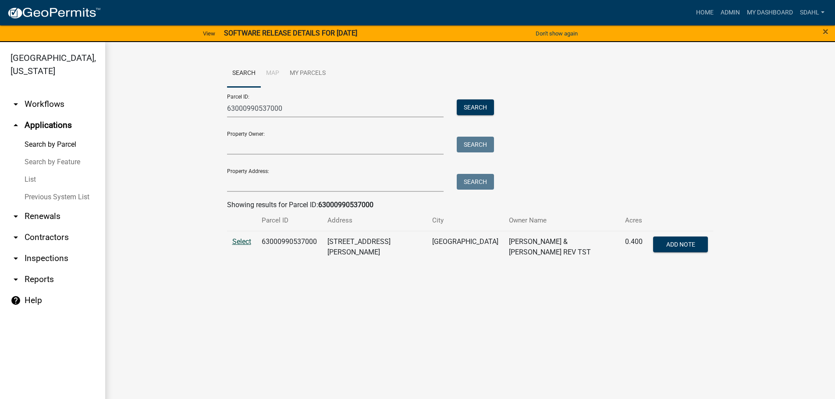
click at [239, 245] on span "Select" at bounding box center [241, 242] width 19 height 8
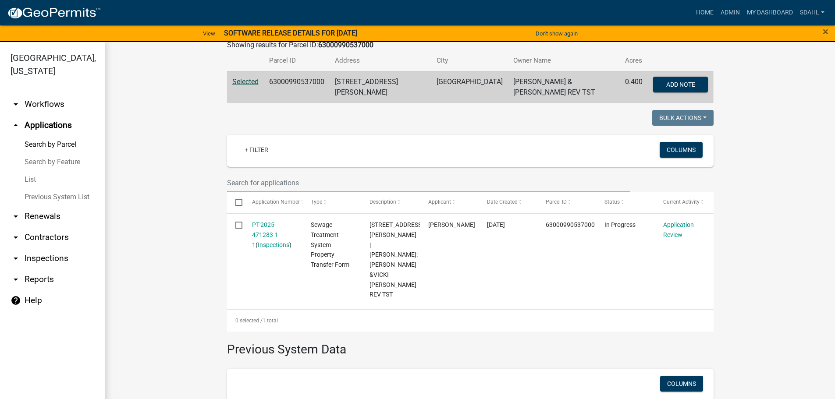
scroll to position [175, 0]
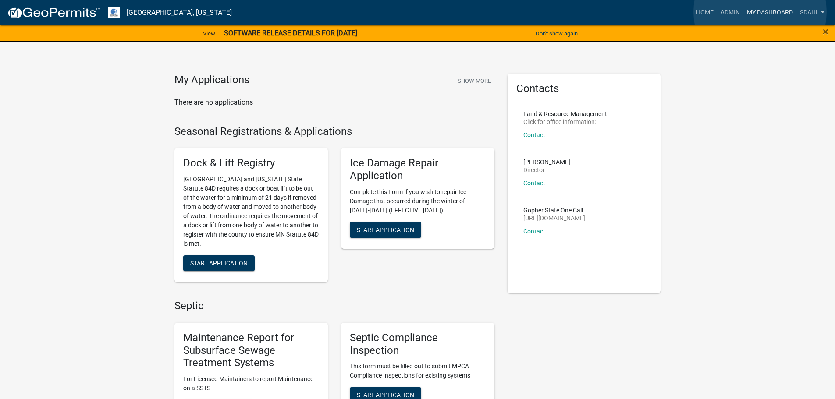
click at [760, 12] on link "My Dashboard" at bounding box center [769, 12] width 53 height 17
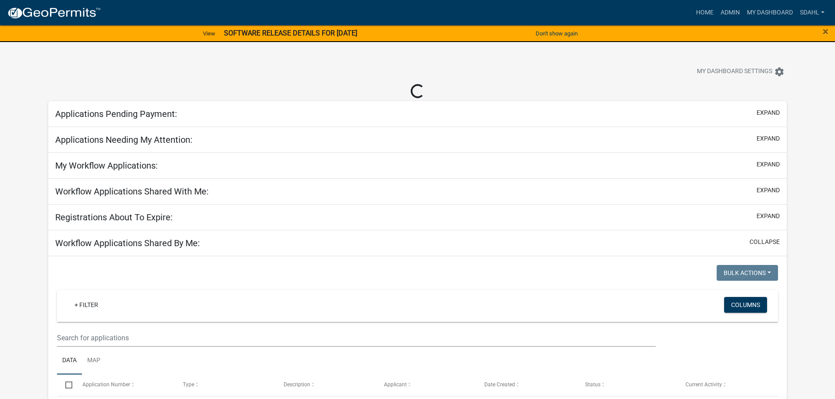
select select "3: 100"
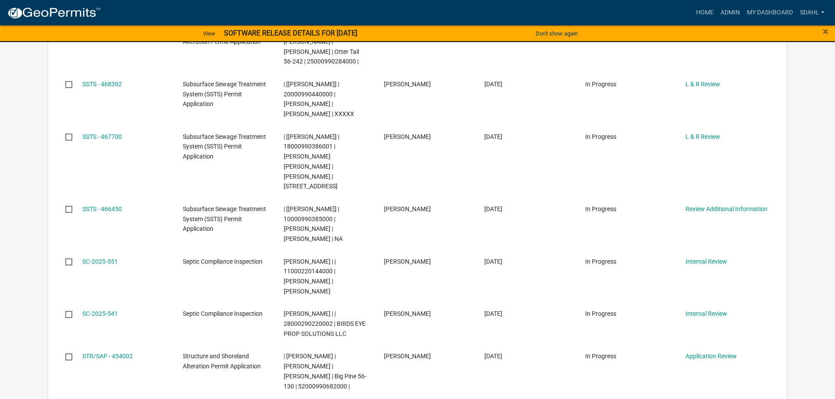
scroll to position [1052, 0]
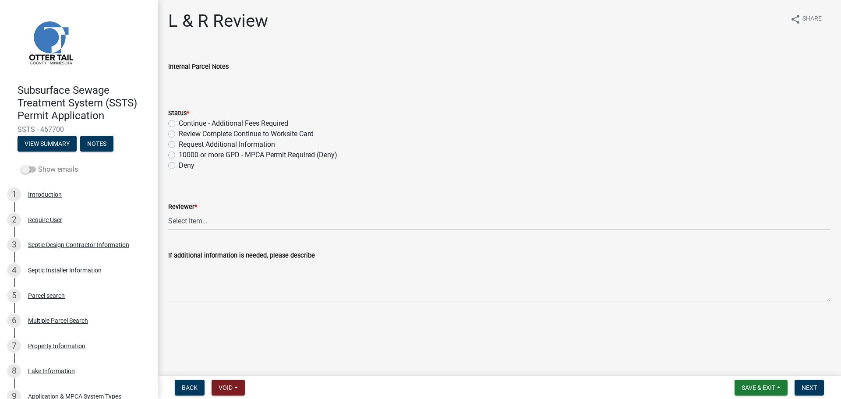
click at [51, 171] on label "Show emails" at bounding box center [49, 169] width 57 height 11
click at [38, 164] on input "Show emails" at bounding box center [38, 164] width 0 height 0
click at [53, 296] on div "Parcel search" at bounding box center [46, 296] width 37 height 6
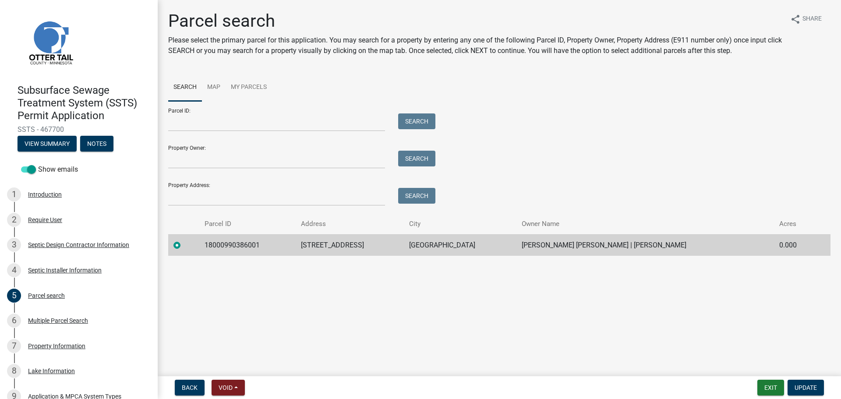
click at [230, 245] on td "18000990386001" at bounding box center [247, 244] width 96 height 21
copy td "18000990386001"
click at [321, 307] on main "Parcel search Please select the primary parcel for this application. You may se…" at bounding box center [500, 186] width 684 height 373
click at [230, 247] on td "18000990386001" at bounding box center [247, 244] width 96 height 21
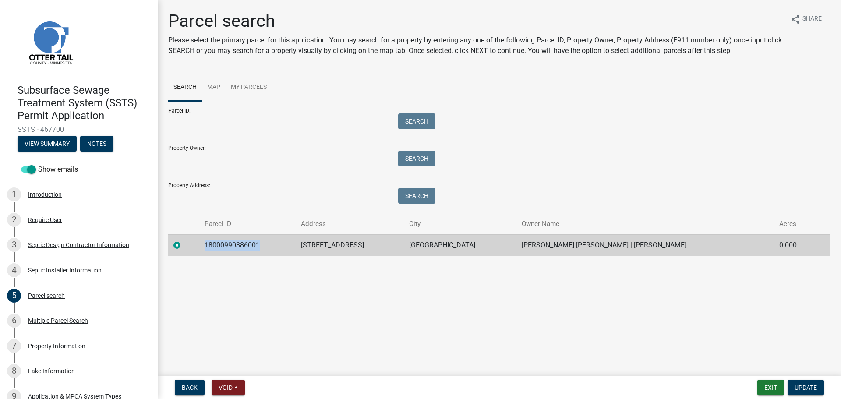
click at [230, 247] on td "18000990386001" at bounding box center [247, 244] width 96 height 21
copy td "18000990386001"
click at [91, 142] on button "Notes" at bounding box center [96, 144] width 33 height 16
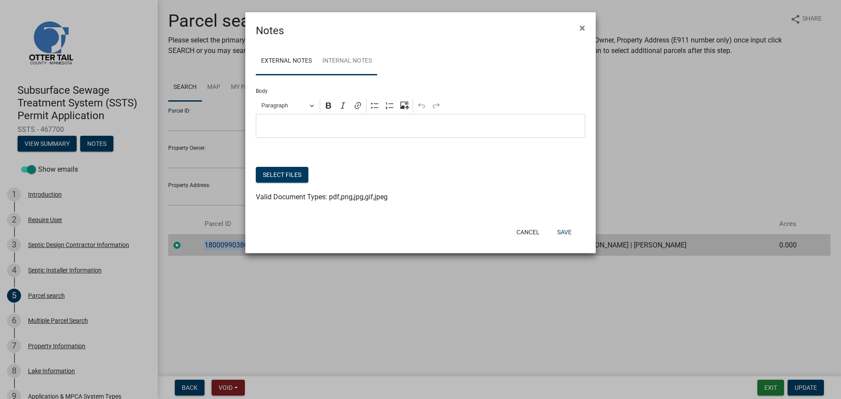
click at [352, 61] on link "Internal Notes" at bounding box center [347, 61] width 60 height 28
click at [344, 124] on p "Editor editing area: main. Press Alt+0 for help." at bounding box center [421, 126] width 320 height 11
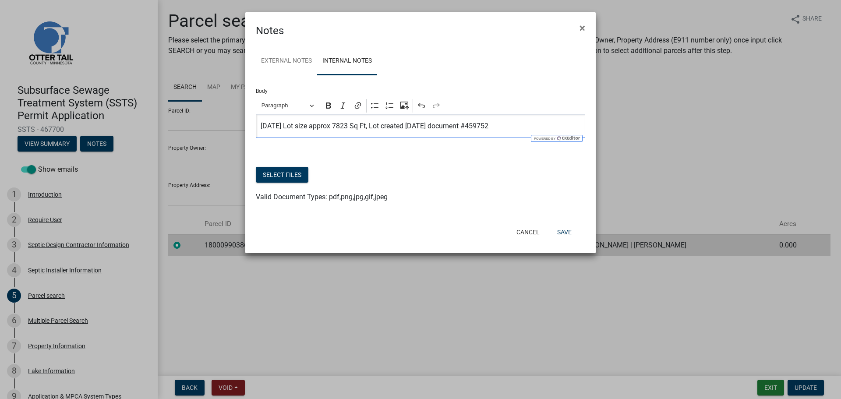
click at [383, 127] on p "2025-09-05 Lot size approx 7823 Sq Ft, Lot created 09-24-2065 document #459752" at bounding box center [421, 126] width 320 height 11
click at [522, 126] on p "2025-09-05 Lot size approx 7823 sq ft, lot created 09-24-2065 document #459752" at bounding box center [421, 126] width 320 height 11
click at [565, 231] on button "Save" at bounding box center [564, 232] width 28 height 16
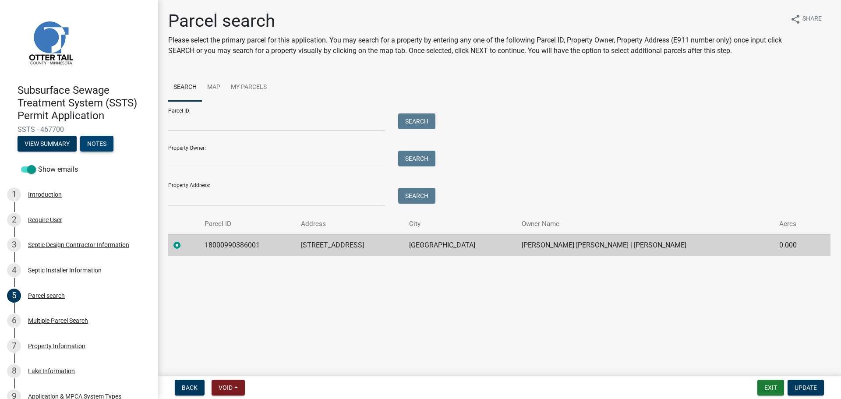
click at [99, 141] on button "Notes" at bounding box center [96, 144] width 33 height 16
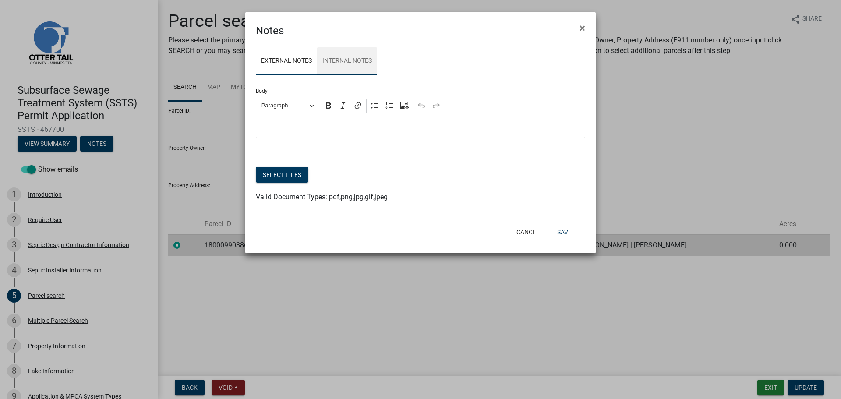
click at [350, 65] on link "Internal Notes" at bounding box center [347, 61] width 60 height 28
click at [382, 127] on p "2025-09-05 Lot size approx 7823 sq ft, lot created 09-24-2065 document #459752.…" at bounding box center [421, 126] width 320 height 11
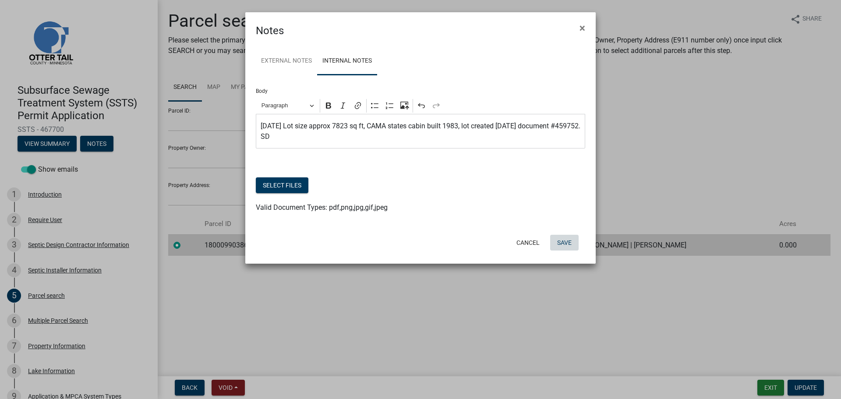
click at [563, 243] on button "Save" at bounding box center [564, 243] width 28 height 16
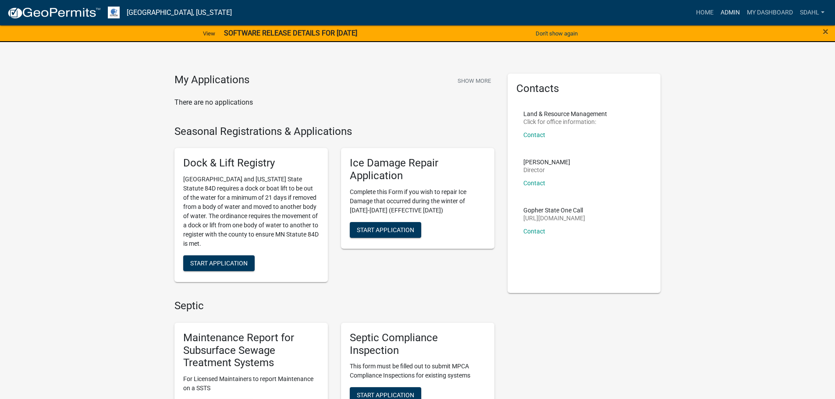
click at [728, 11] on link "Admin" at bounding box center [730, 12] width 26 height 17
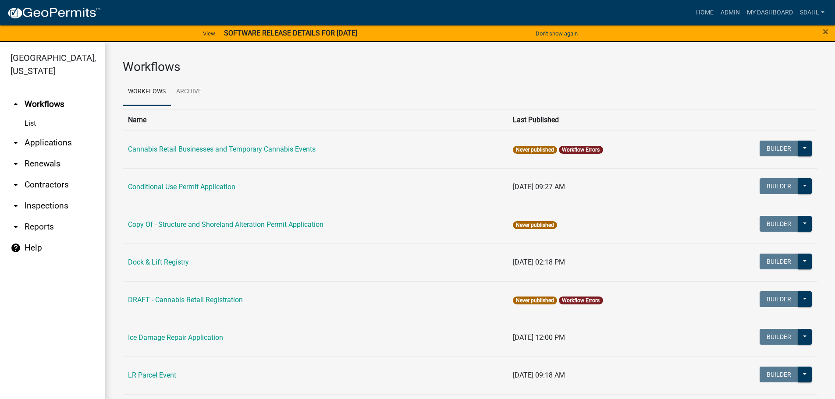
click at [50, 141] on link "arrow_drop_down Applications" at bounding box center [52, 142] width 105 height 21
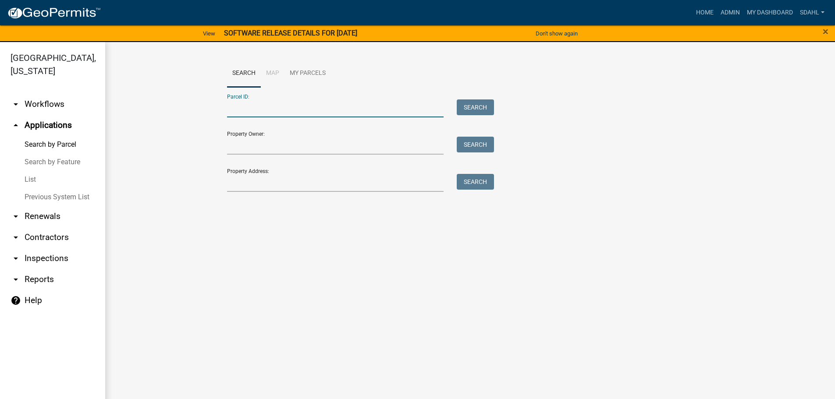
click at [254, 110] on input "Parcel ID:" at bounding box center [335, 108] width 217 height 18
paste input "18000990386001"
type input "18000990386001"
click at [472, 103] on button "Search" at bounding box center [475, 107] width 37 height 16
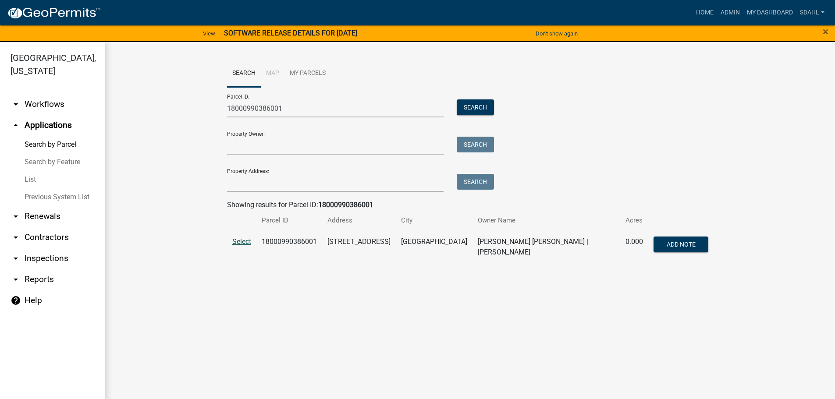
click at [242, 241] on span "Select" at bounding box center [241, 242] width 19 height 8
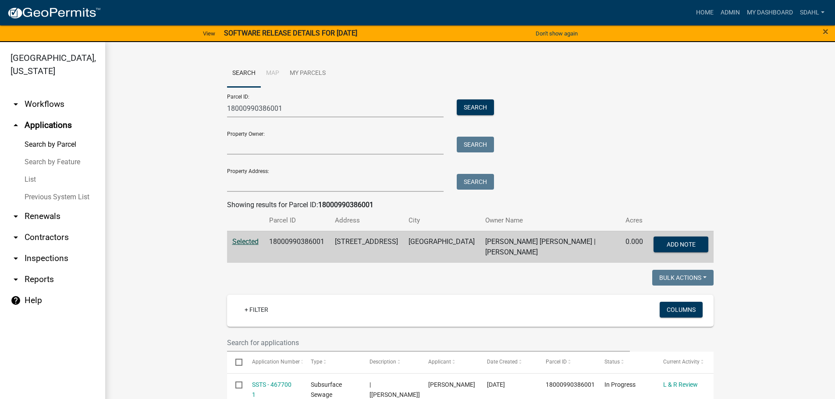
drag, startPoint x: 287, startPoint y: 111, endPoint x: 133, endPoint y: 117, distance: 154.4
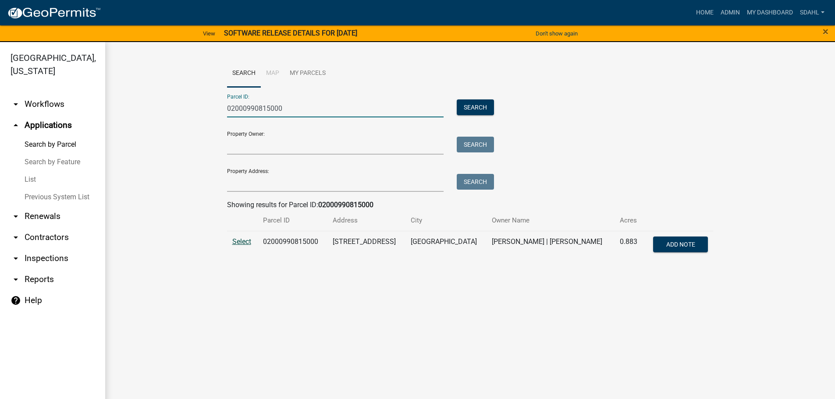
type input "02000990815000"
click at [247, 245] on span "Select" at bounding box center [241, 242] width 19 height 8
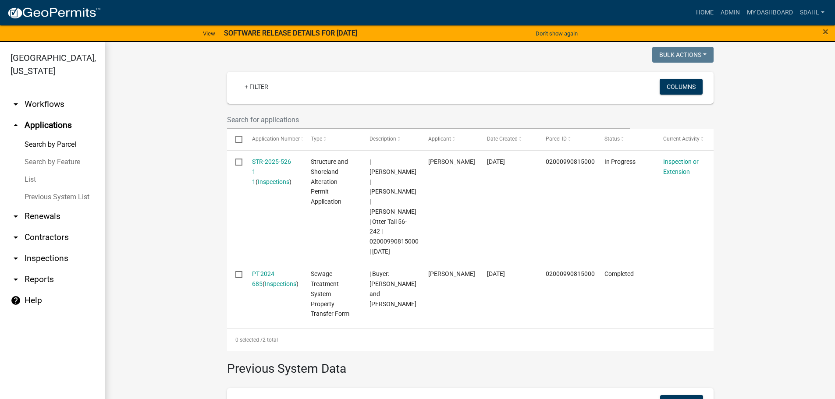
scroll to position [219, 0]
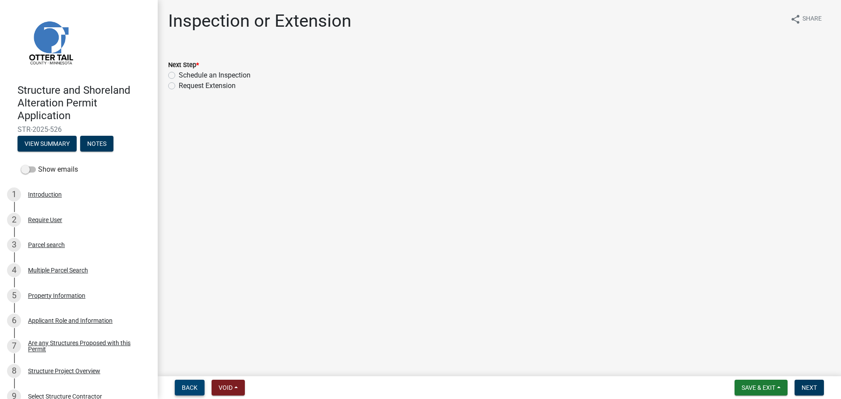
click at [186, 388] on span "Back" at bounding box center [190, 387] width 16 height 7
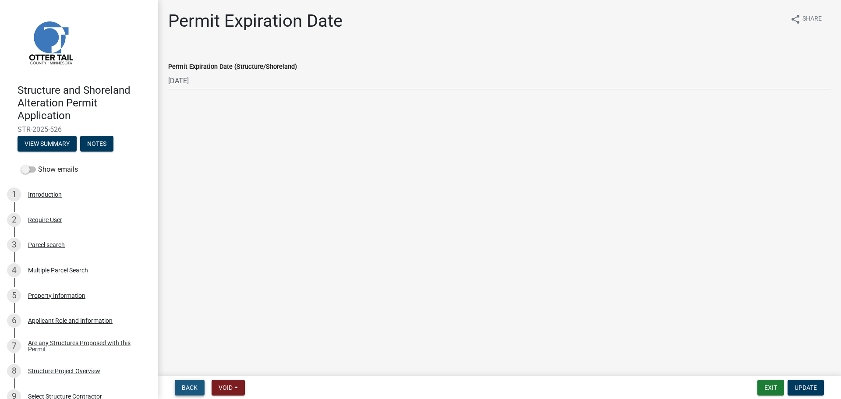
click at [187, 387] on span "Back" at bounding box center [190, 387] width 16 height 7
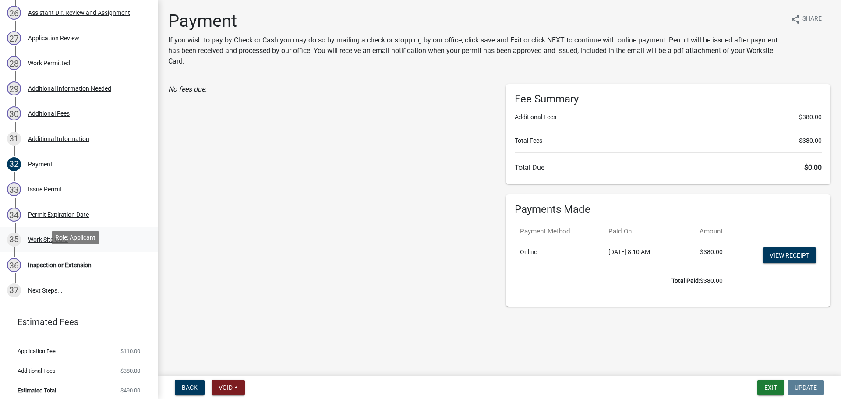
scroll to position [818, 0]
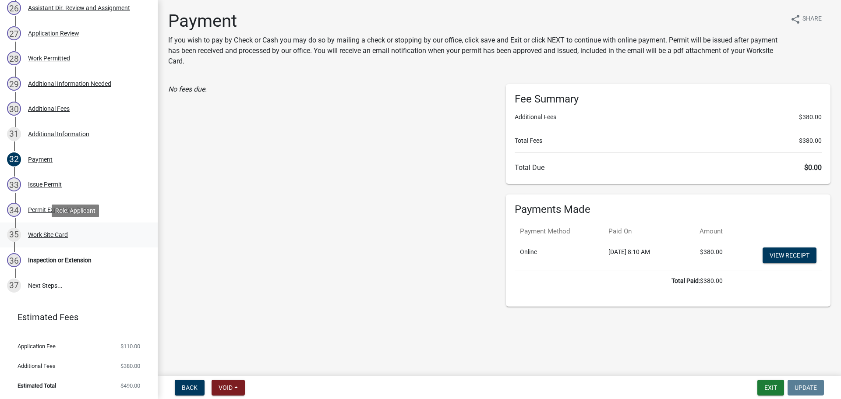
click at [39, 234] on div "Work Site Card" at bounding box center [48, 235] width 40 height 6
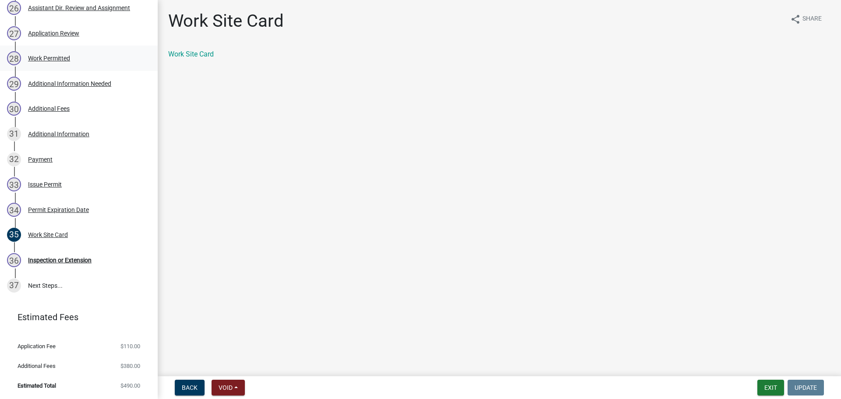
click at [61, 57] on div "Work Permitted" at bounding box center [49, 58] width 42 height 6
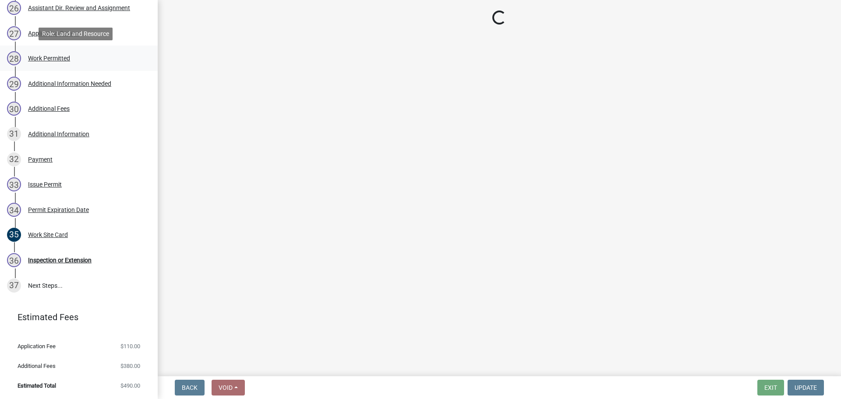
select select "55b171dc-ec57-498b-8d80-4b55e0b91b84"
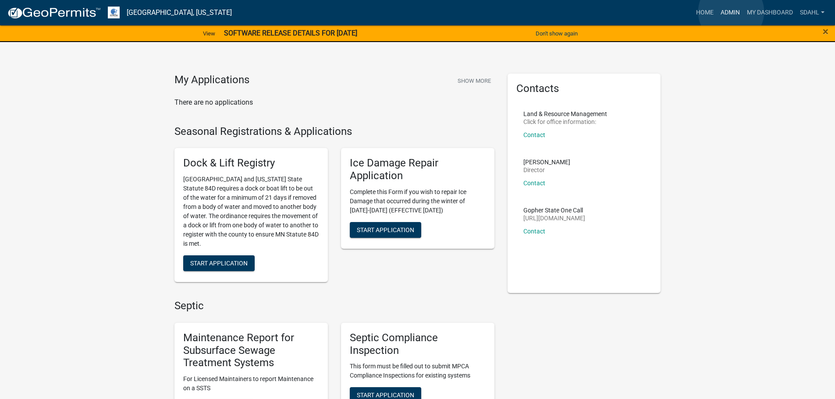
click at [731, 12] on link "Admin" at bounding box center [730, 12] width 26 height 17
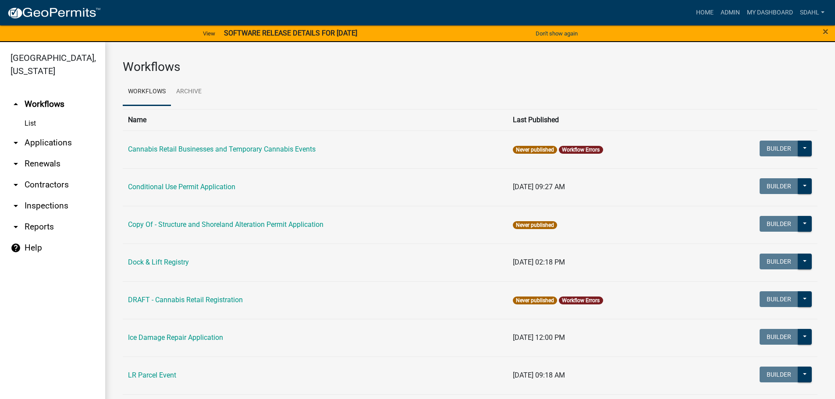
click at [43, 139] on link "arrow_drop_down Applications" at bounding box center [52, 142] width 105 height 21
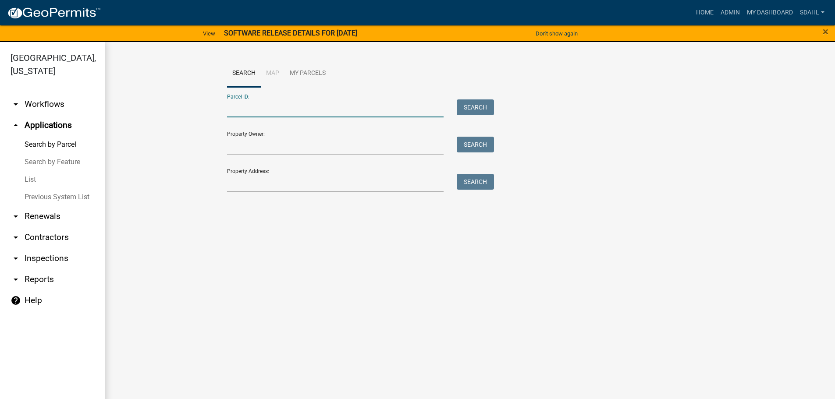
click at [269, 103] on input "Parcel ID:" at bounding box center [335, 108] width 217 height 18
paste input "20000990440000"
type input "20000990440000"
click at [484, 99] on button "Search" at bounding box center [475, 107] width 37 height 16
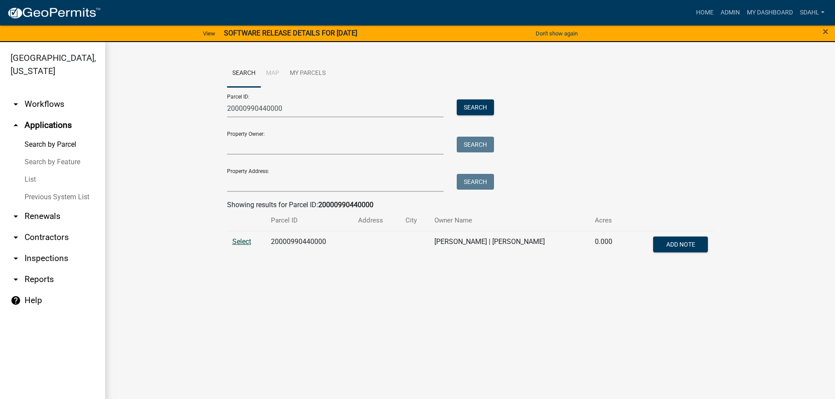
click at [245, 241] on span "Select" at bounding box center [241, 242] width 19 height 8
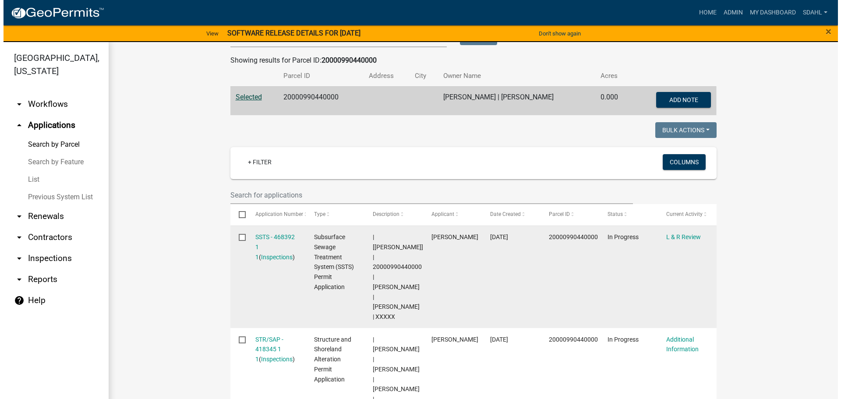
scroll to position [175, 0]
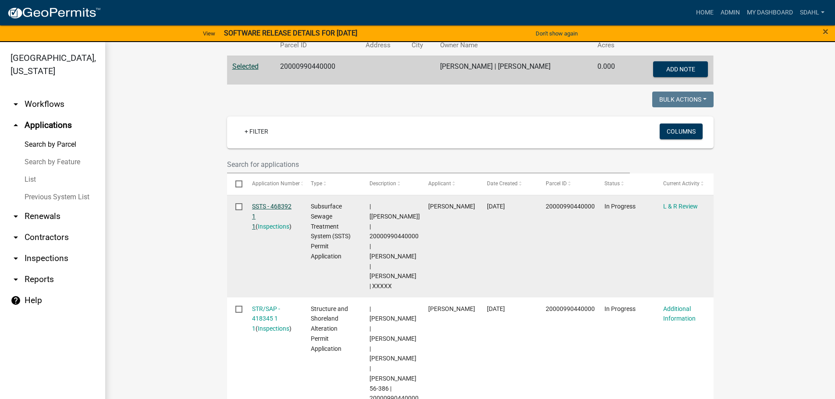
click at [276, 203] on link "SSTS - 468392 1 1" at bounding box center [271, 216] width 39 height 27
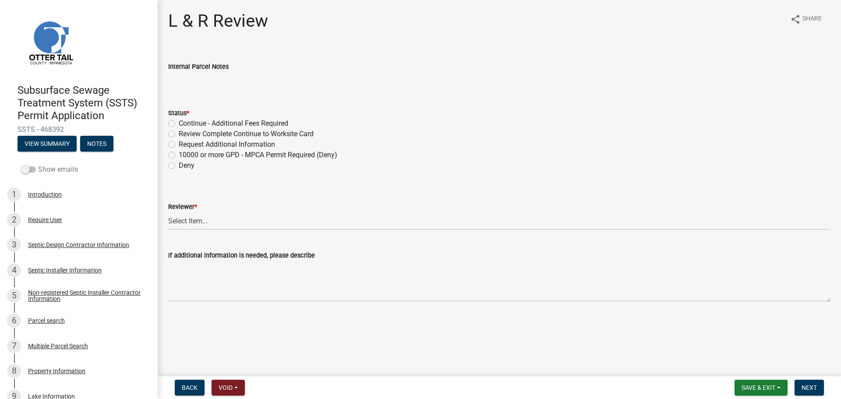
click at [40, 170] on label "Show emails" at bounding box center [49, 169] width 57 height 11
click at [38, 164] on input "Show emails" at bounding box center [38, 164] width 0 height 0
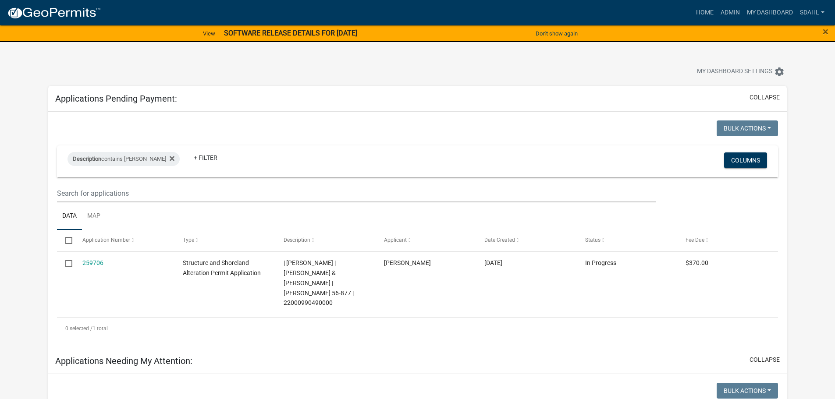
select select "3: 100"
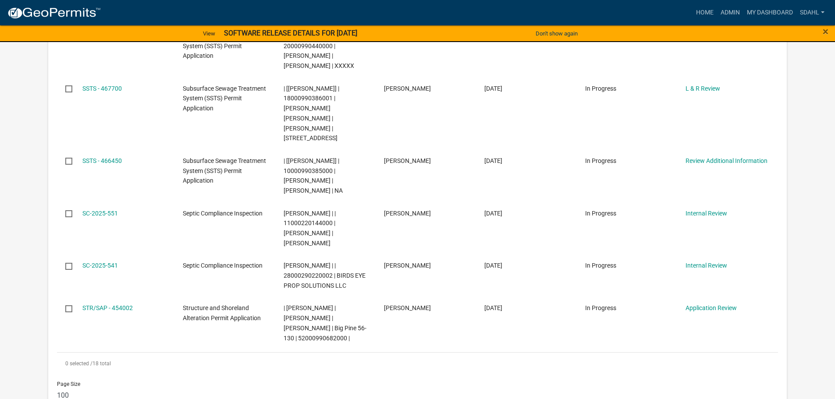
scroll to position [1139, 0]
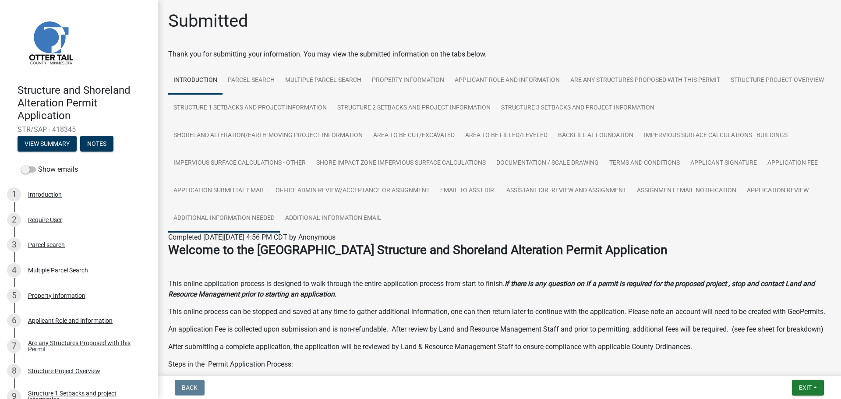
click at [257, 215] on link "Additional Information Needed" at bounding box center [224, 219] width 112 height 28
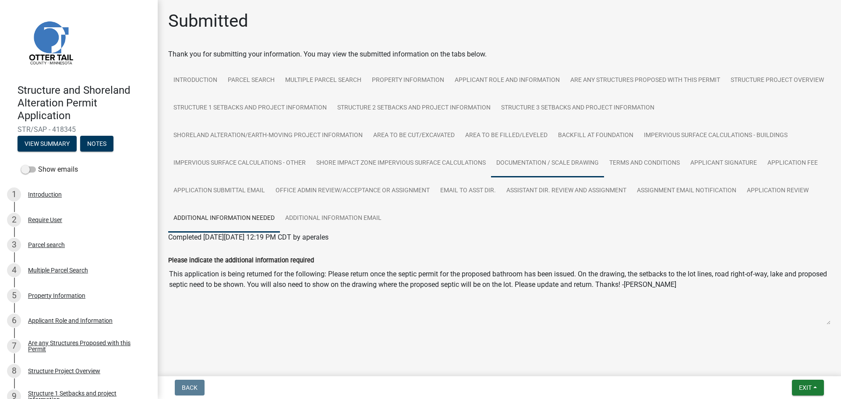
click at [528, 164] on link "Documentation / Scale Drawing" at bounding box center [547, 163] width 113 height 28
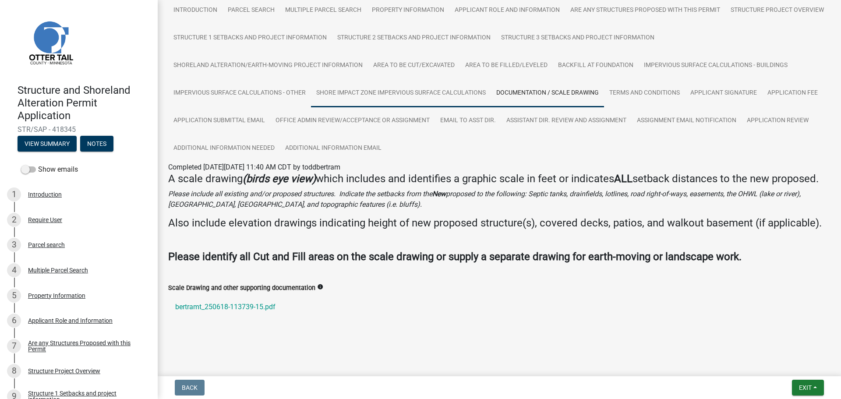
scroll to position [83, 0]
click at [223, 309] on link "bertramt_250618-113739-15.pdf" at bounding box center [499, 307] width 663 height 21
click at [387, 111] on link "Office Admin Review/Acceptance or Assignment" at bounding box center [352, 121] width 165 height 28
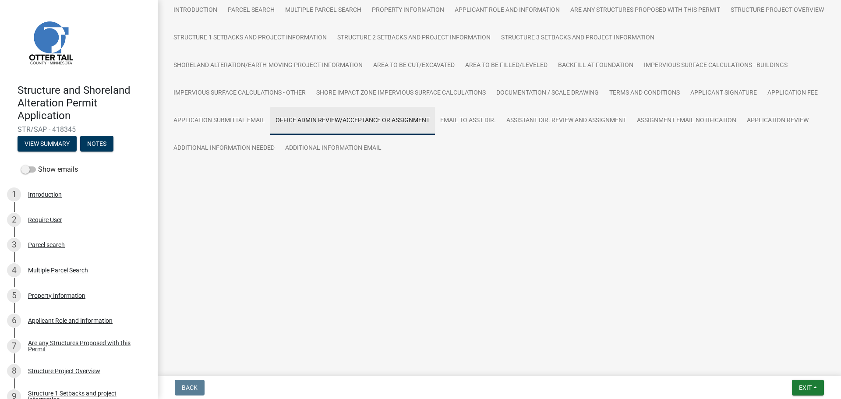
scroll to position [0, 0]
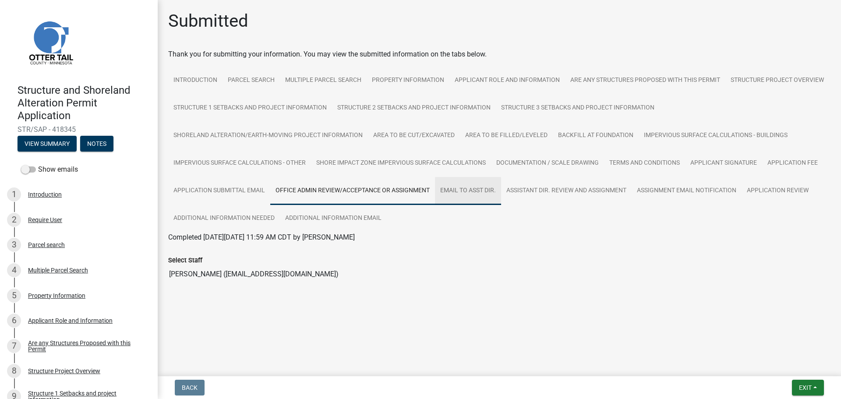
click at [479, 195] on link "Email to Asst Dir." at bounding box center [468, 191] width 66 height 28
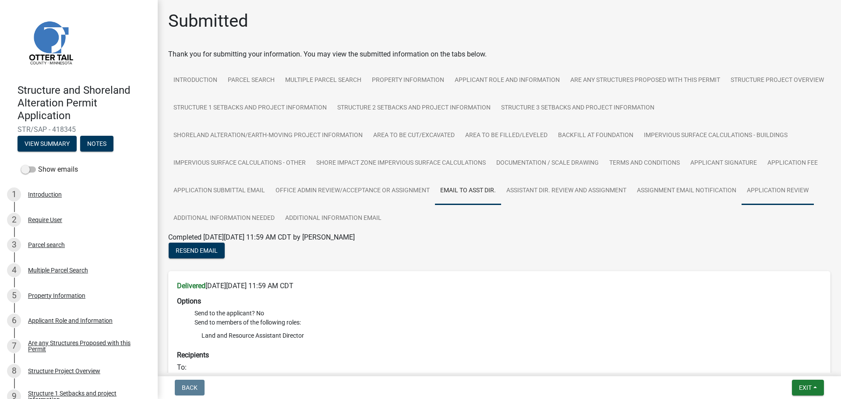
click at [766, 192] on link "Application Review" at bounding box center [778, 191] width 72 height 28
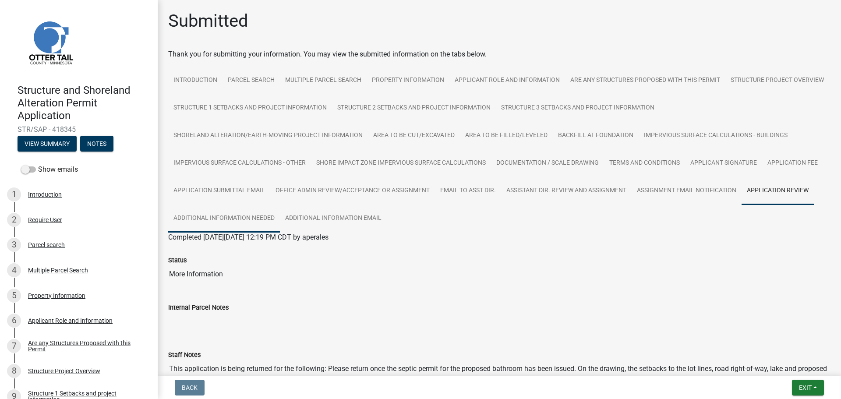
click at [251, 219] on link "Additional Information Needed" at bounding box center [224, 219] width 112 height 28
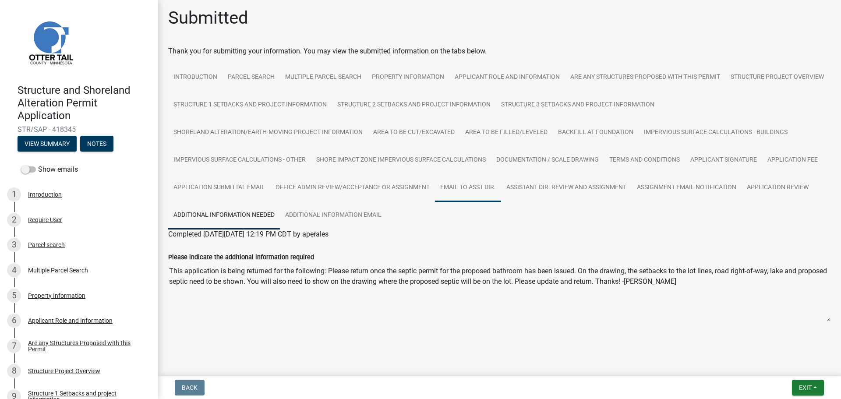
scroll to position [4, 0]
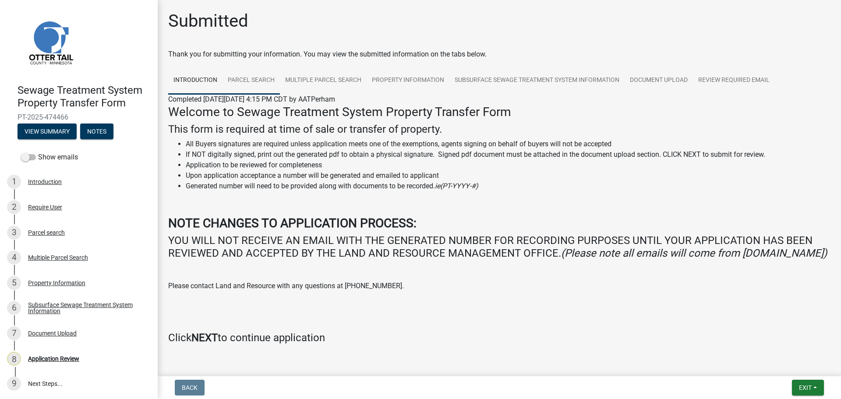
click at [251, 78] on link "Parcel search" at bounding box center [251, 81] width 57 height 28
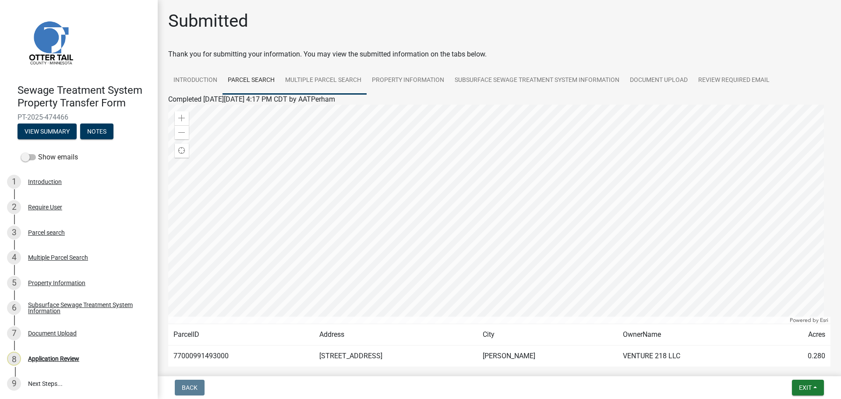
click at [314, 83] on link "Multiple Parcel Search" at bounding box center [323, 81] width 87 height 28
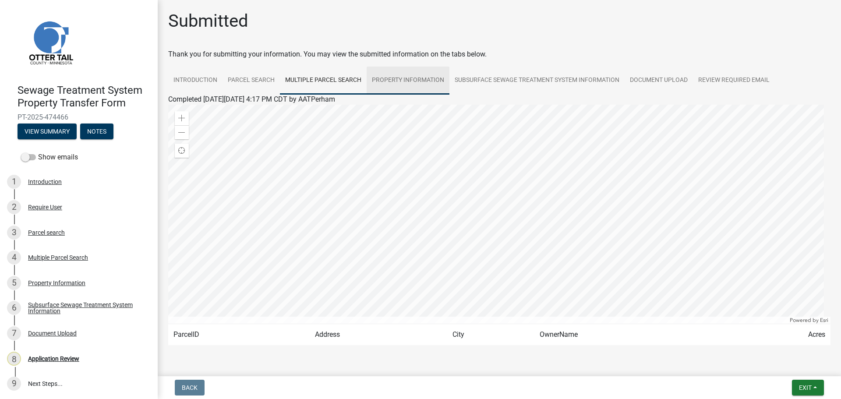
click at [404, 82] on link "Property Information" at bounding box center [408, 81] width 83 height 28
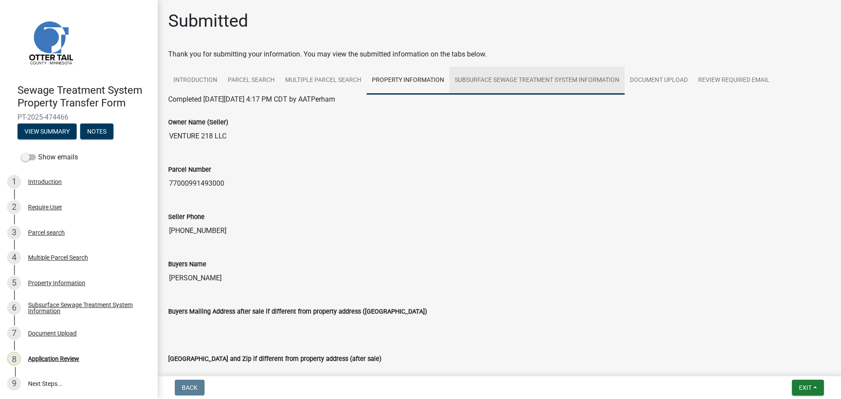
click at [515, 83] on link "Subsurface Sewage Treatment System Information" at bounding box center [537, 81] width 175 height 28
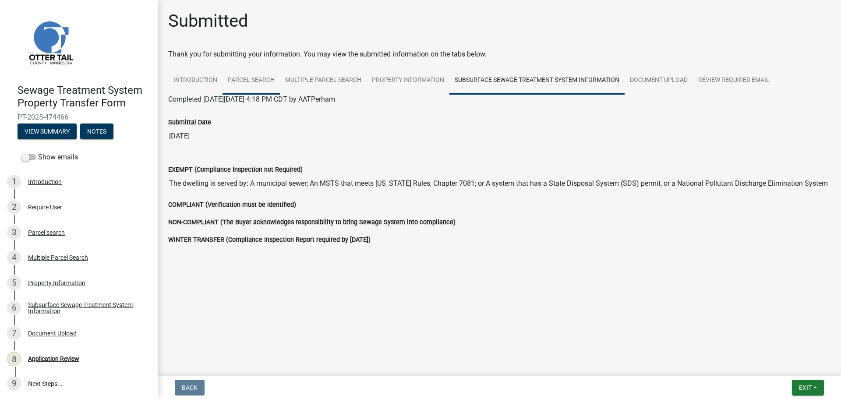
click at [242, 78] on link "Parcel search" at bounding box center [251, 81] width 57 height 28
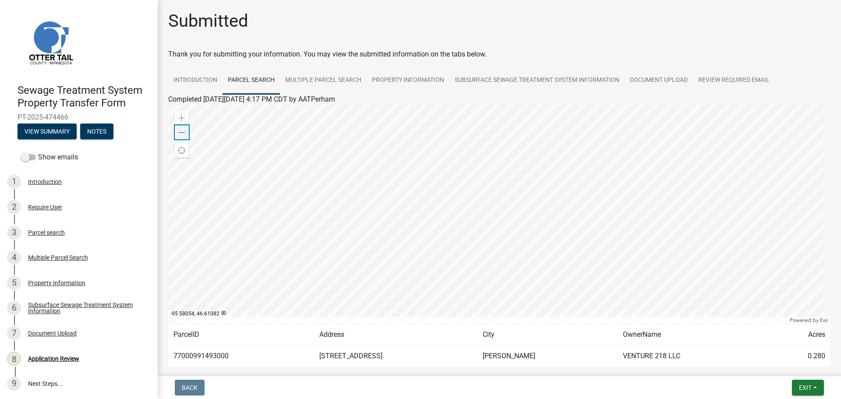
click at [181, 130] on span at bounding box center [181, 132] width 7 height 7
click at [182, 119] on span at bounding box center [181, 118] width 7 height 7
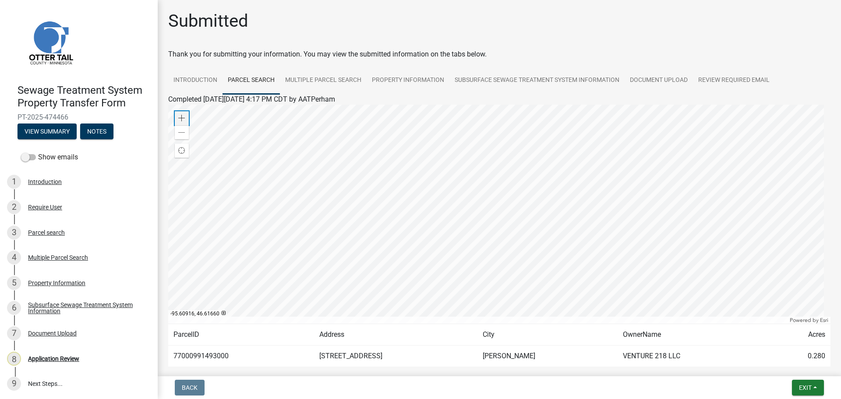
click at [182, 119] on span at bounding box center [181, 118] width 7 height 7
click at [414, 174] on div at bounding box center [499, 214] width 663 height 219
click at [407, 156] on div at bounding box center [499, 214] width 663 height 219
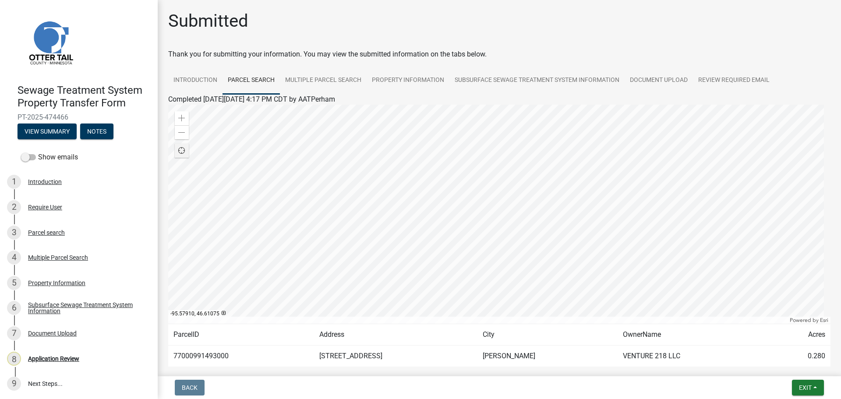
click at [407, 156] on div at bounding box center [499, 214] width 663 height 219
click at [405, 159] on div at bounding box center [499, 214] width 663 height 219
click at [198, 357] on td "77000991493000" at bounding box center [241, 356] width 146 height 21
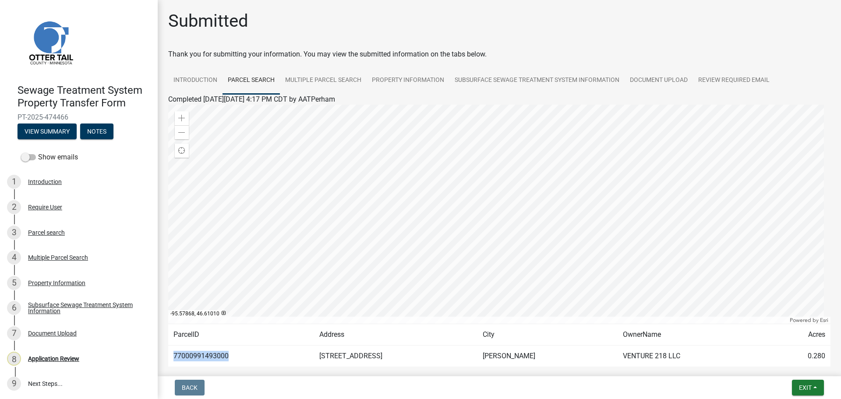
copy td "77000991493000"
click at [327, 78] on link "Multiple Parcel Search" at bounding box center [323, 81] width 87 height 28
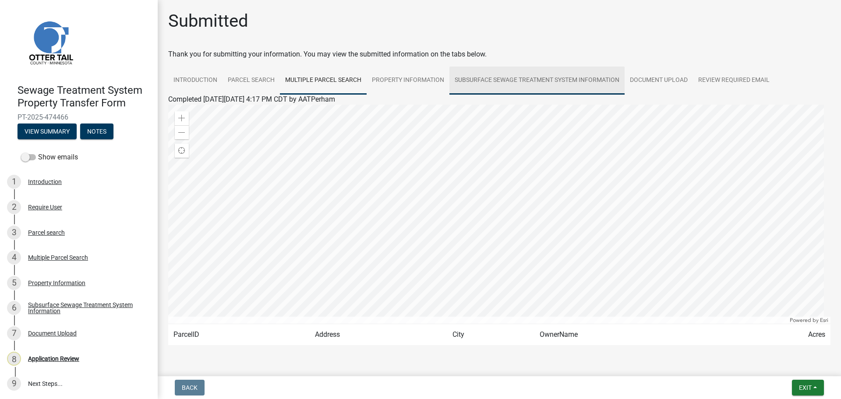
click at [532, 76] on link "Subsurface Sewage Treatment System Information" at bounding box center [537, 81] width 175 height 28
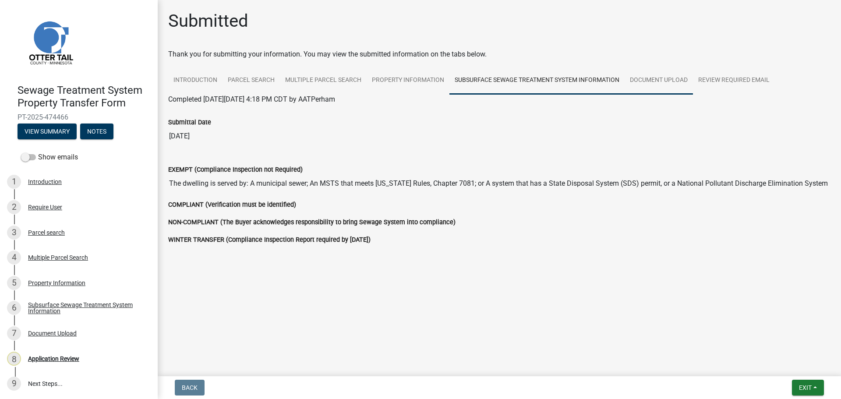
click at [661, 80] on link "Document Upload" at bounding box center [659, 81] width 68 height 28
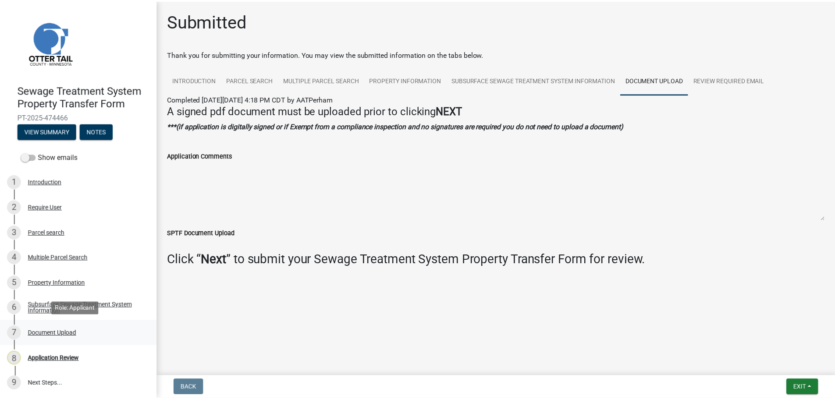
scroll to position [1, 0]
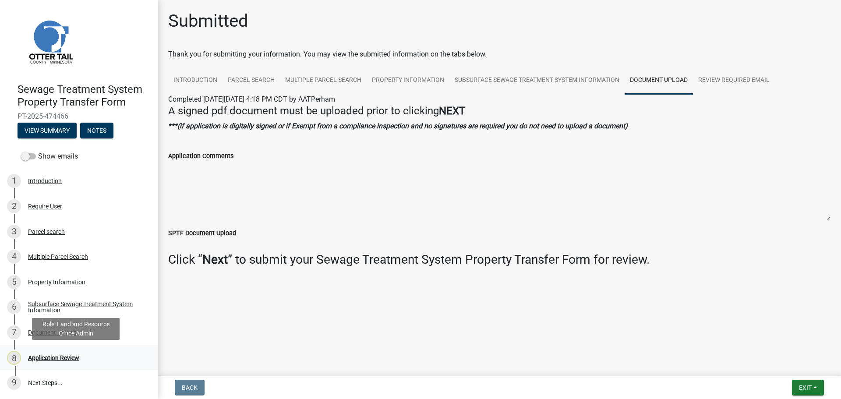
click at [64, 358] on div "Application Review" at bounding box center [53, 358] width 51 height 6
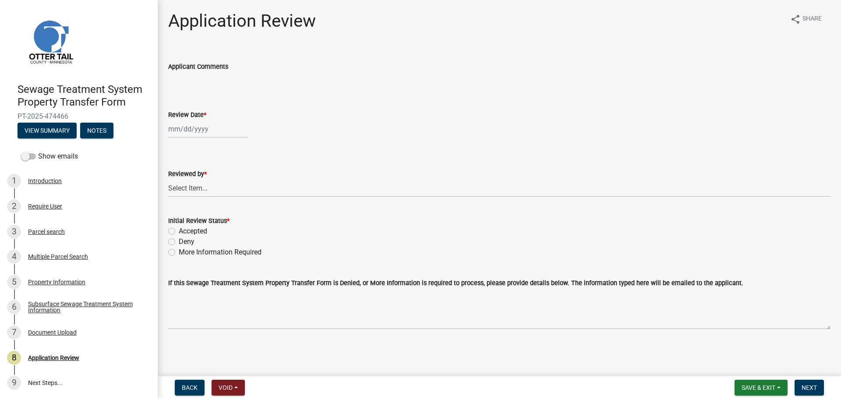
click at [188, 126] on div at bounding box center [208, 129] width 80 height 18
select select "9"
select select "2025"
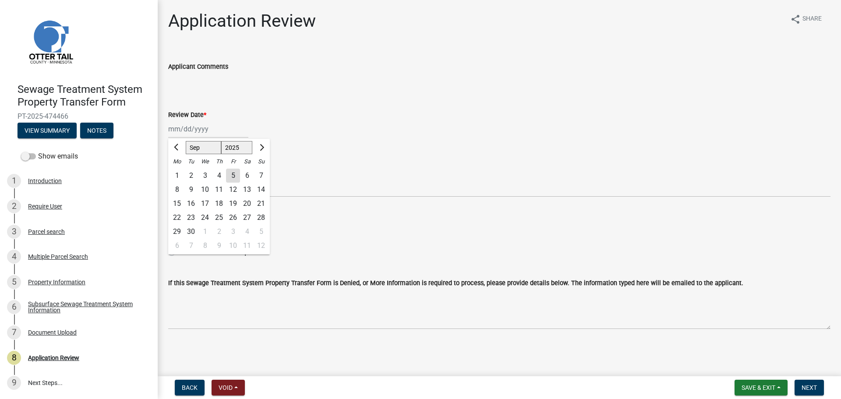
click at [232, 173] on div "5" at bounding box center [233, 176] width 14 height 14
type input "09/05/2025"
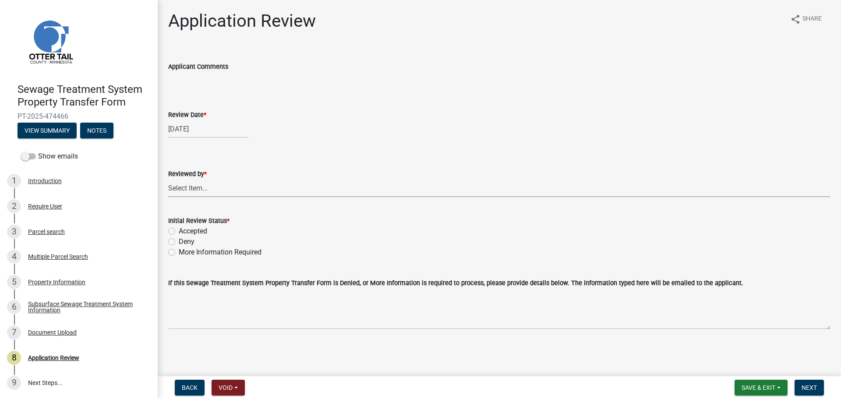
click at [196, 190] on select "Select Item... Alexis Newark Amy Busko Andrea Perales Brittany Tollefson Christ…" at bounding box center [499, 188] width 663 height 18
click at [168, 179] on select "Select Item... Alexis Newark Amy Busko Andrea Perales Brittany Tollefson Christ…" at bounding box center [499, 188] width 663 height 18
select select "67745ee8-7159-4960-80f9-a638286b467c"
click at [195, 227] on label "Accepted" at bounding box center [193, 231] width 28 height 11
click at [185, 227] on input "Accepted" at bounding box center [182, 229] width 6 height 6
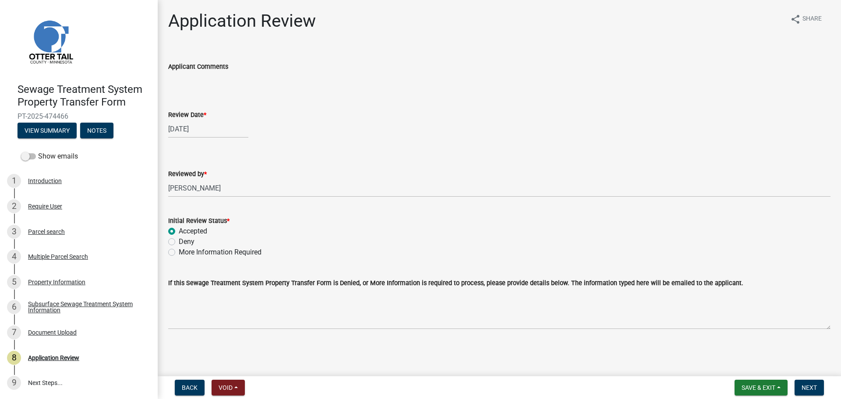
radio input "true"
click at [807, 388] on span "Next" at bounding box center [809, 387] width 15 height 7
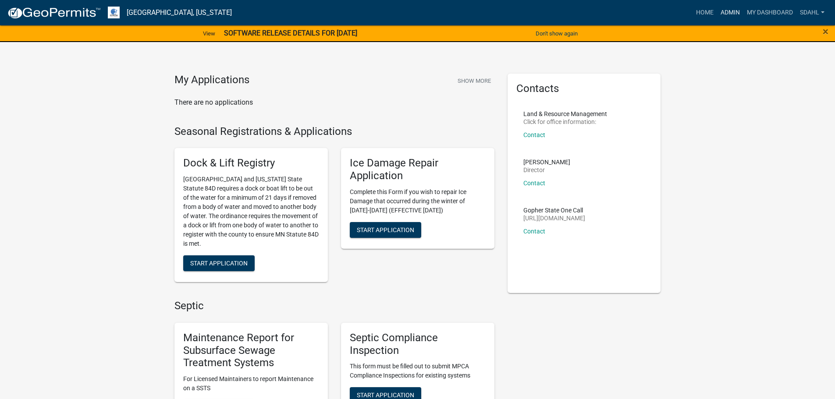
click at [723, 8] on link "Admin" at bounding box center [730, 12] width 26 height 17
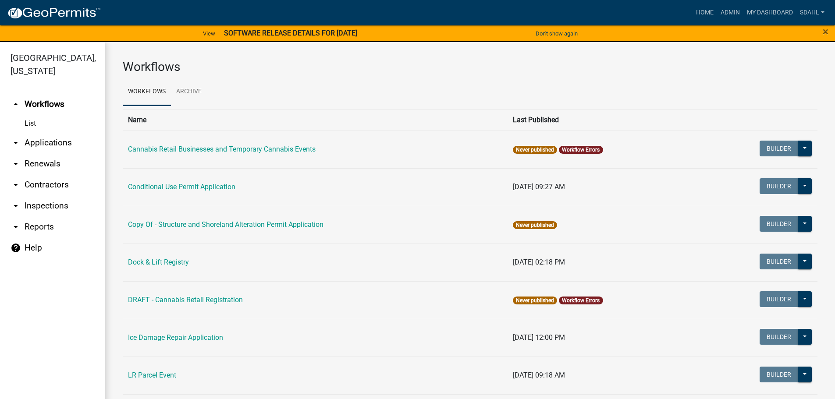
click at [66, 142] on link "arrow_drop_down Applications" at bounding box center [52, 142] width 105 height 21
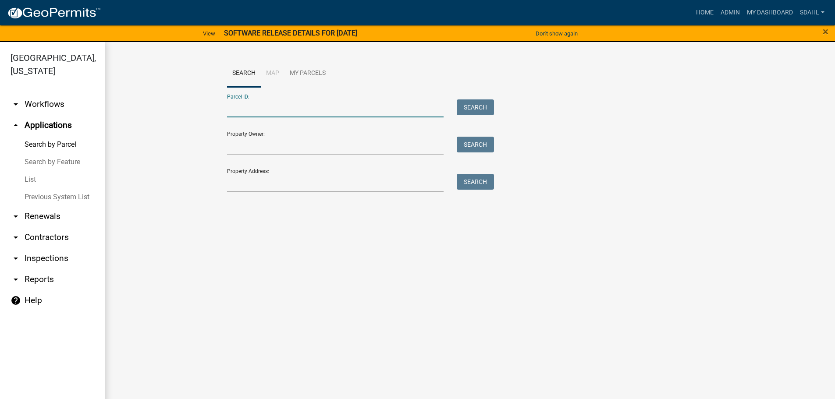
click at [301, 107] on input "Parcel ID:" at bounding box center [335, 108] width 217 height 18
paste input "77000991493000"
click at [270, 109] on input "77000991493000" at bounding box center [335, 108] width 217 height 18
type input "77000991491000"
click at [479, 108] on button "Search" at bounding box center [475, 107] width 37 height 16
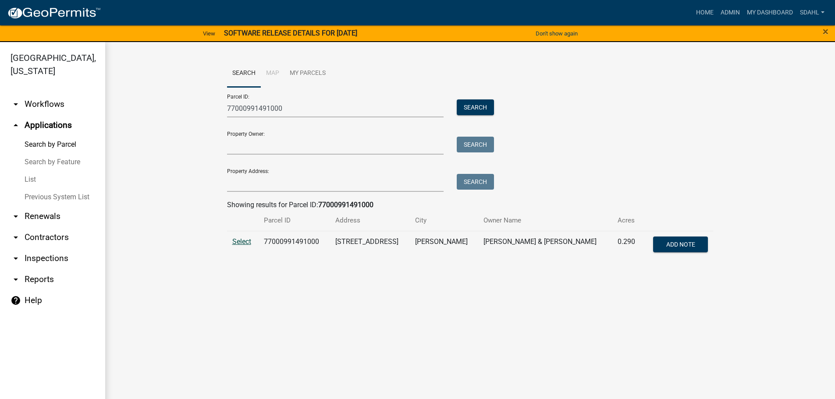
click at [245, 244] on span "Select" at bounding box center [241, 242] width 19 height 8
